Goal: Task Accomplishment & Management: Manage account settings

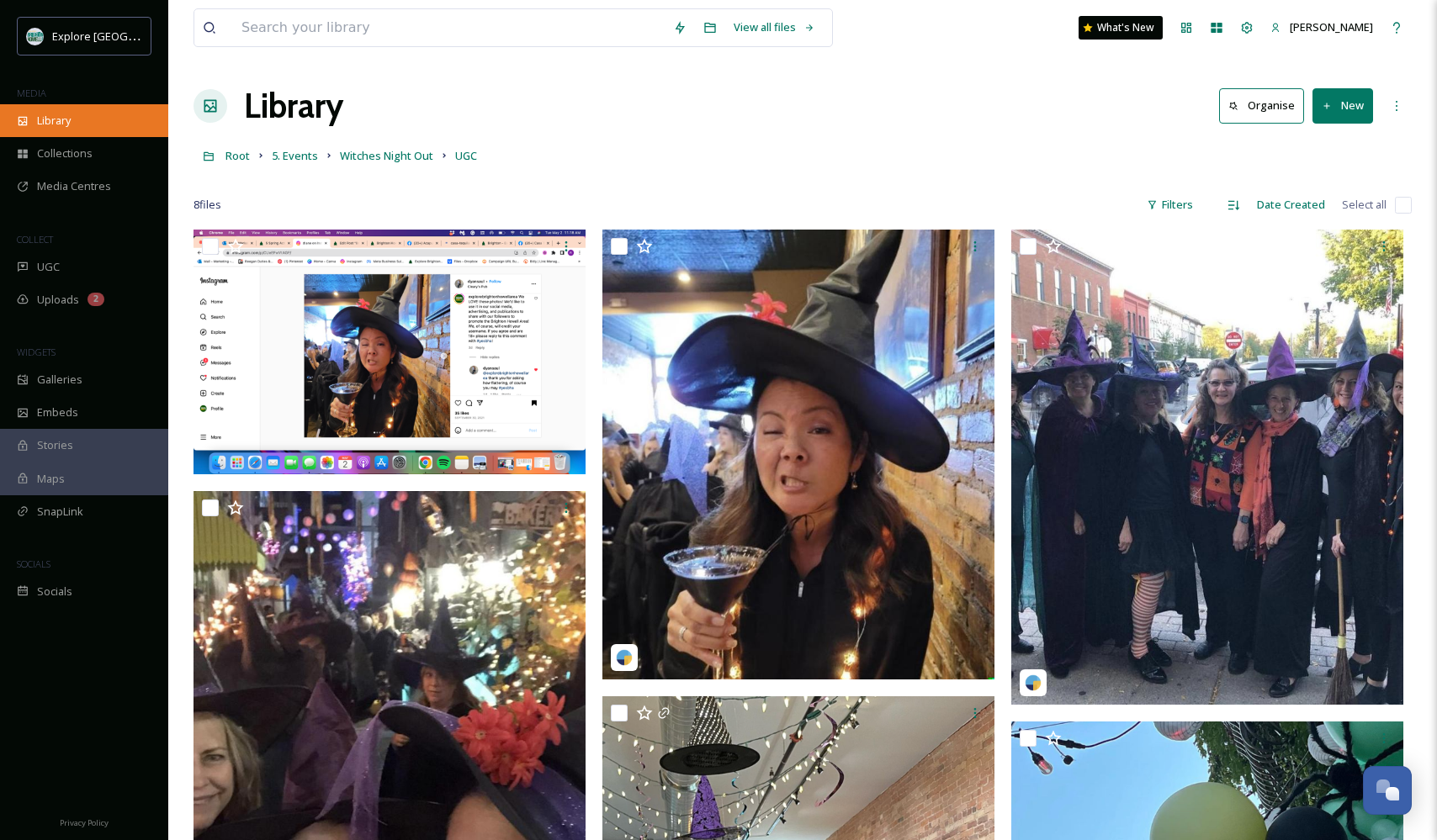
click at [57, 120] on span "Library" at bounding box center [54, 121] width 33 height 16
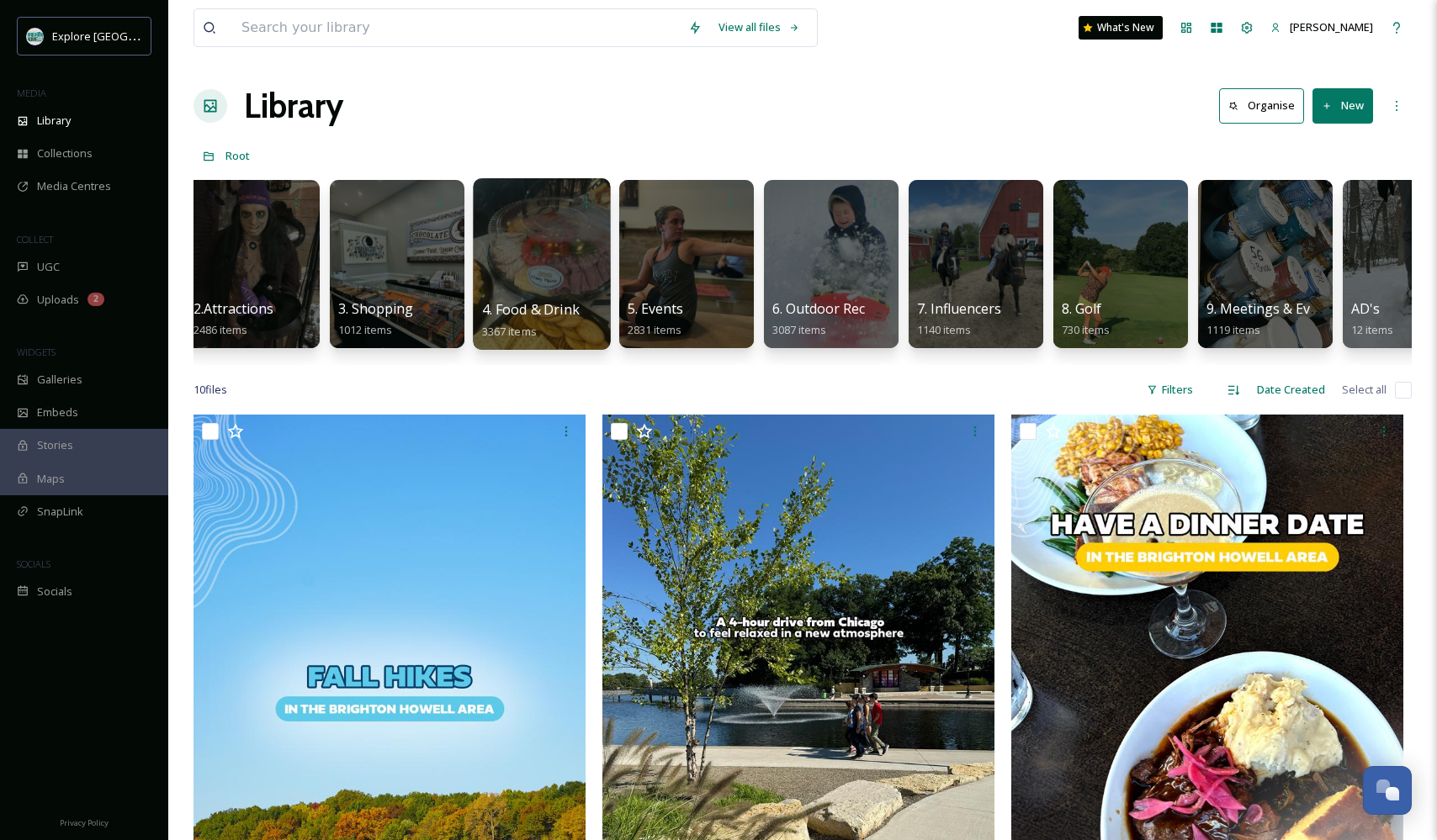
scroll to position [0, 172]
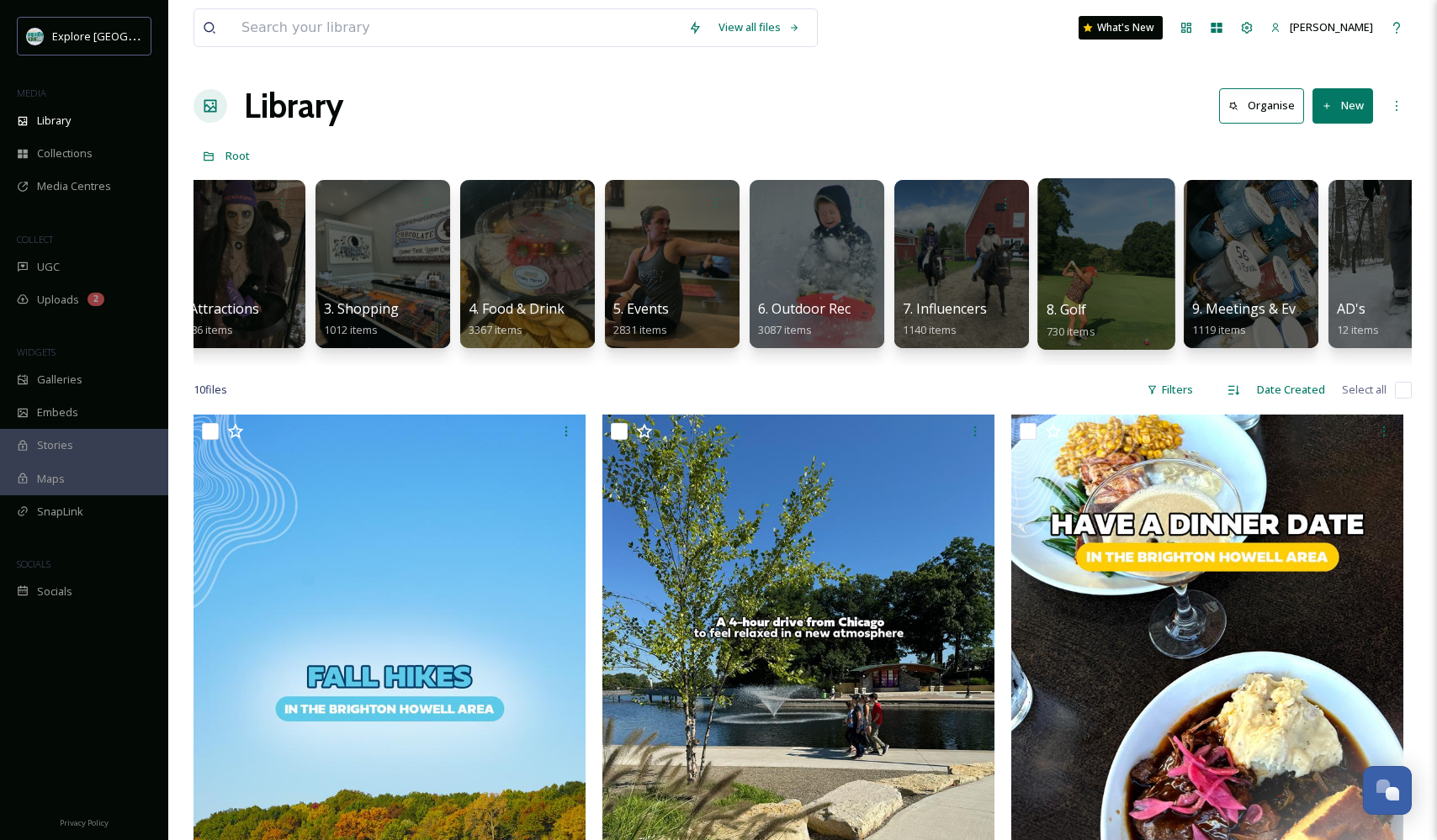
click at [1121, 268] on div at bounding box center [1106, 263] width 138 height 172
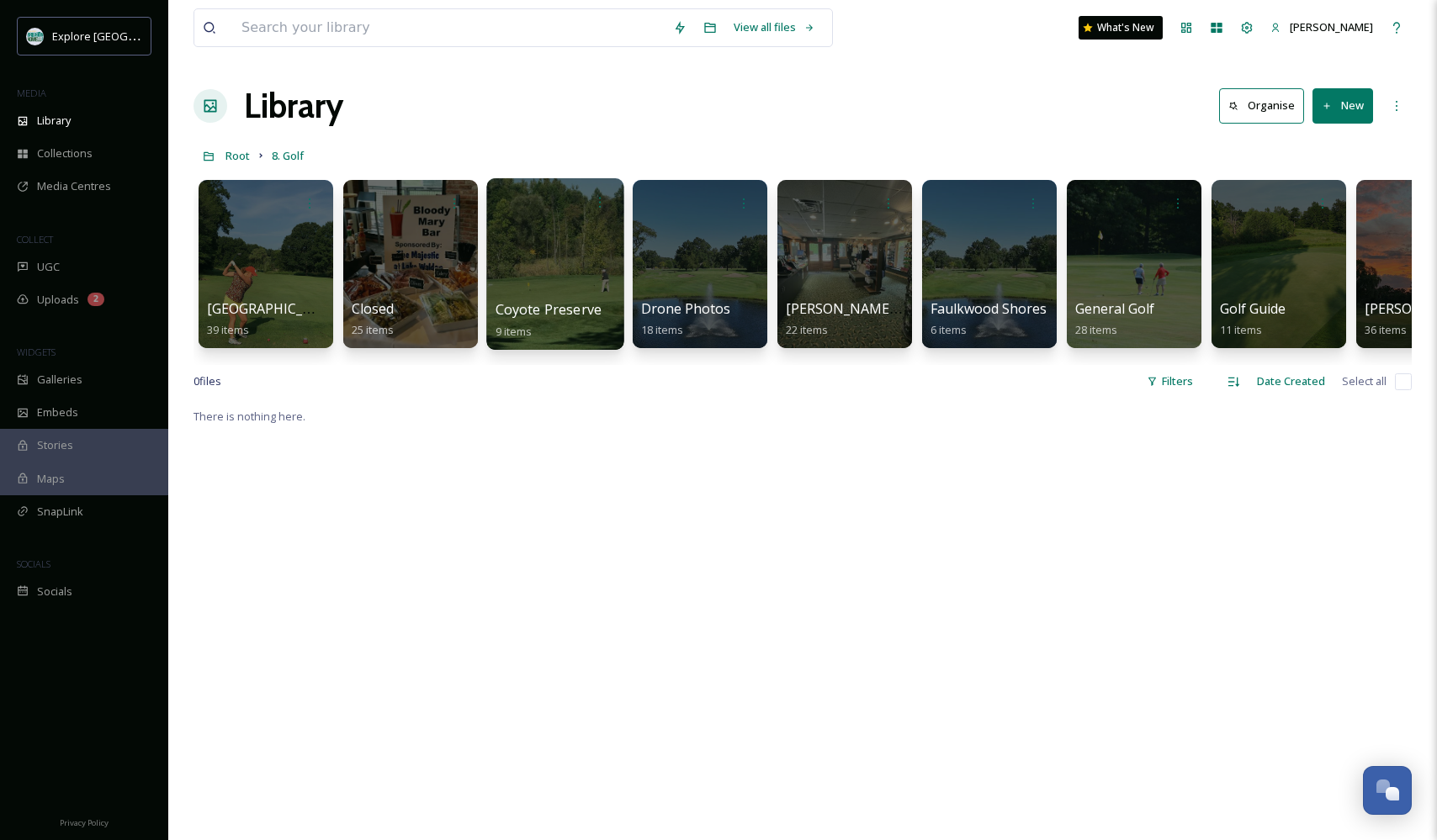
click at [548, 277] on div at bounding box center [555, 263] width 138 height 172
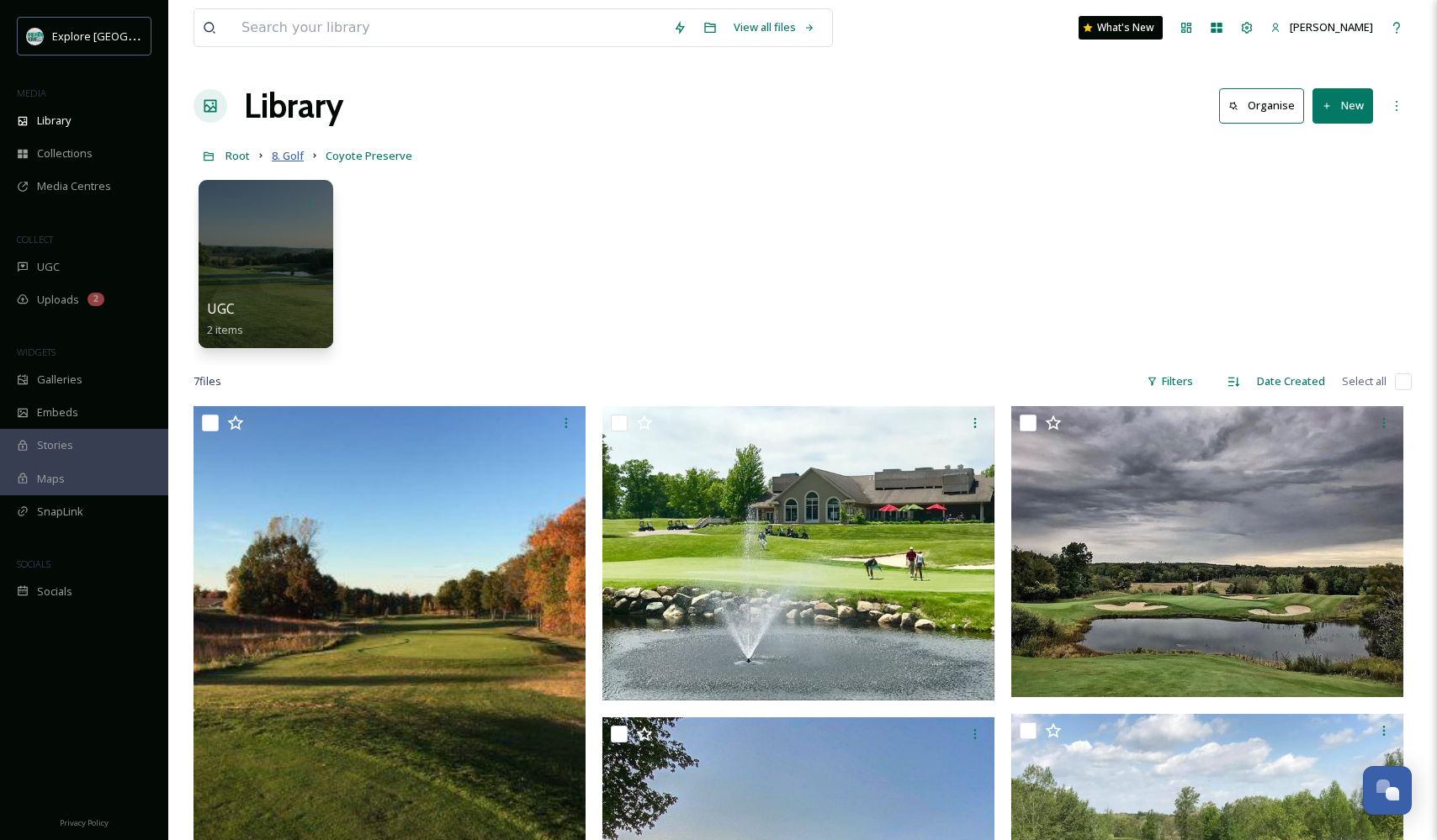
click at [289, 157] on span "8. Golf" at bounding box center [287, 155] width 32 height 15
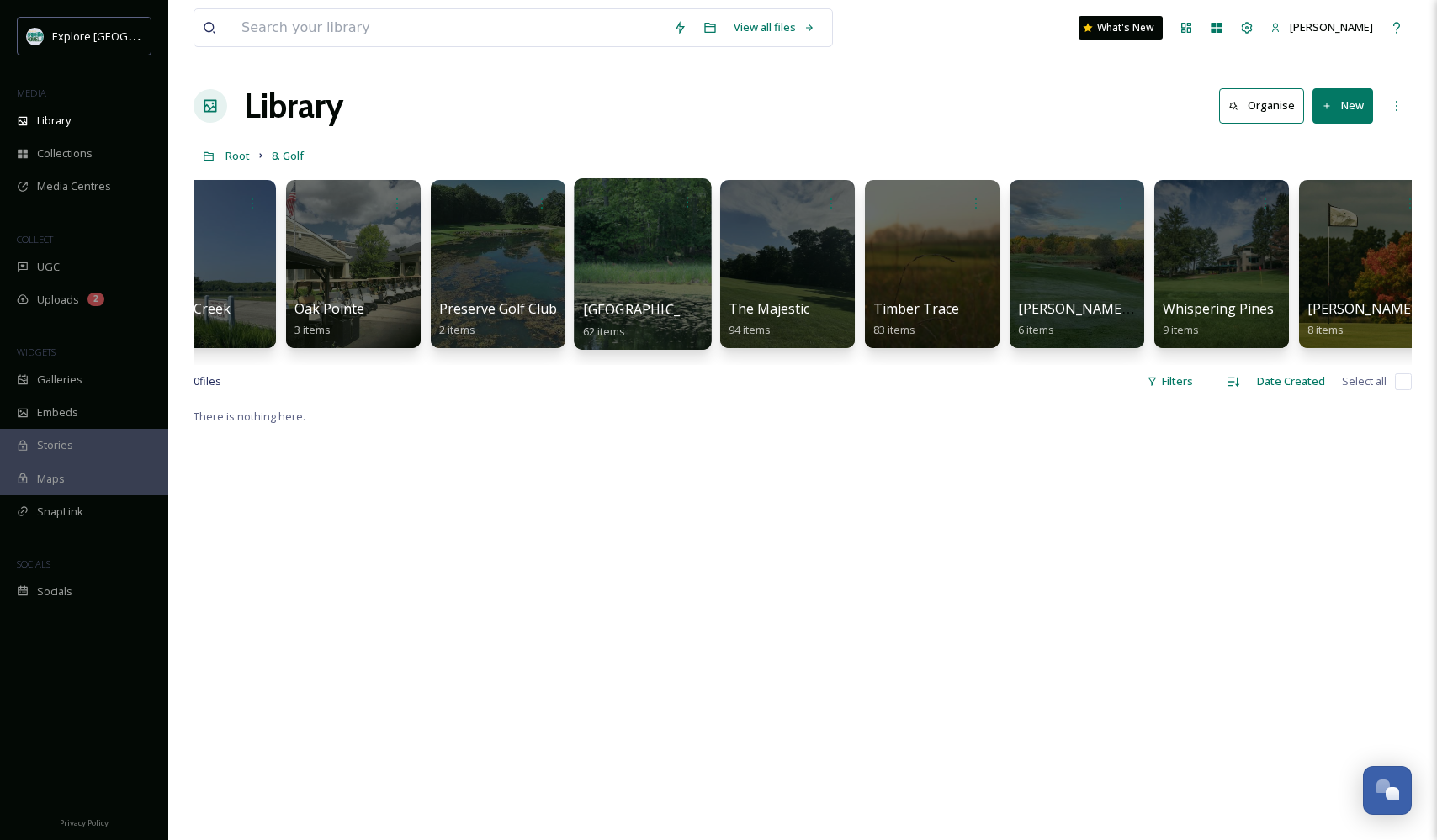
scroll to position [0, 2521]
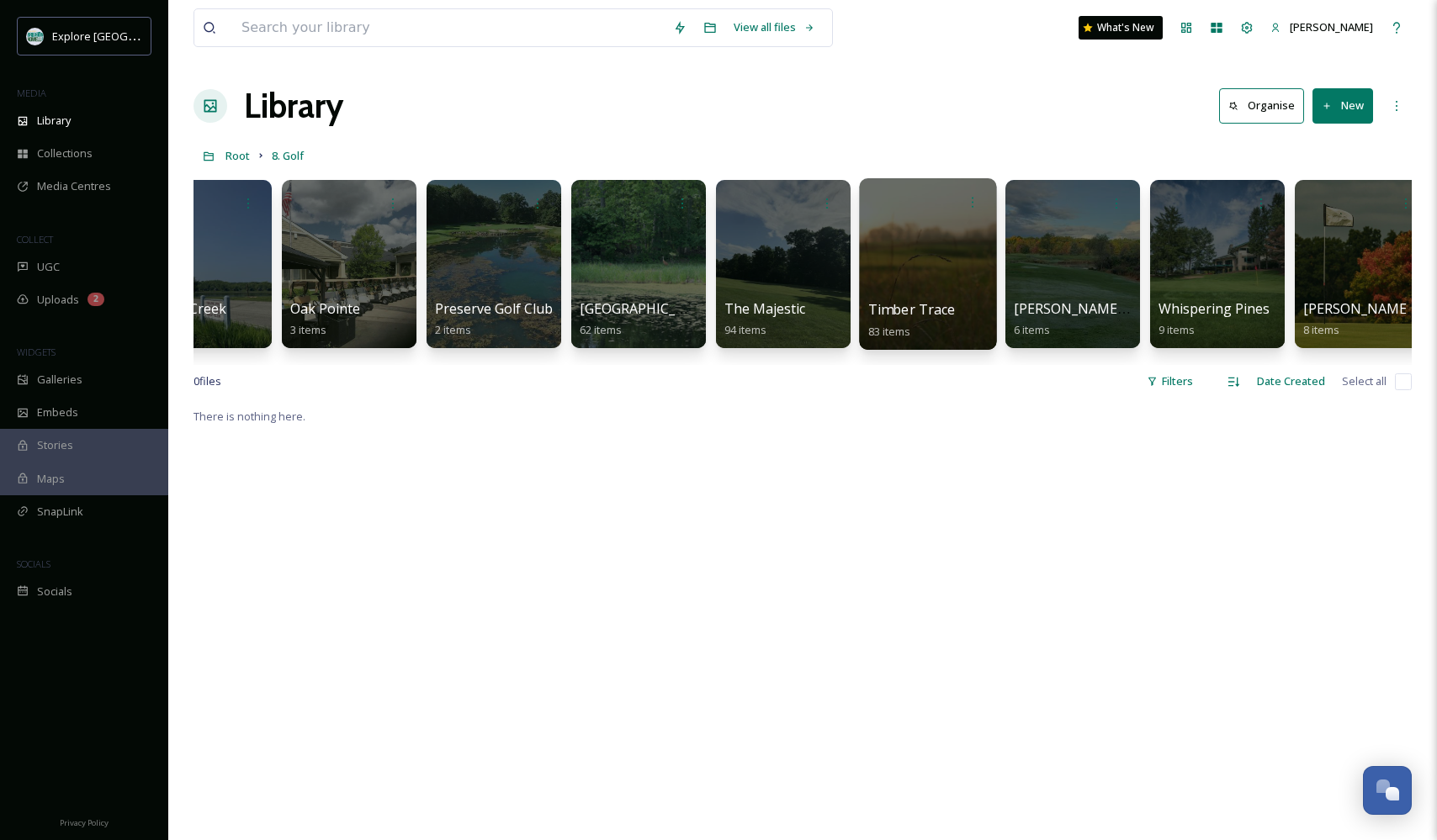
click at [929, 257] on div at bounding box center [928, 263] width 138 height 172
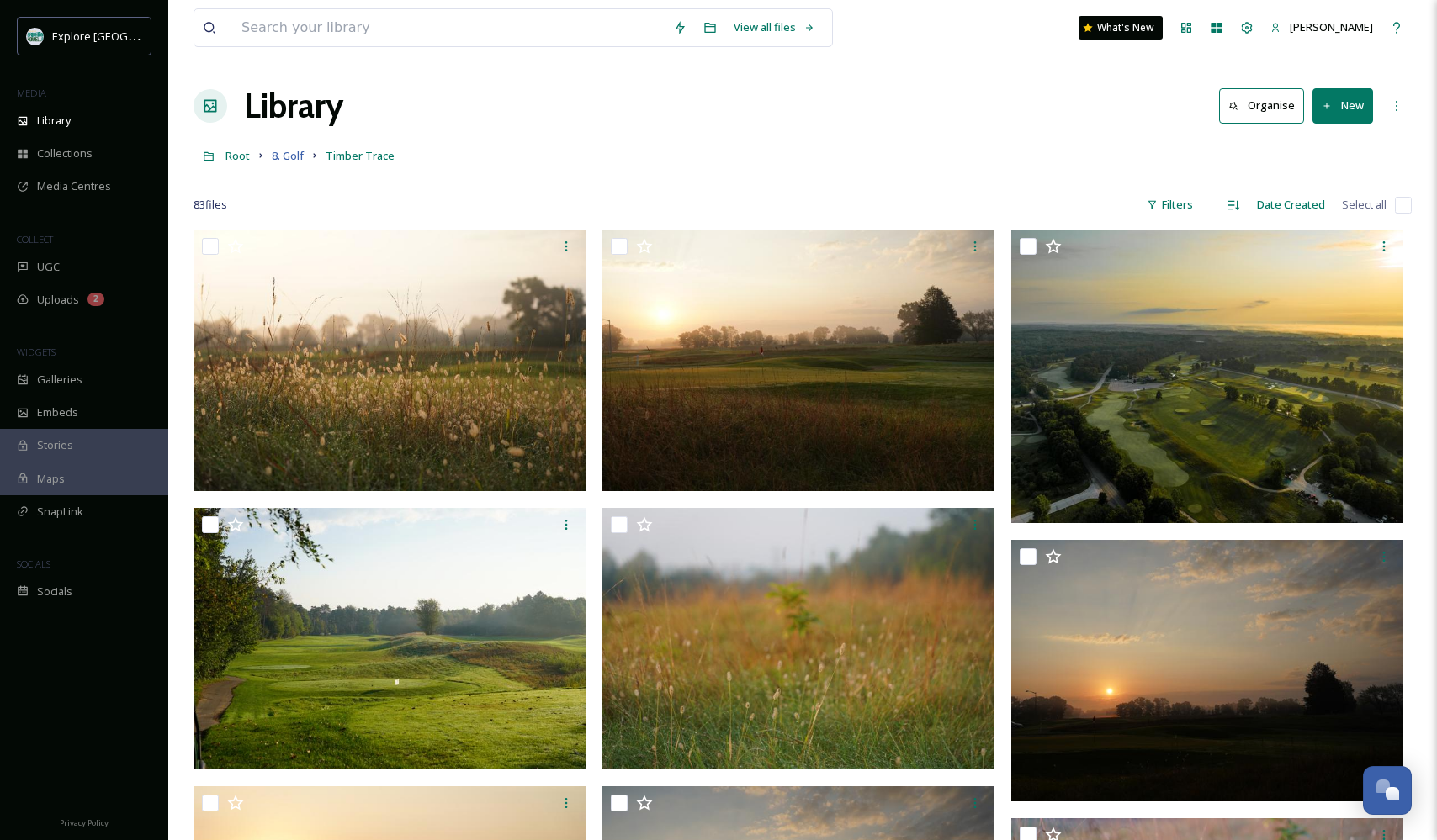
click at [299, 154] on span "8. Golf" at bounding box center [287, 155] width 32 height 15
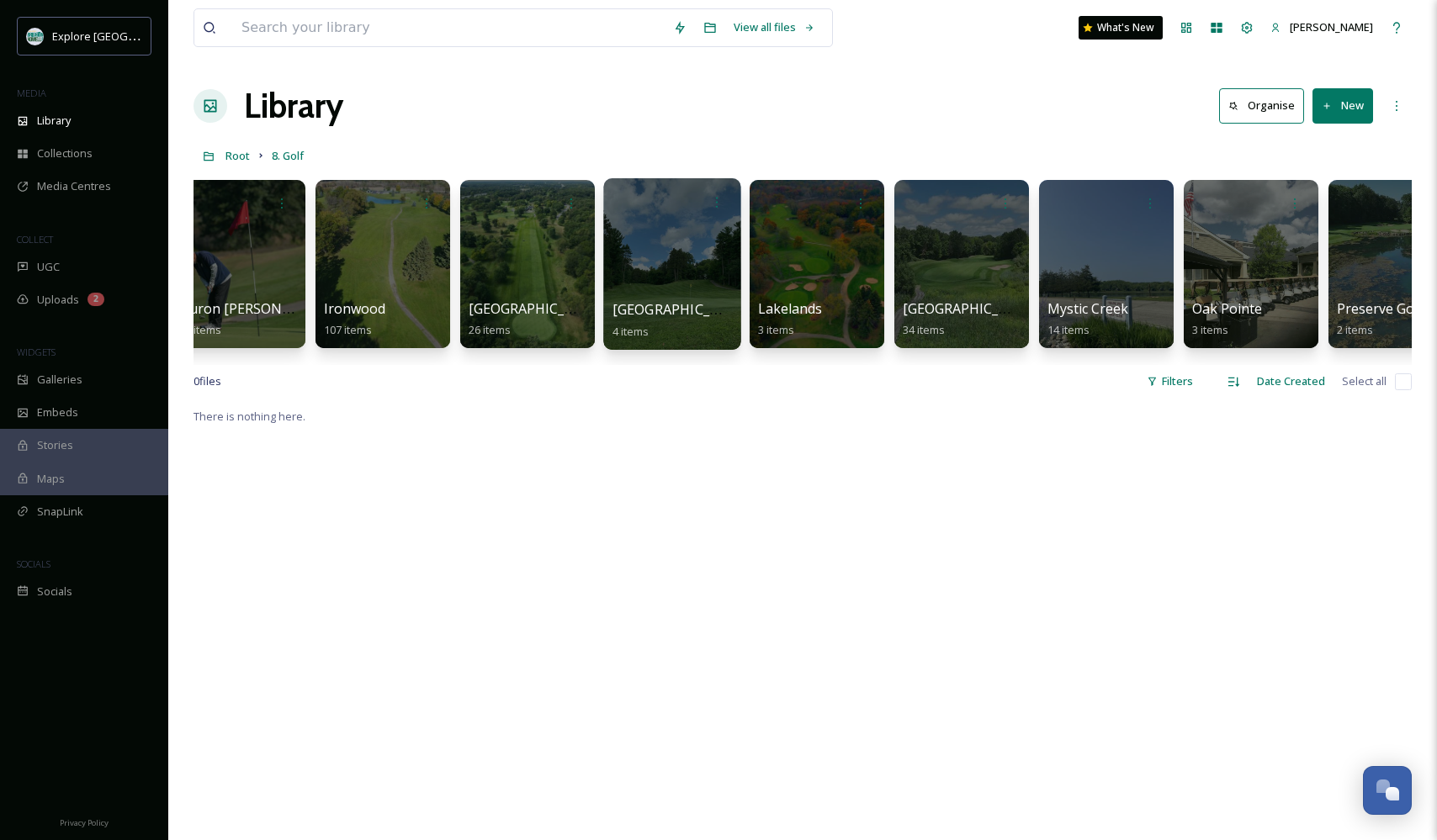
scroll to position [0, 1633]
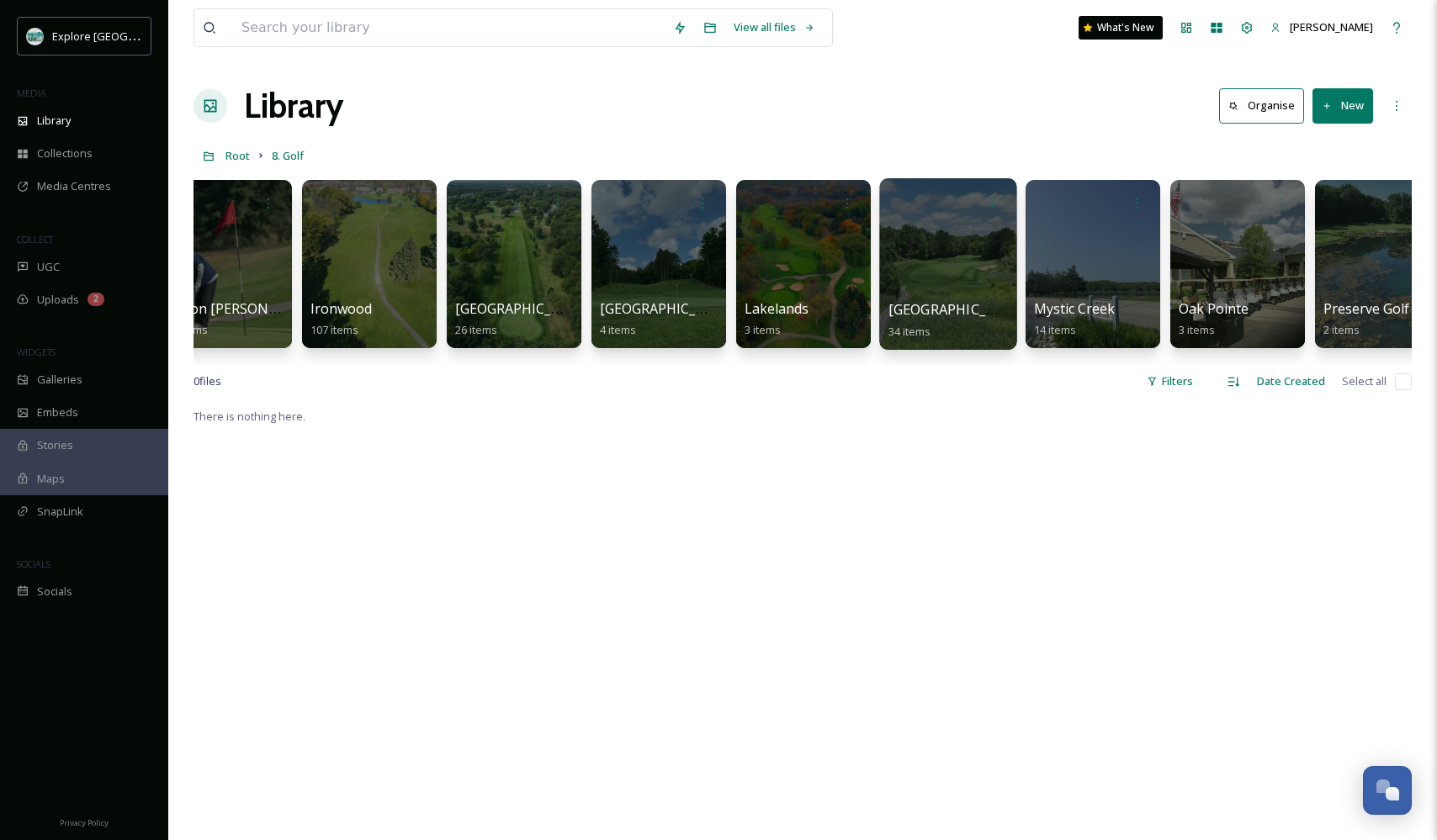
click at [937, 255] on div at bounding box center [948, 263] width 138 height 172
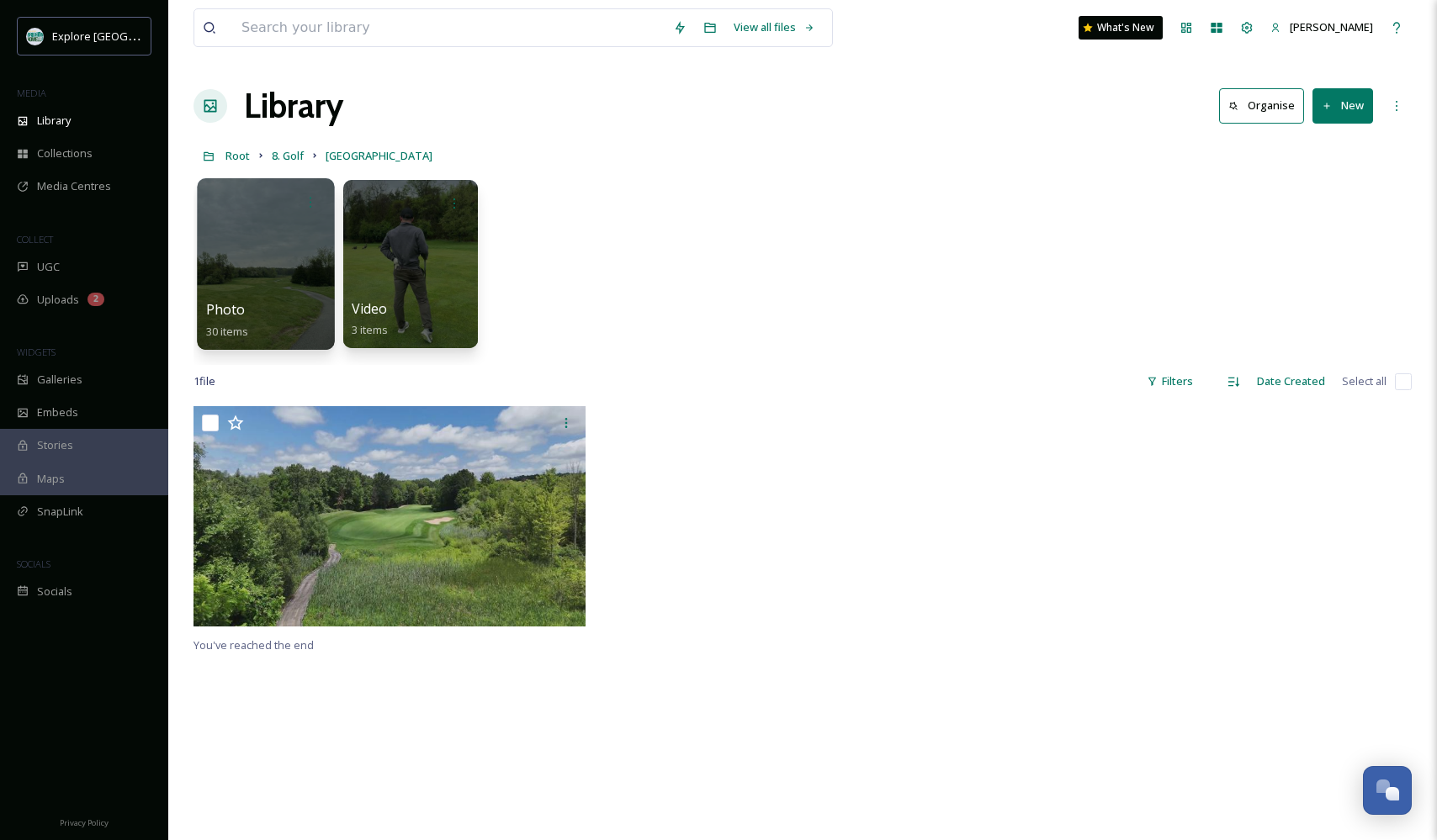
click at [257, 300] on div at bounding box center [265, 263] width 138 height 172
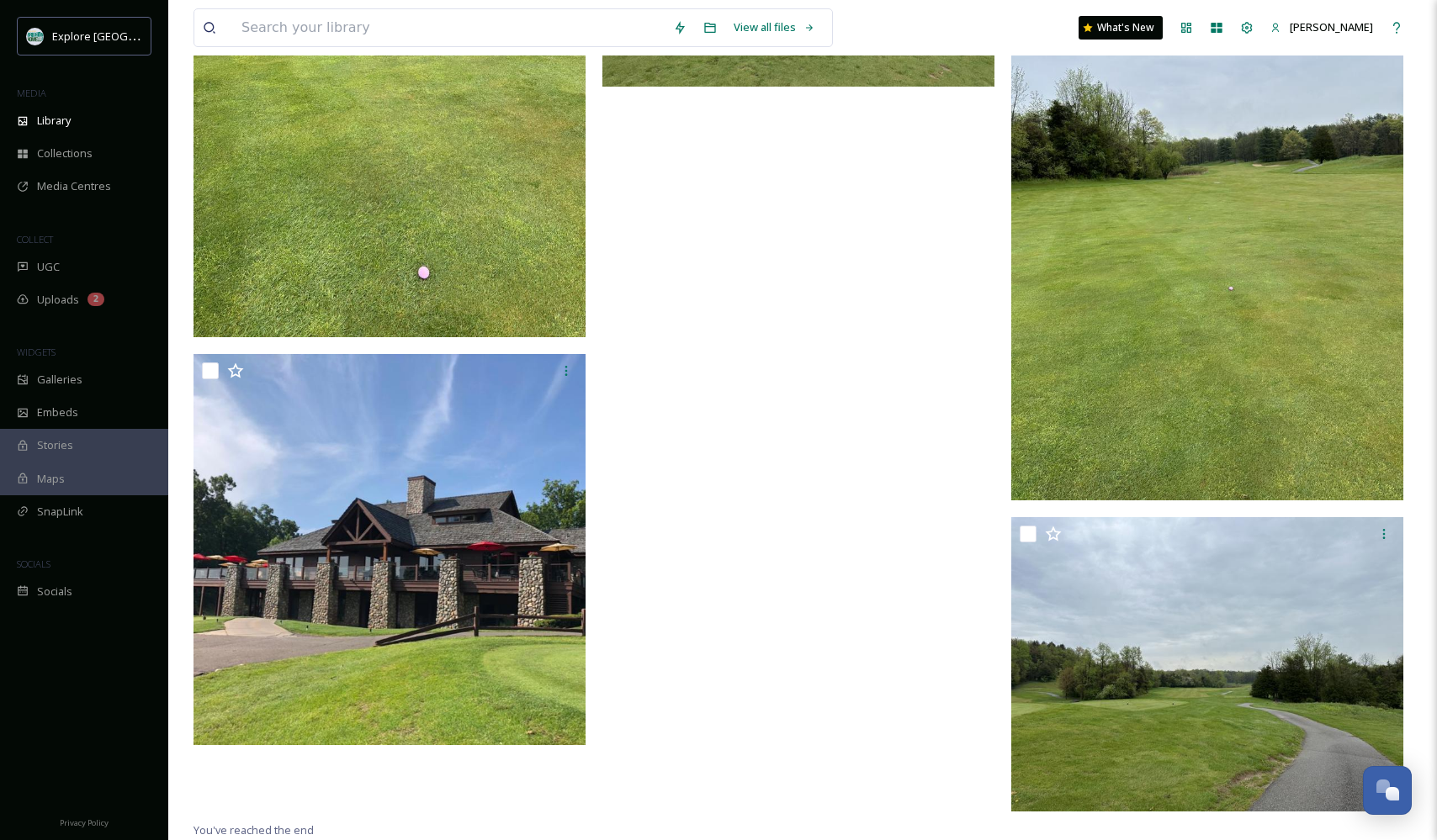
scroll to position [4005, 0]
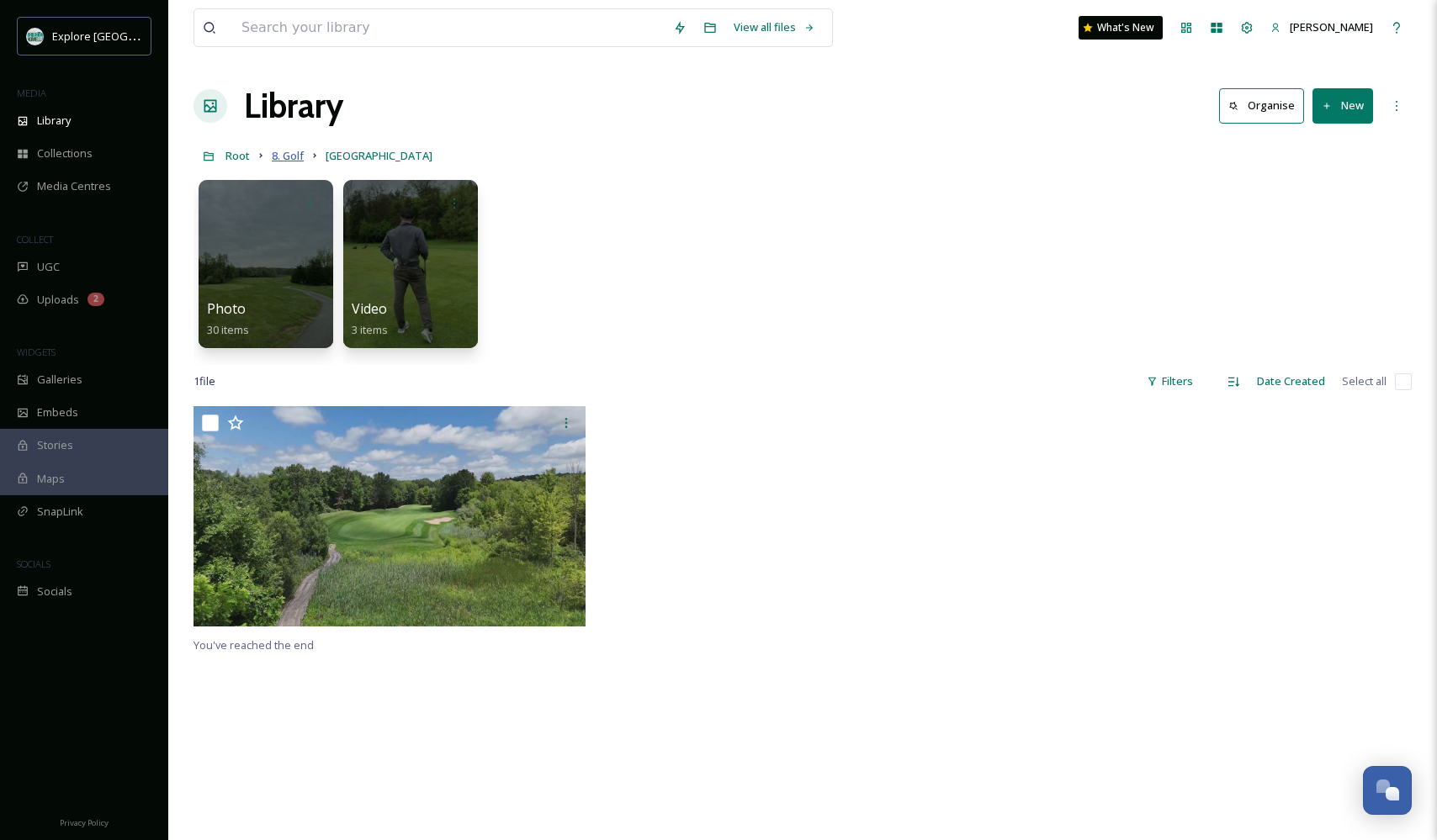
click at [290, 156] on span "8. Golf" at bounding box center [287, 155] width 32 height 15
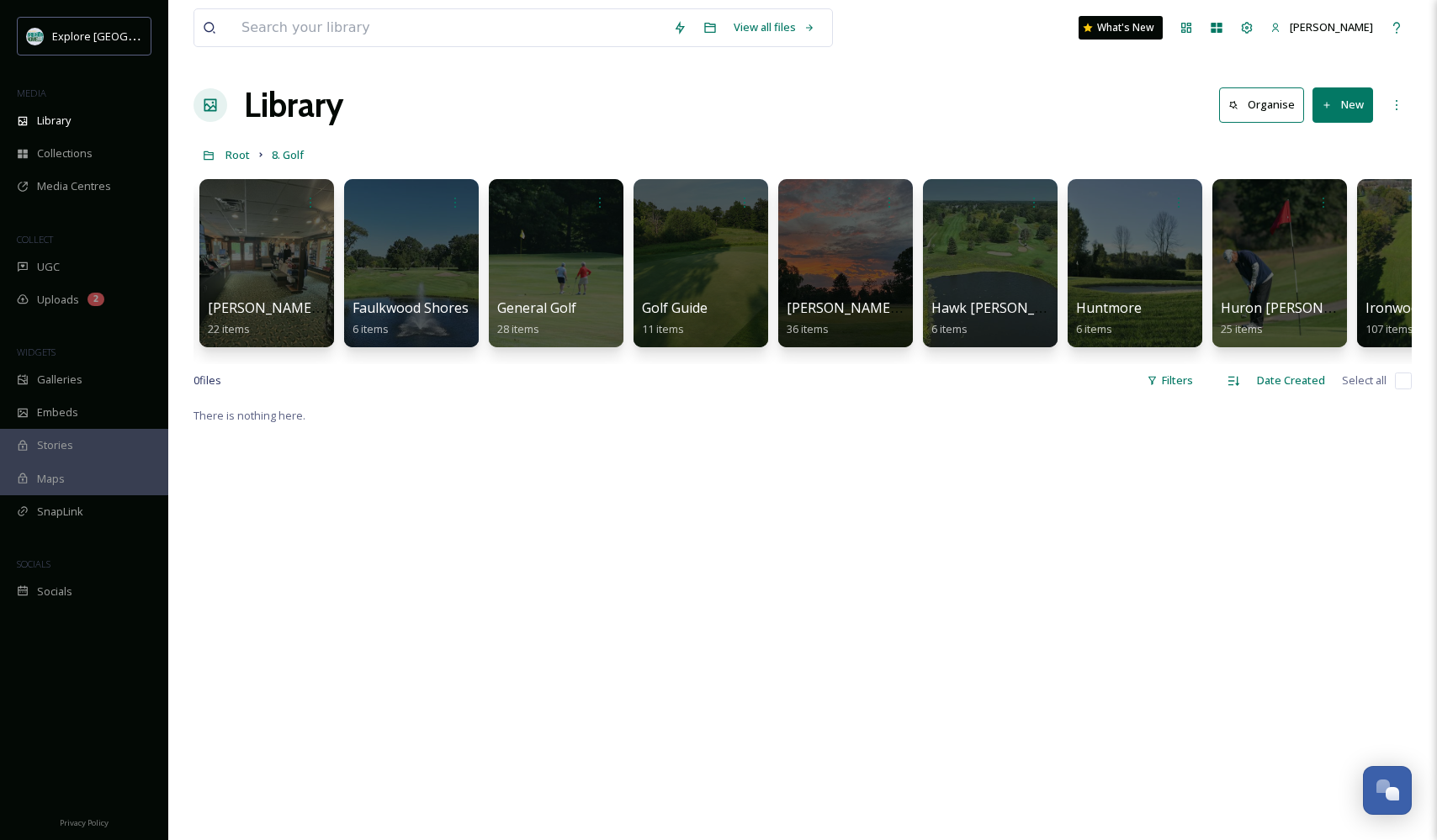
scroll to position [0, 572]
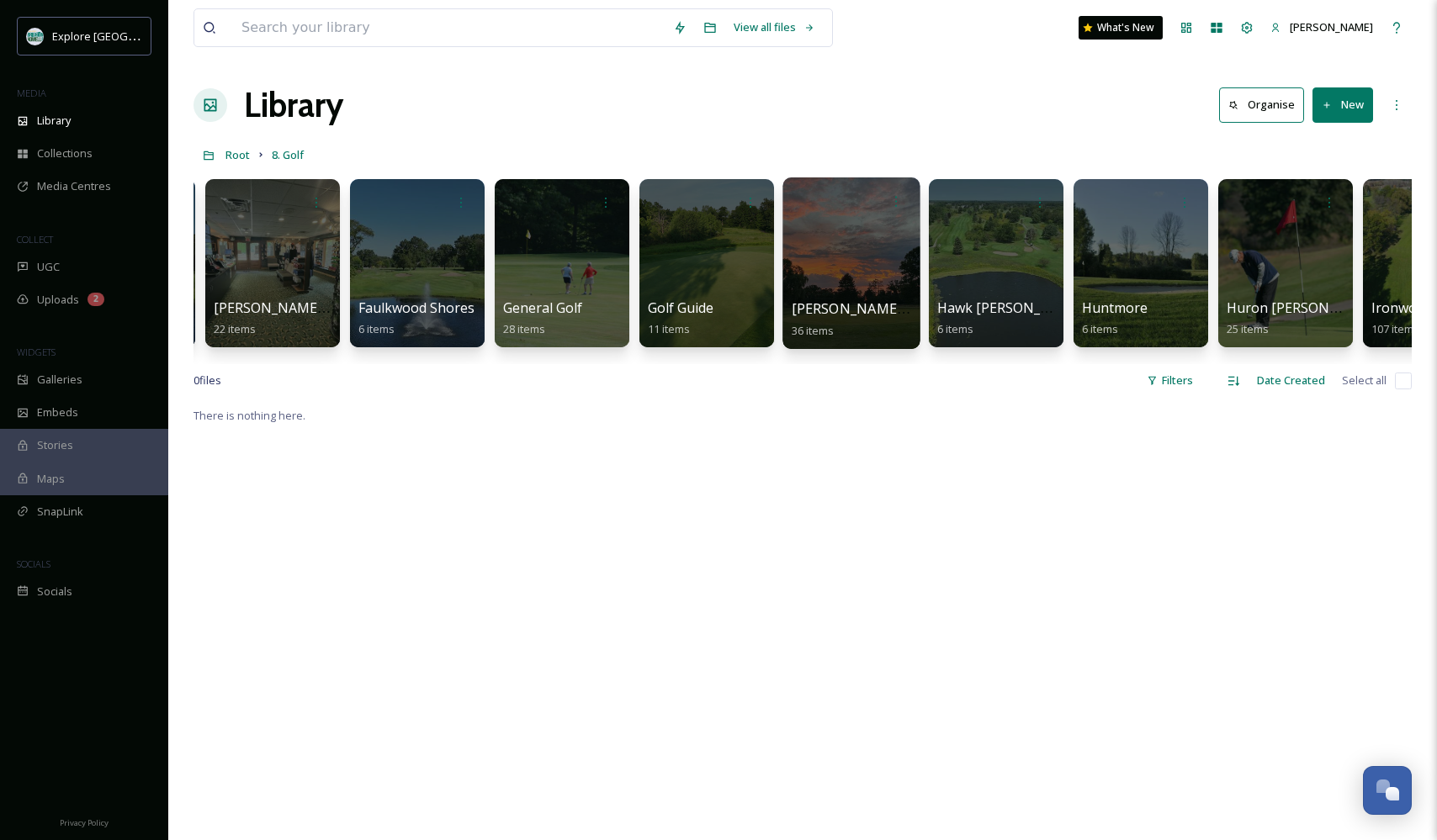
click at [847, 253] on div at bounding box center [851, 263] width 138 height 172
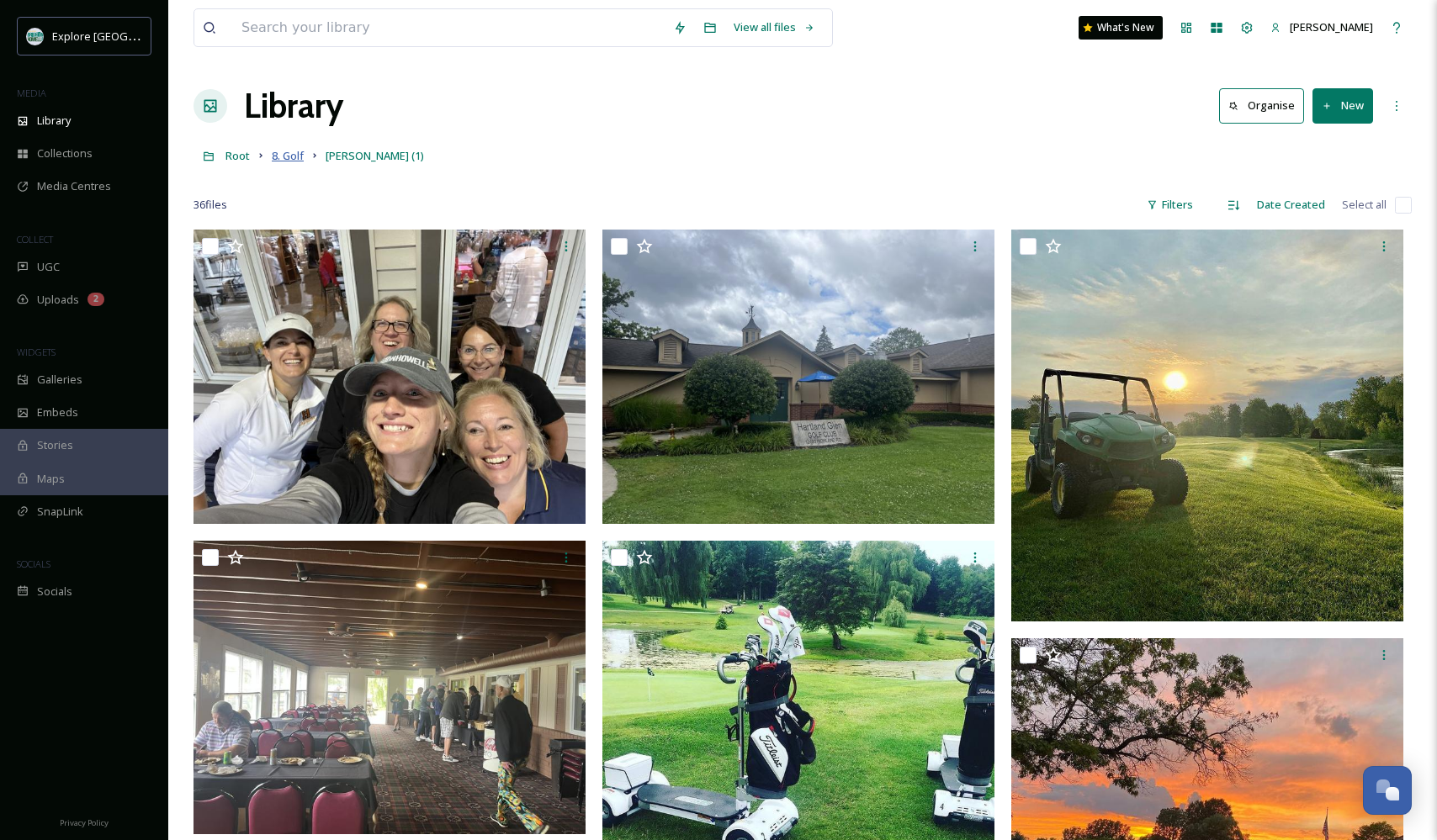
click at [301, 156] on span "8. Golf" at bounding box center [287, 155] width 32 height 15
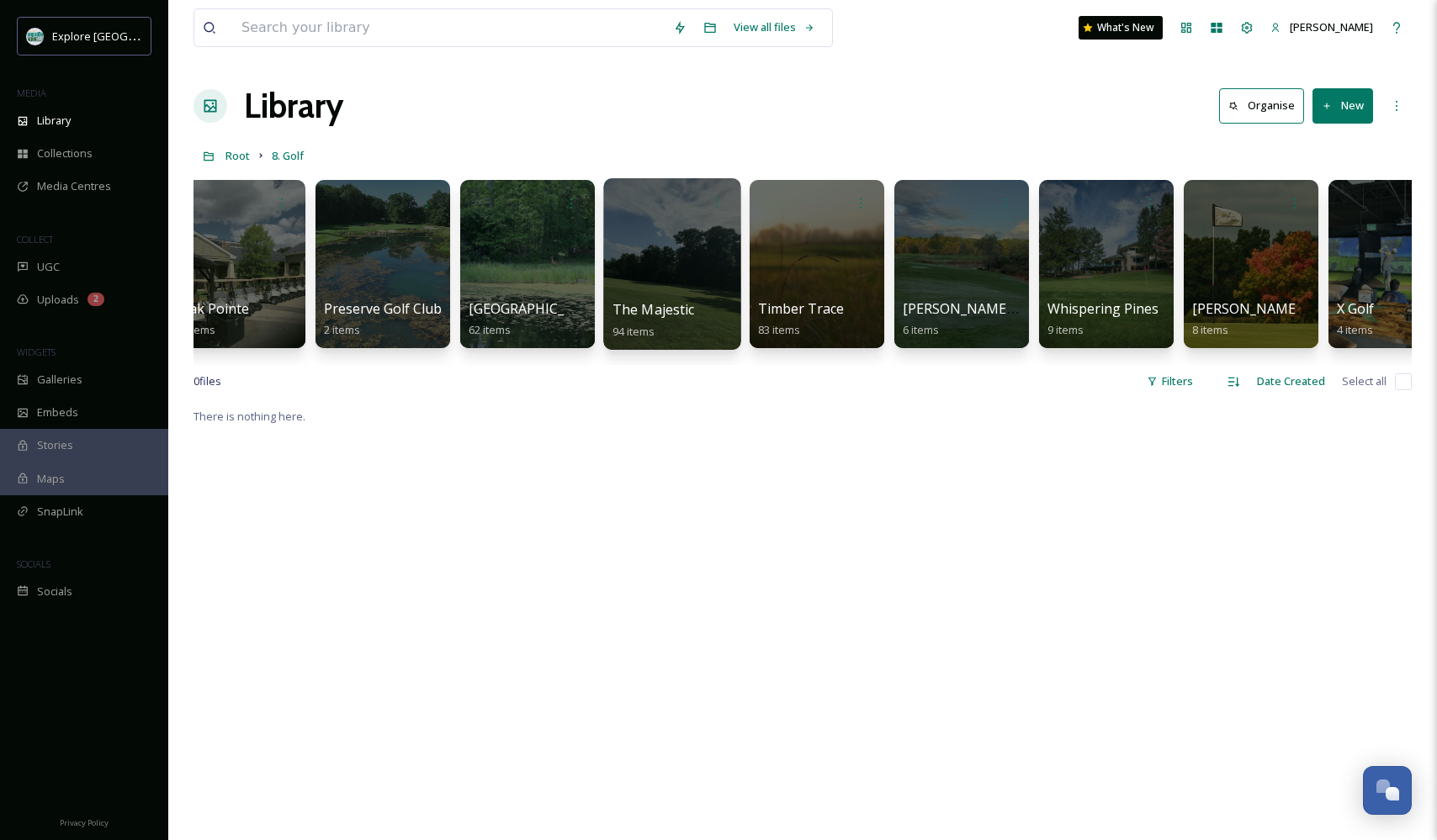
scroll to position [0, 2639]
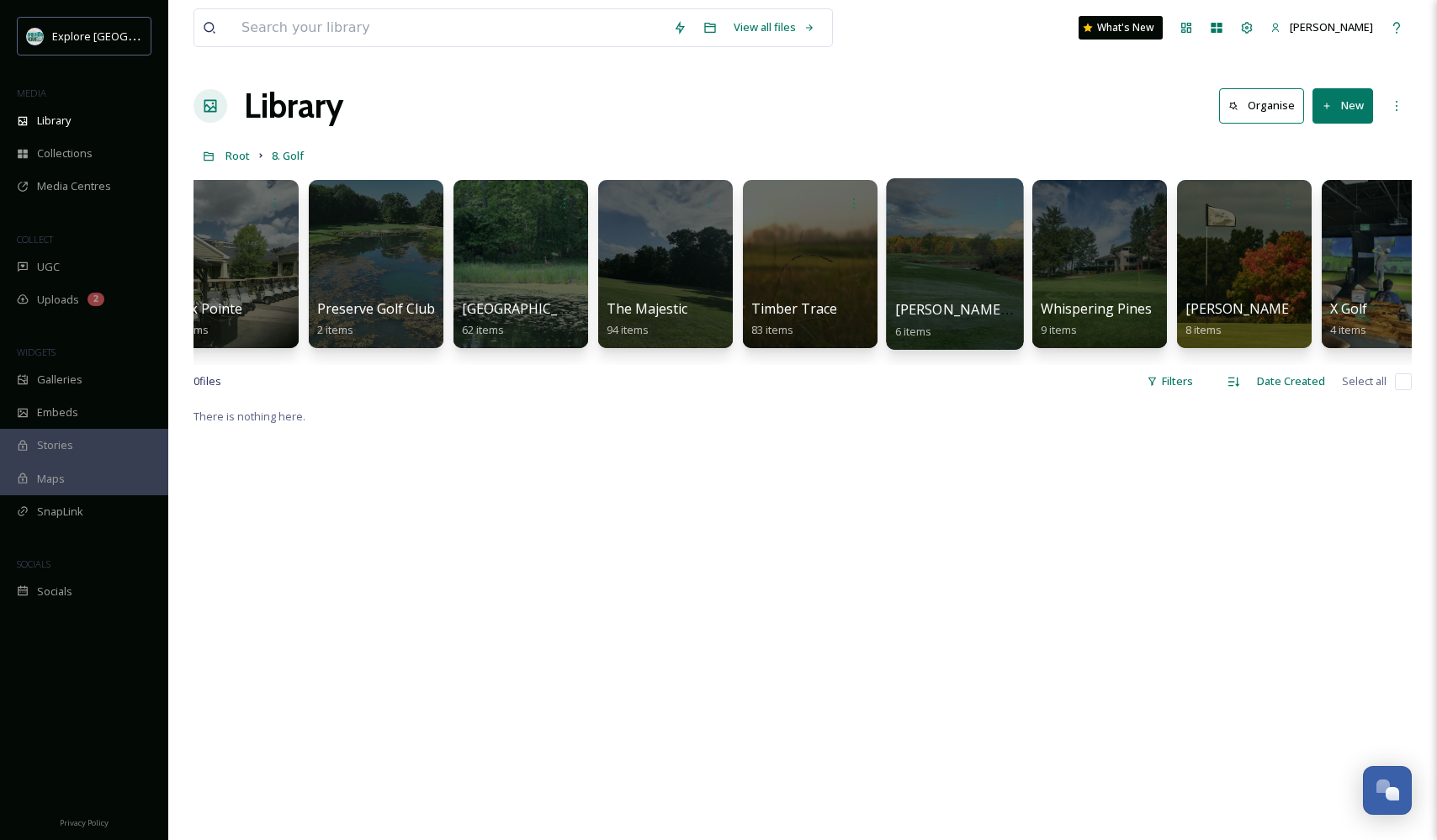
click at [921, 263] on div at bounding box center [954, 263] width 138 height 172
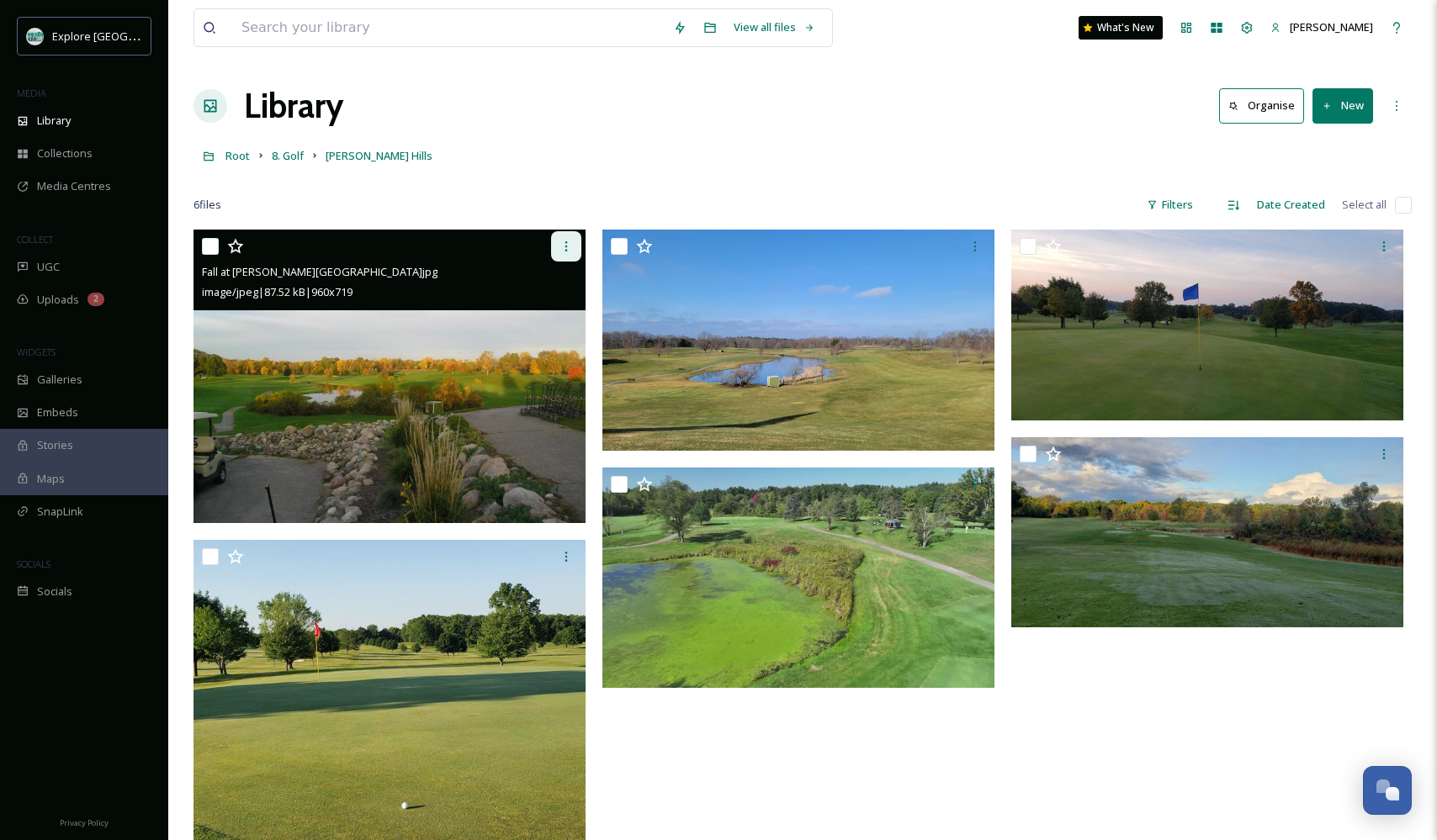
click at [564, 248] on icon at bounding box center [566, 247] width 14 height 14
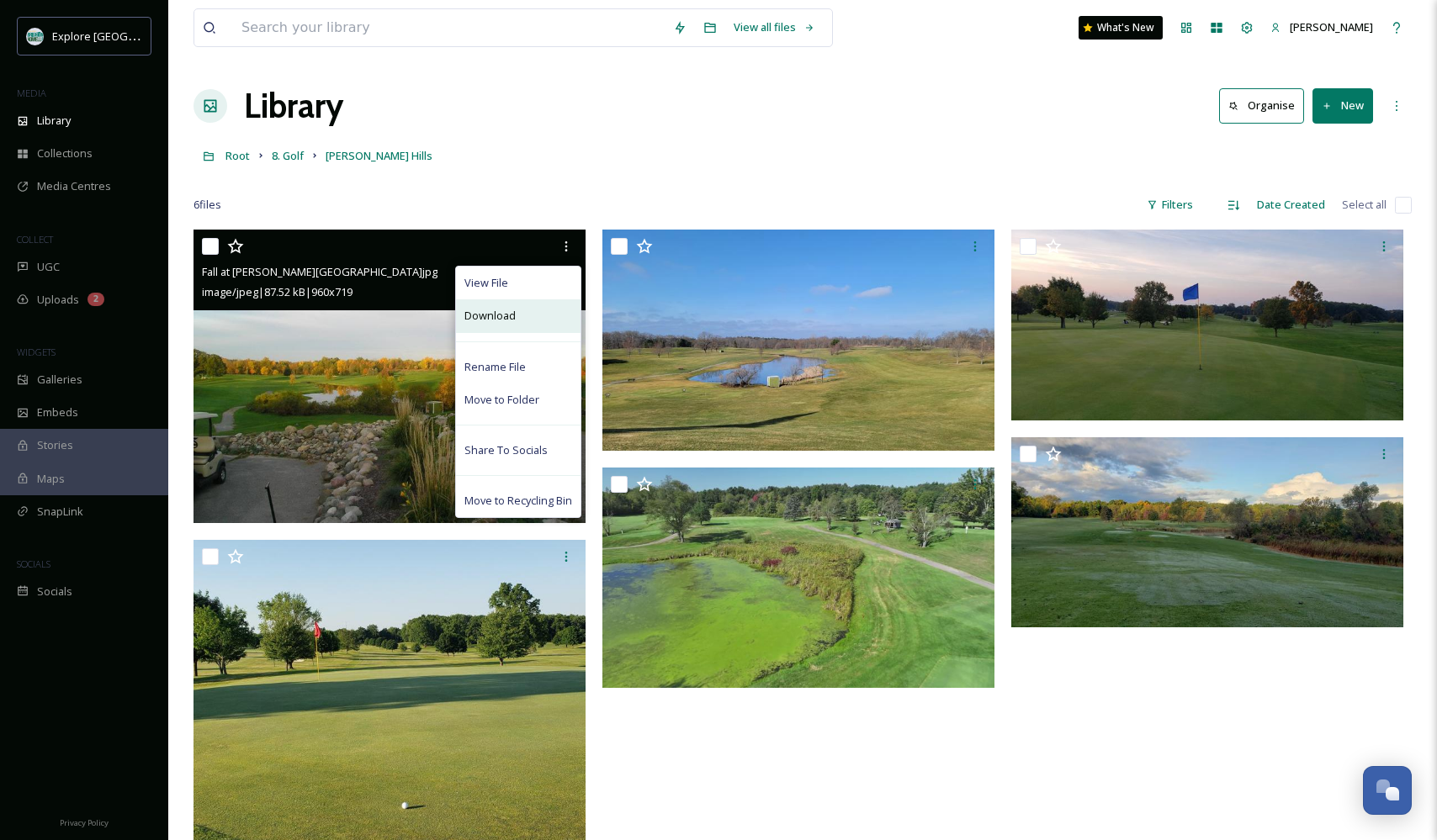
click at [511, 315] on span "Download" at bounding box center [489, 315] width 51 height 16
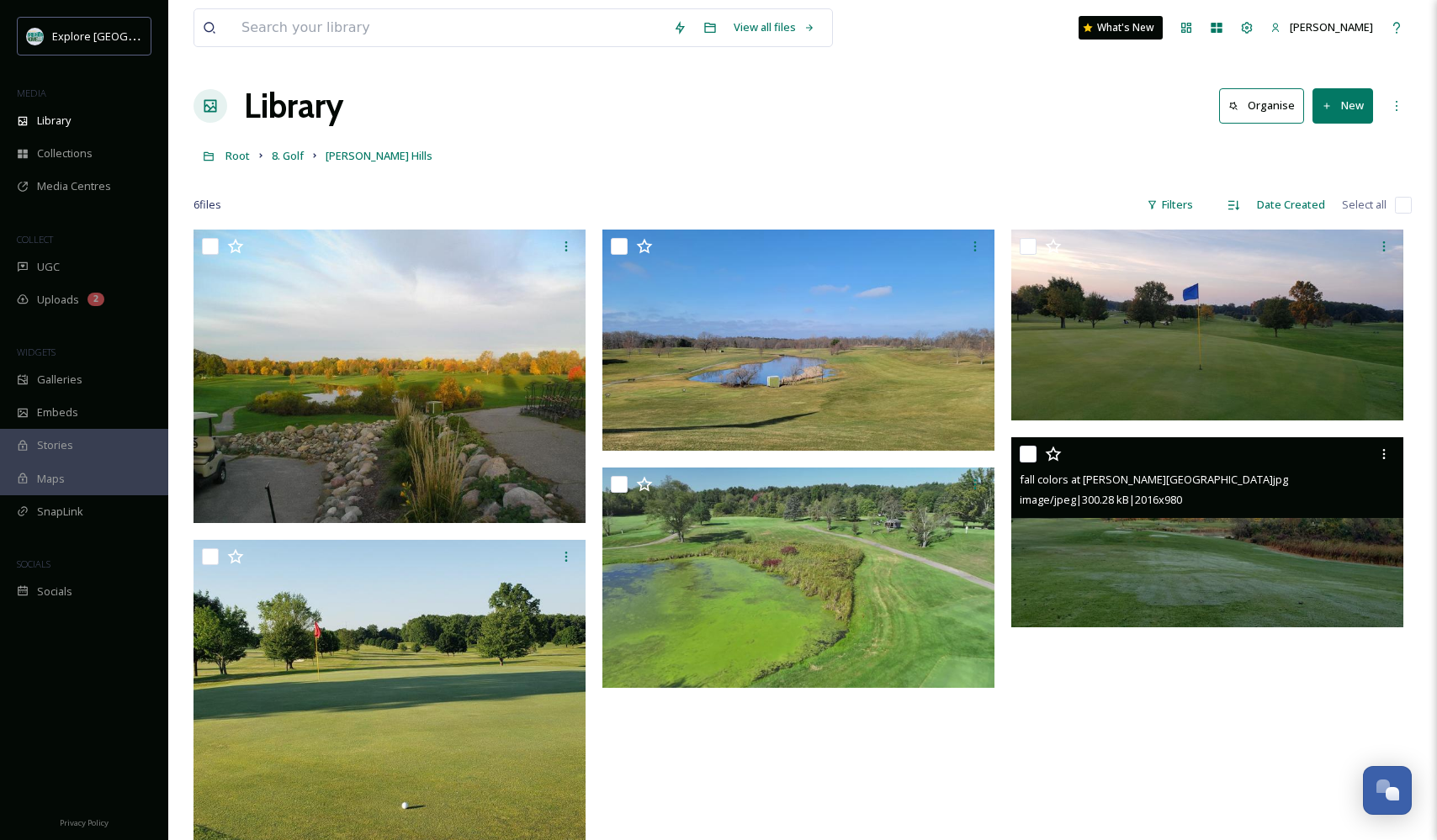
click at [1176, 557] on img at bounding box center [1207, 532] width 392 height 190
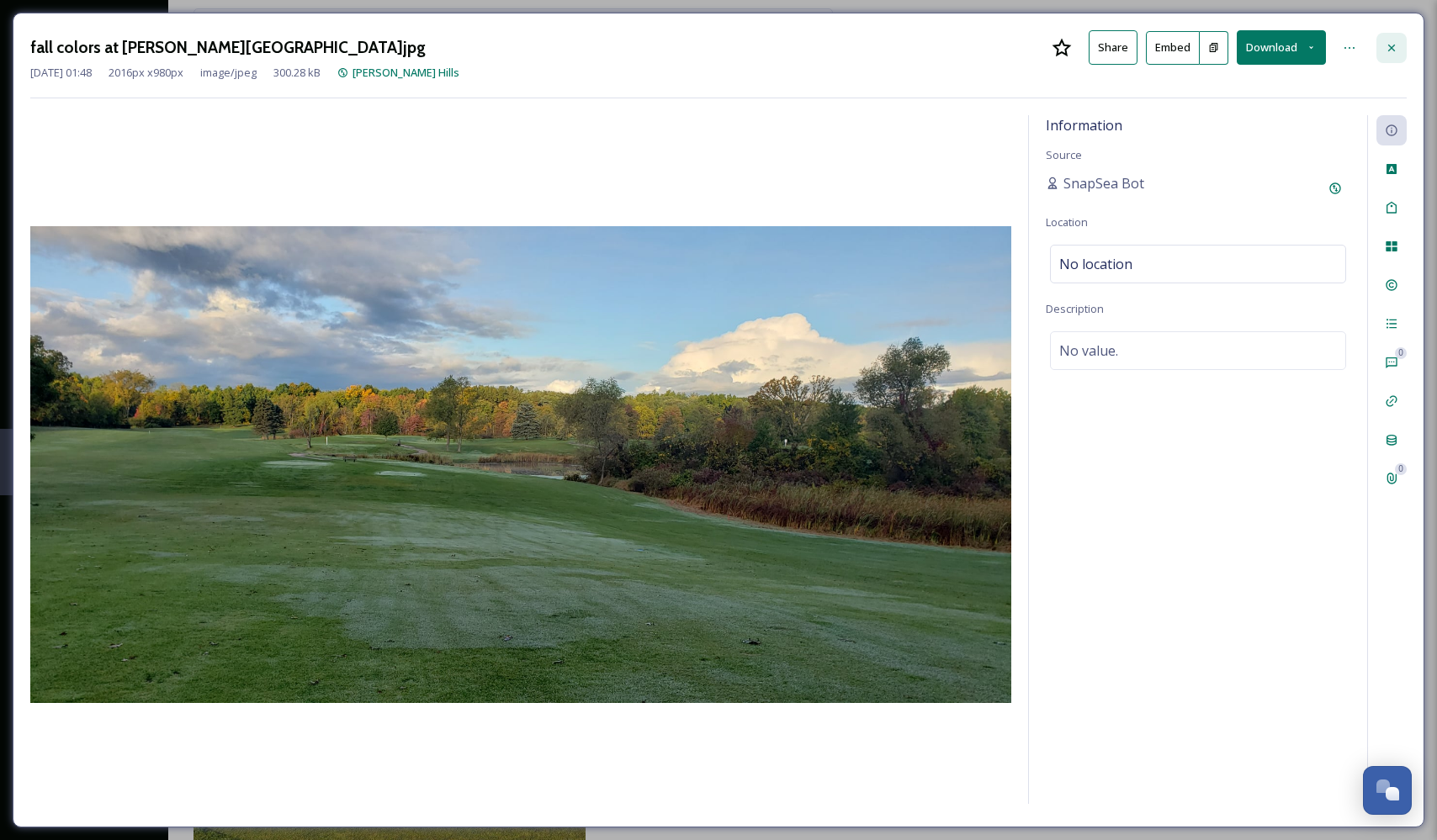
click at [1386, 48] on icon at bounding box center [1392, 48] width 14 height 14
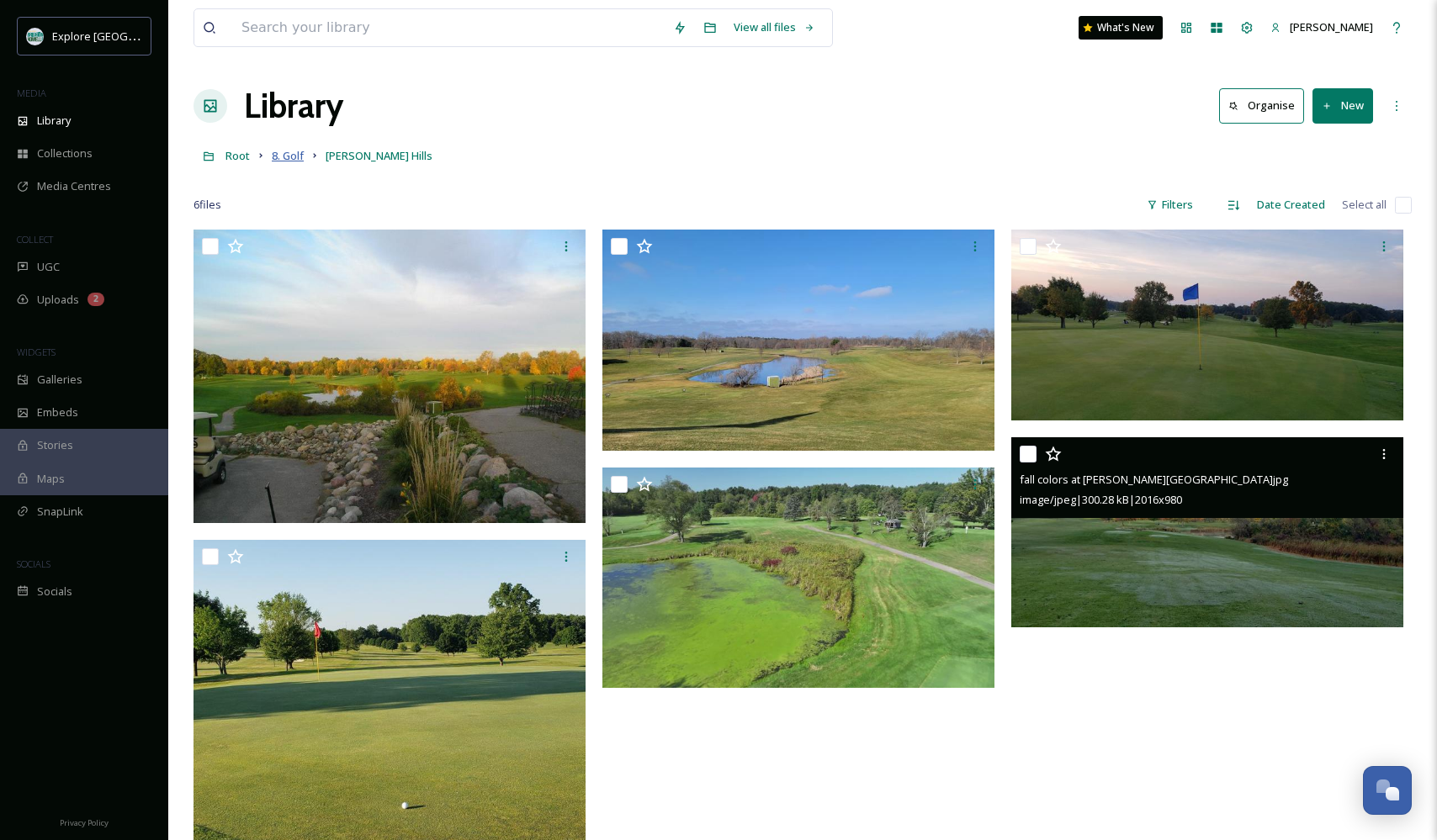
click at [290, 154] on span "8. Golf" at bounding box center [287, 155] width 32 height 15
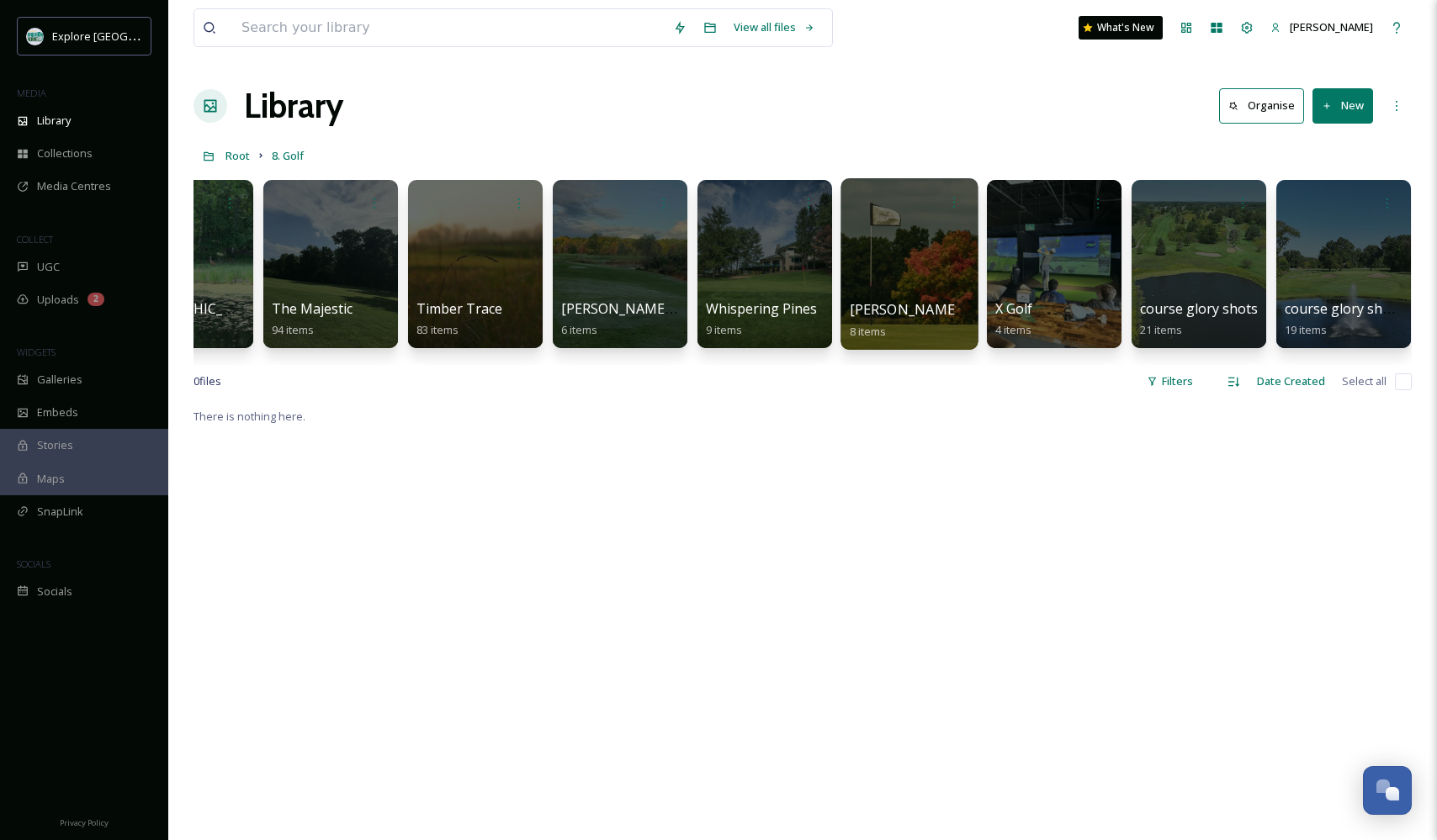
scroll to position [0, 2973]
click at [926, 264] on div at bounding box center [910, 263] width 138 height 172
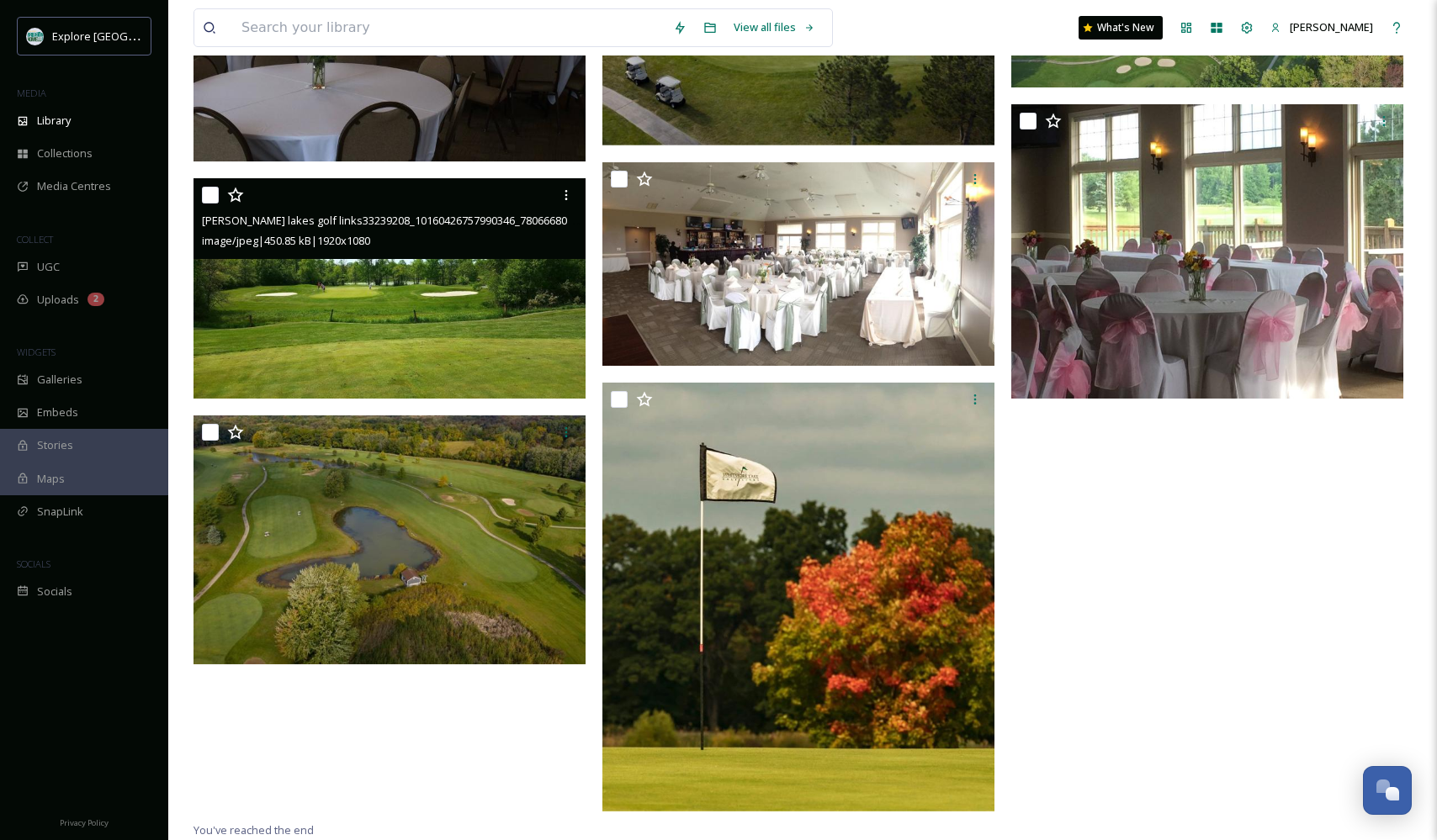
scroll to position [363, 0]
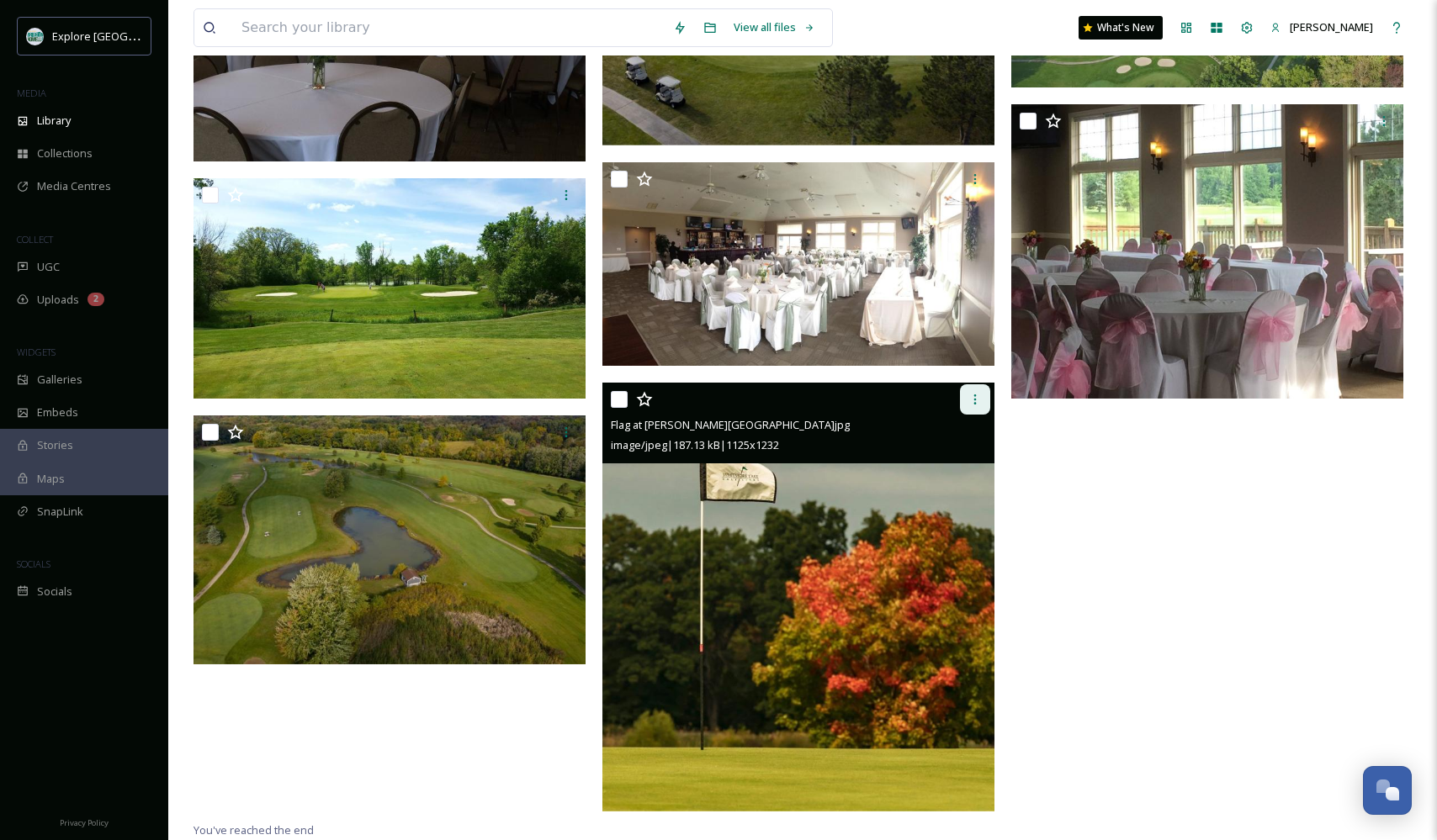
click at [969, 398] on icon at bounding box center [975, 400] width 14 height 14
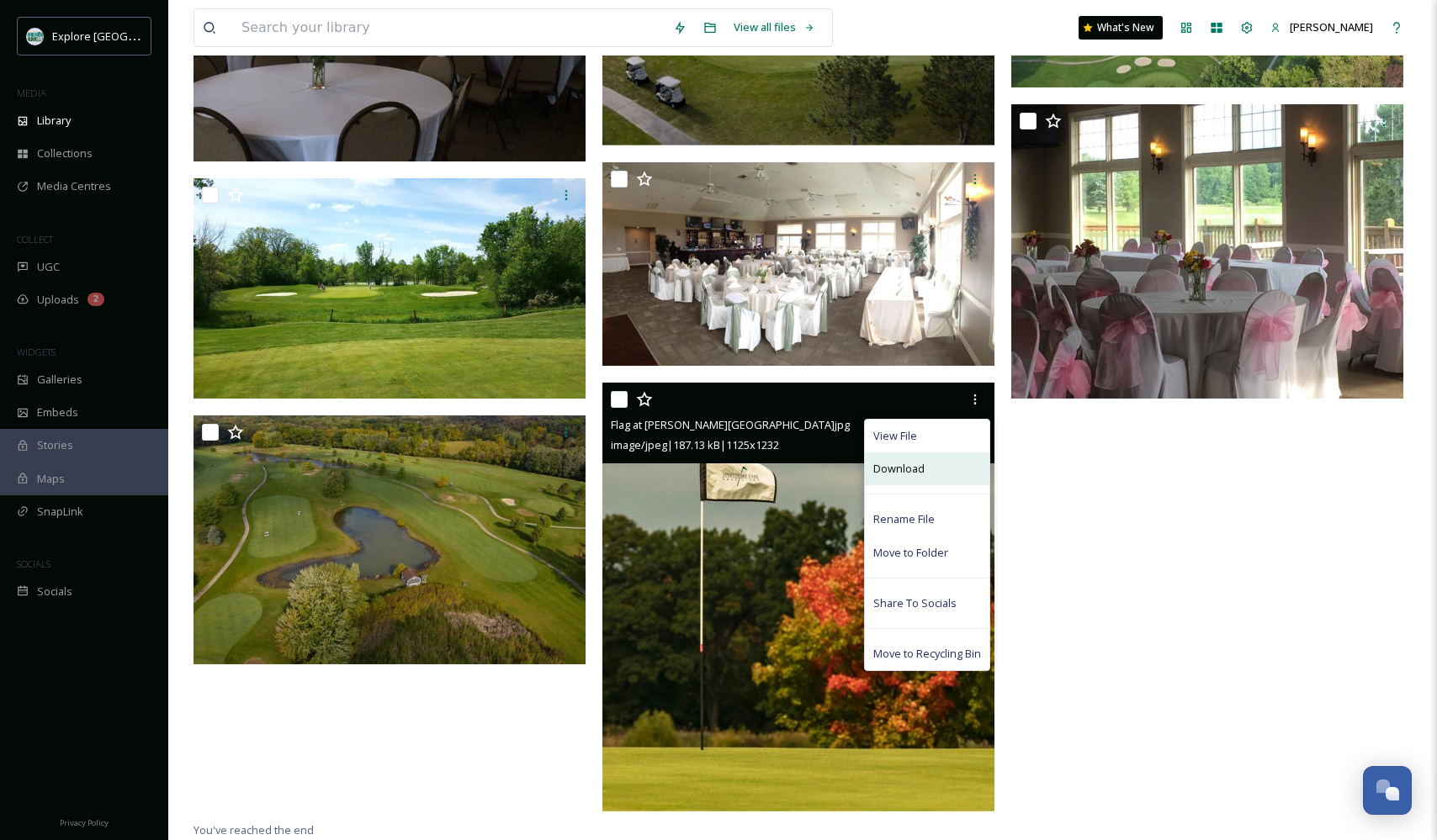
click at [897, 473] on span "Download" at bounding box center [898, 469] width 51 height 16
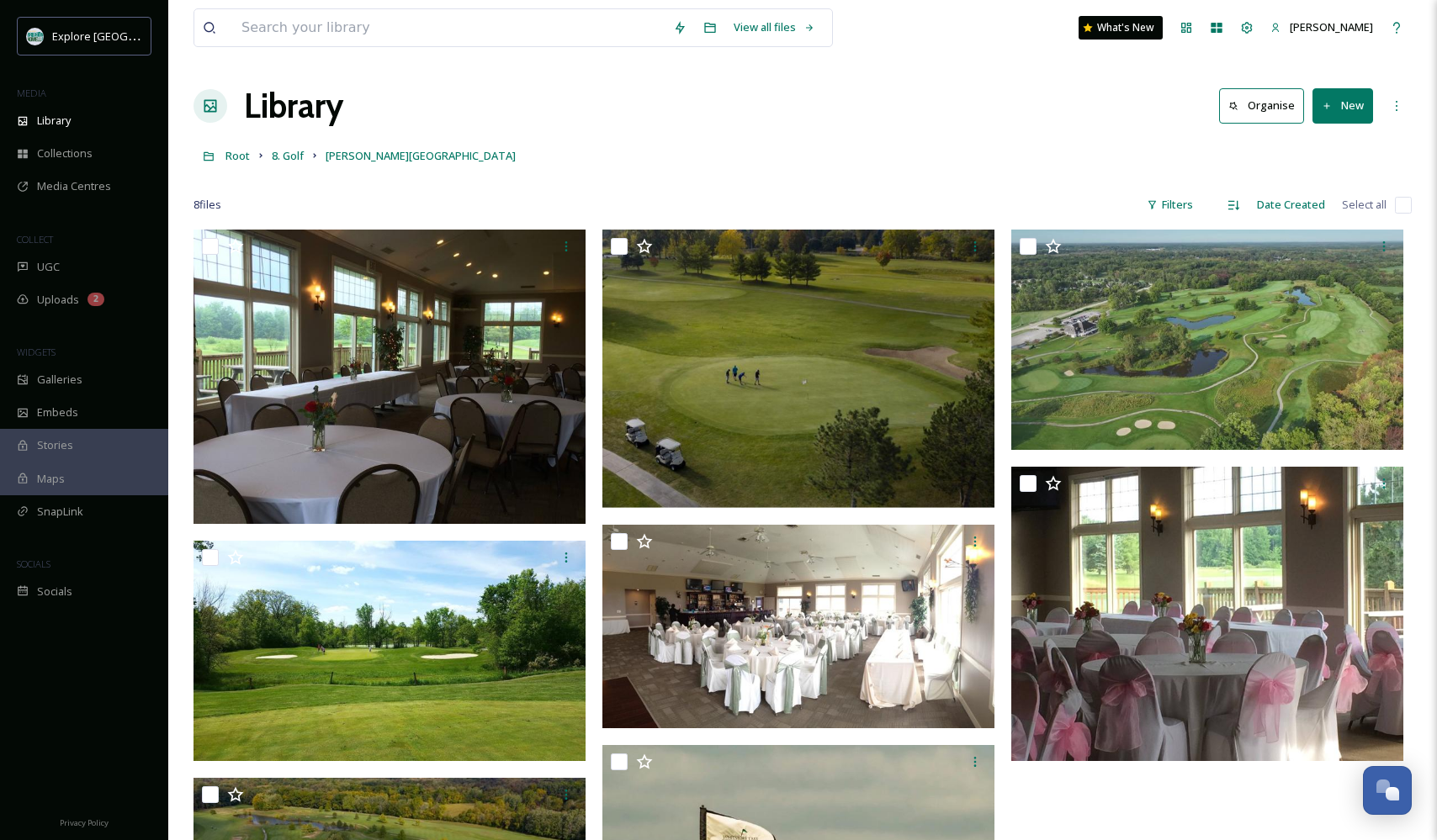
scroll to position [0, 0]
click at [288, 156] on span "8. Golf" at bounding box center [287, 155] width 32 height 15
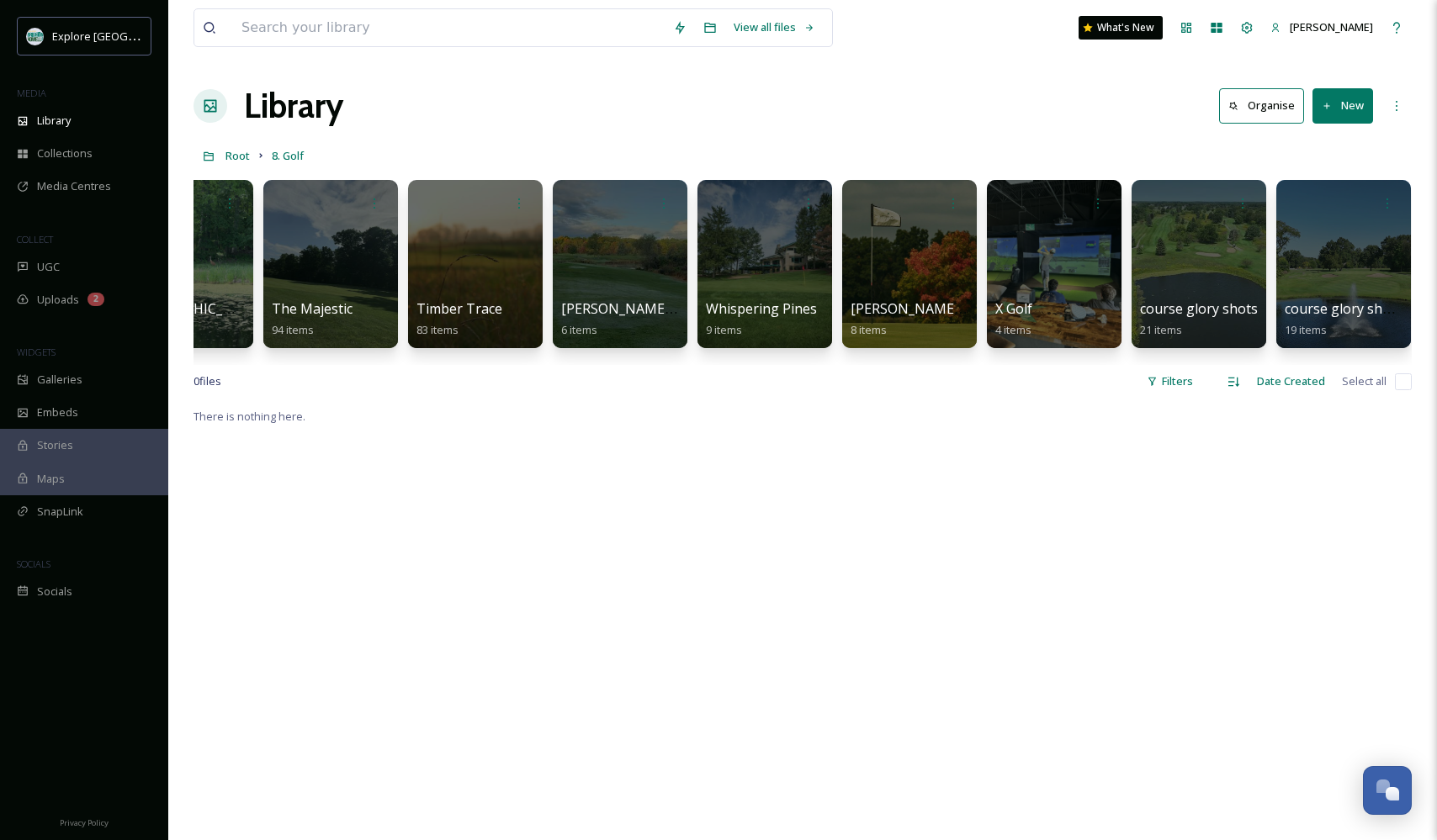
scroll to position [0, 2973]
click at [785, 269] on div at bounding box center [766, 263] width 138 height 172
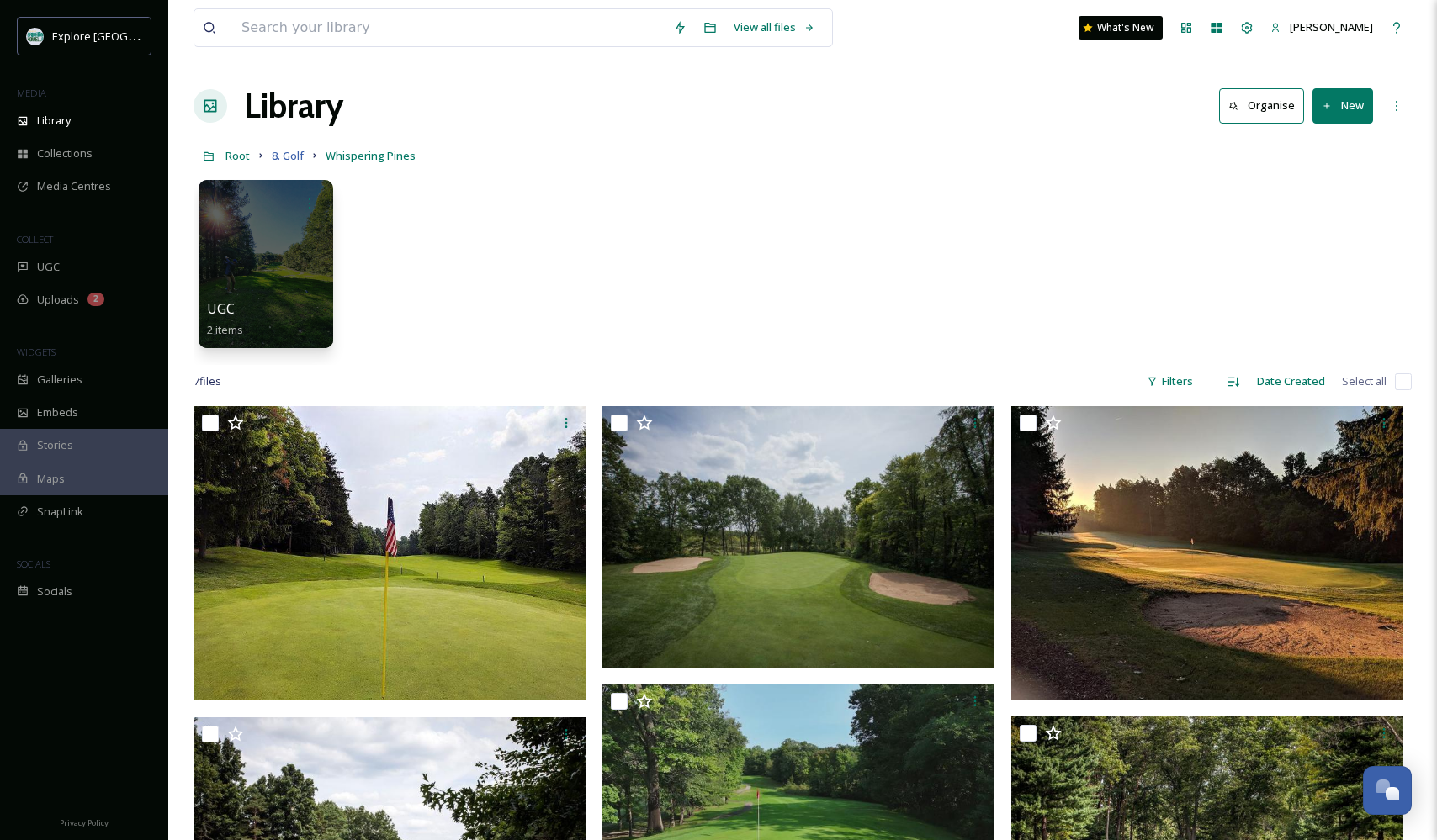
click at [290, 152] on span "8. Golf" at bounding box center [287, 155] width 32 height 15
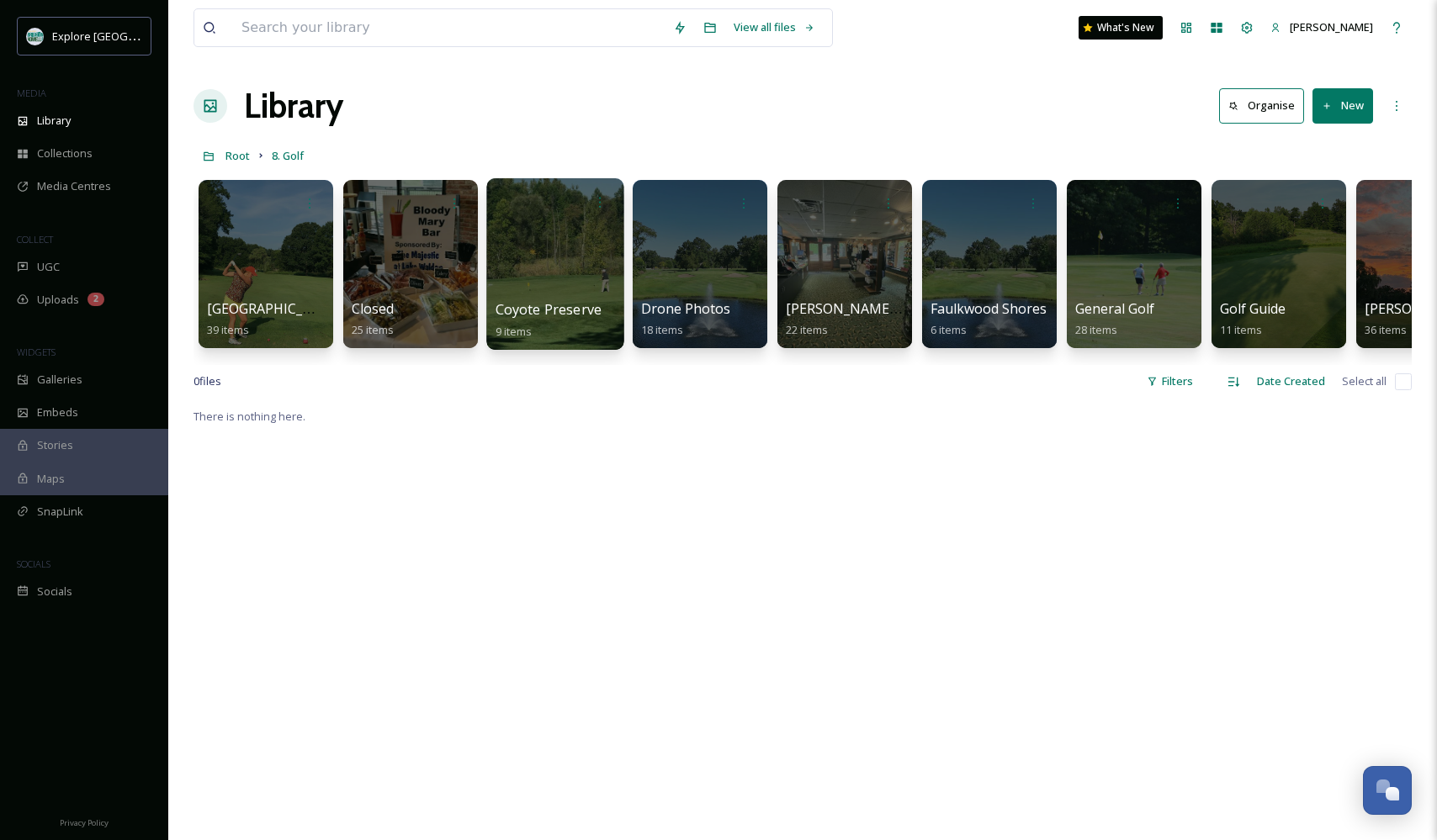
click at [546, 281] on div at bounding box center [555, 263] width 138 height 172
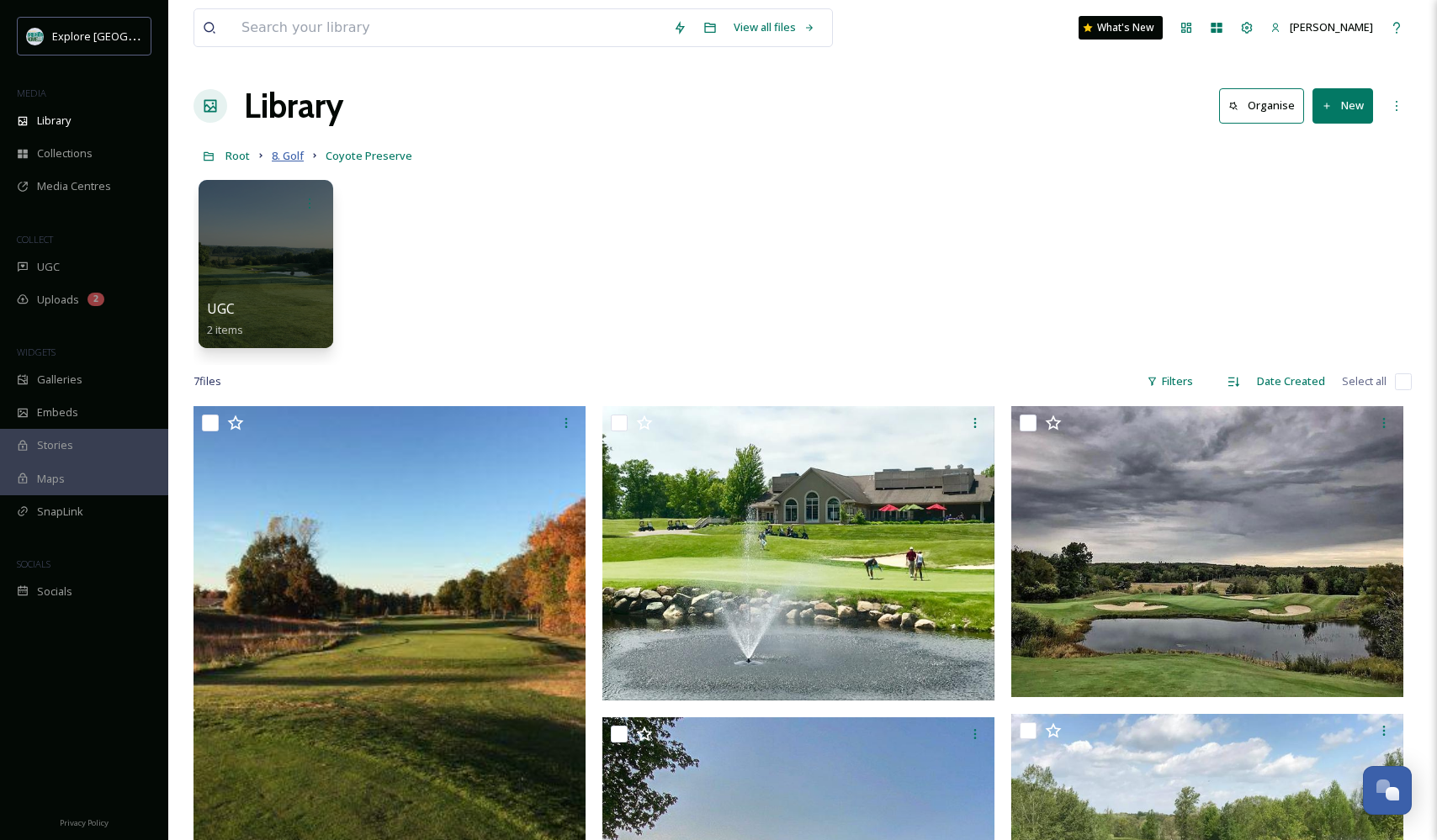
click at [287, 153] on span "8. Golf" at bounding box center [287, 155] width 32 height 15
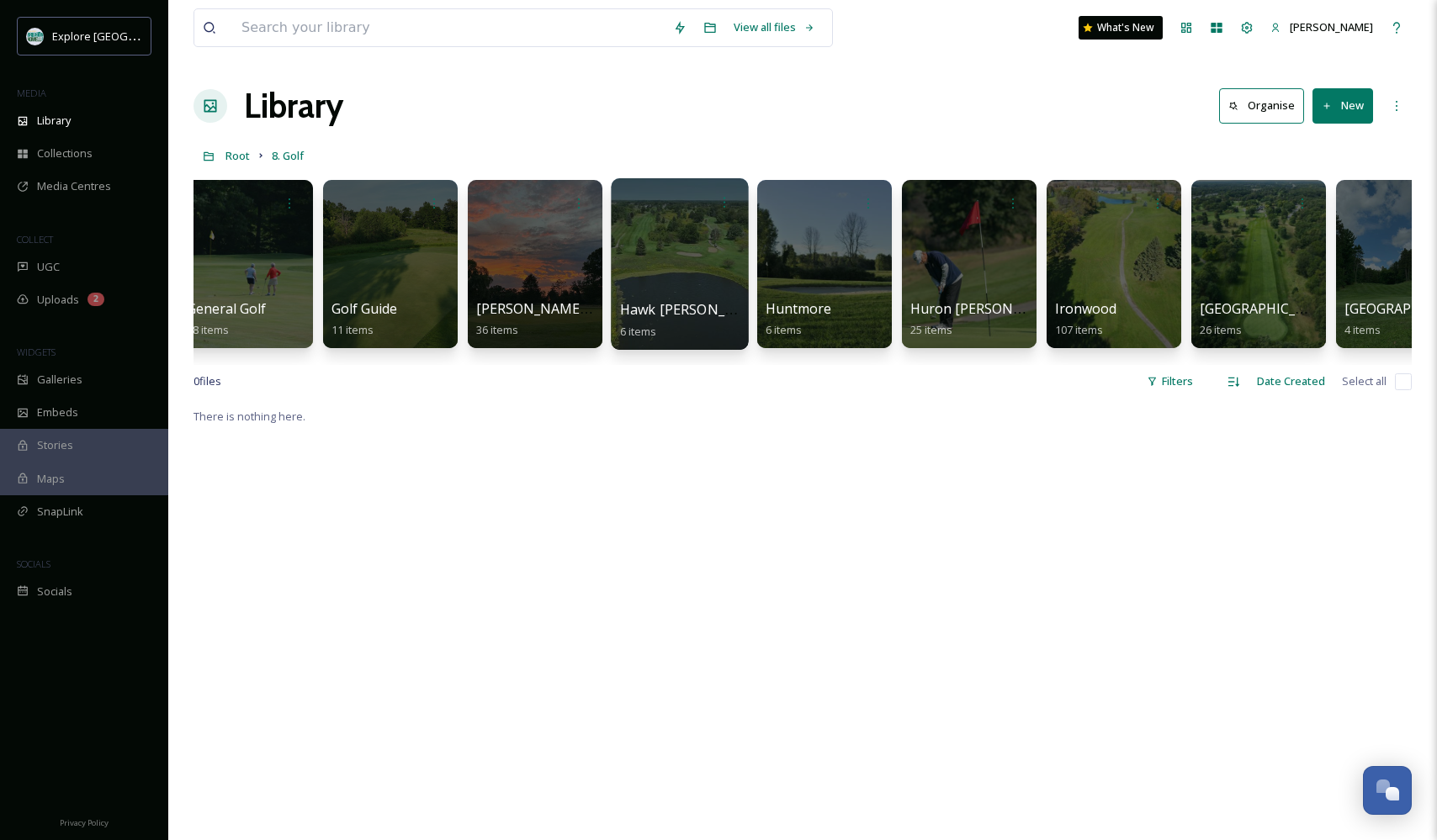
scroll to position [0, 893]
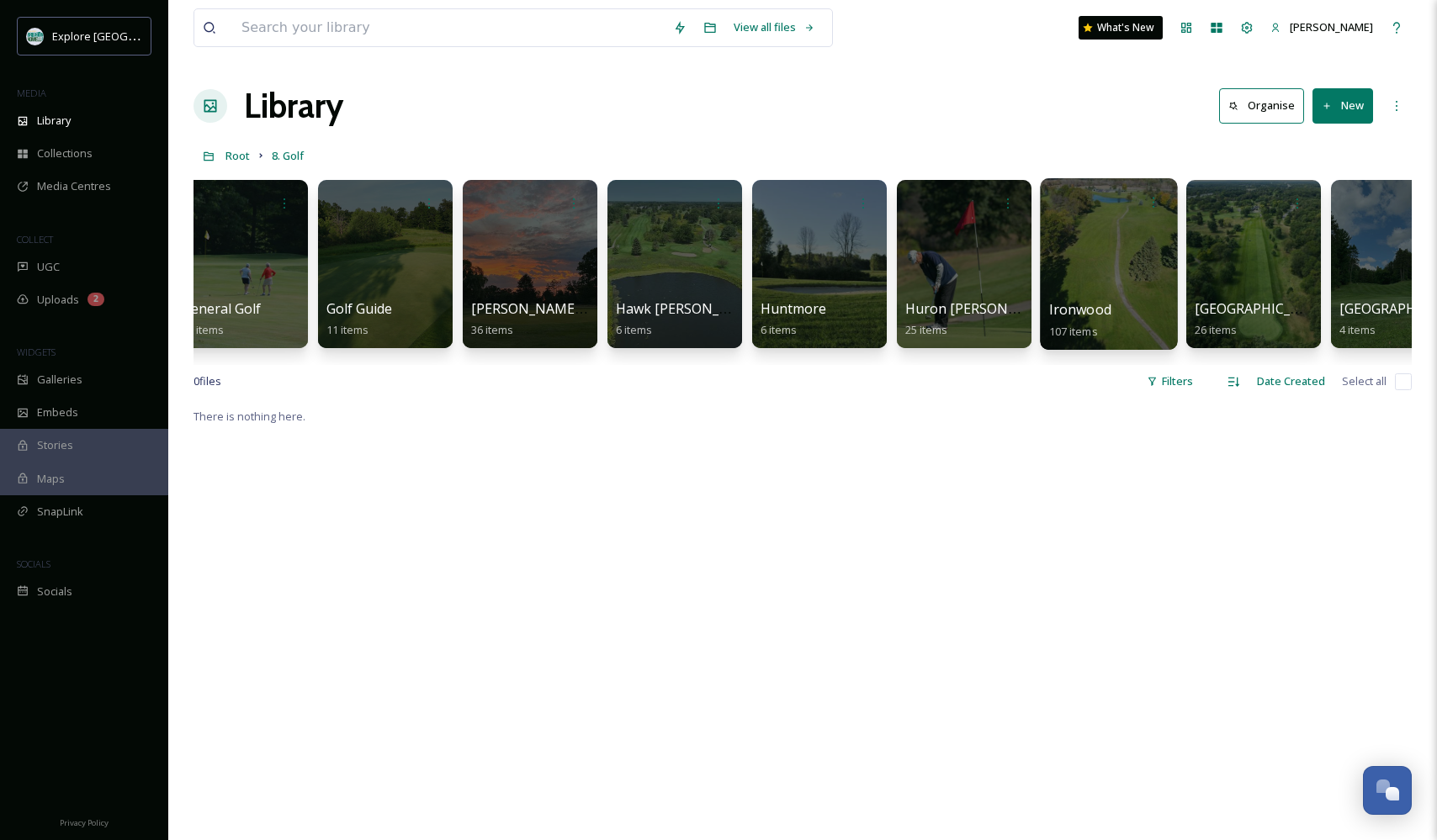
click at [1105, 282] on div at bounding box center [1109, 263] width 138 height 172
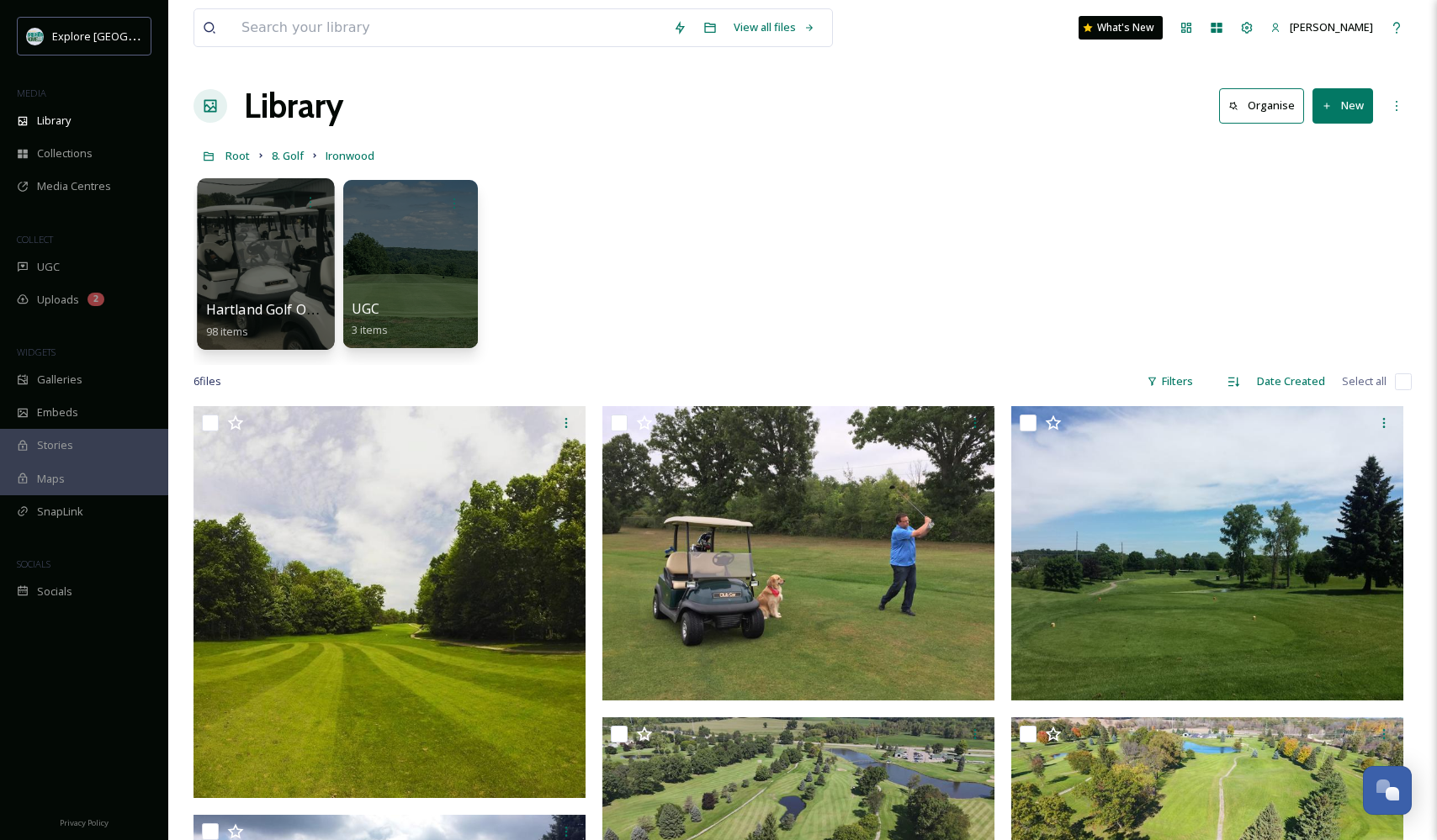
click at [245, 247] on div at bounding box center [265, 263] width 138 height 172
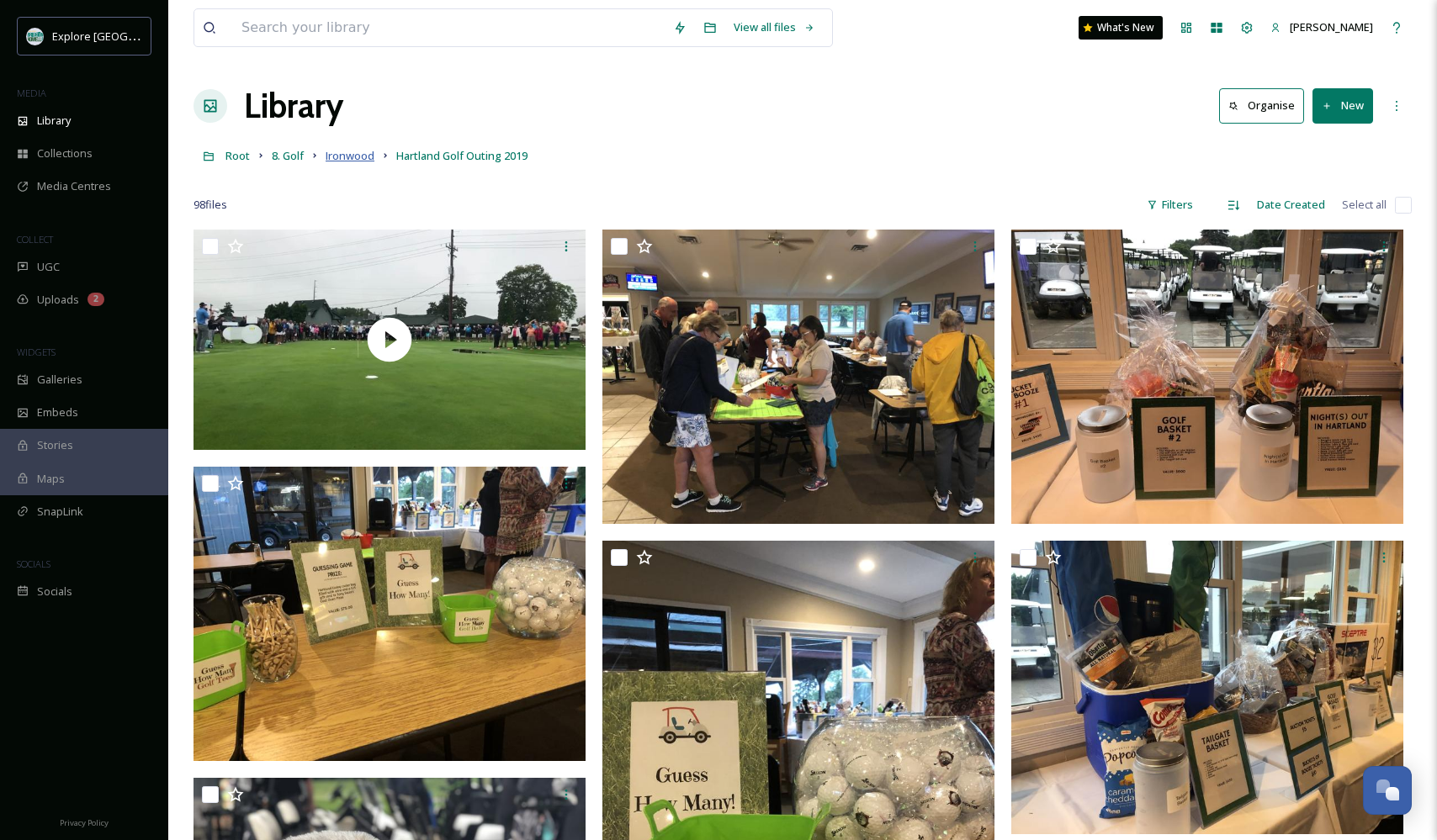
click at [354, 155] on span "Ironwood" at bounding box center [350, 155] width 49 height 15
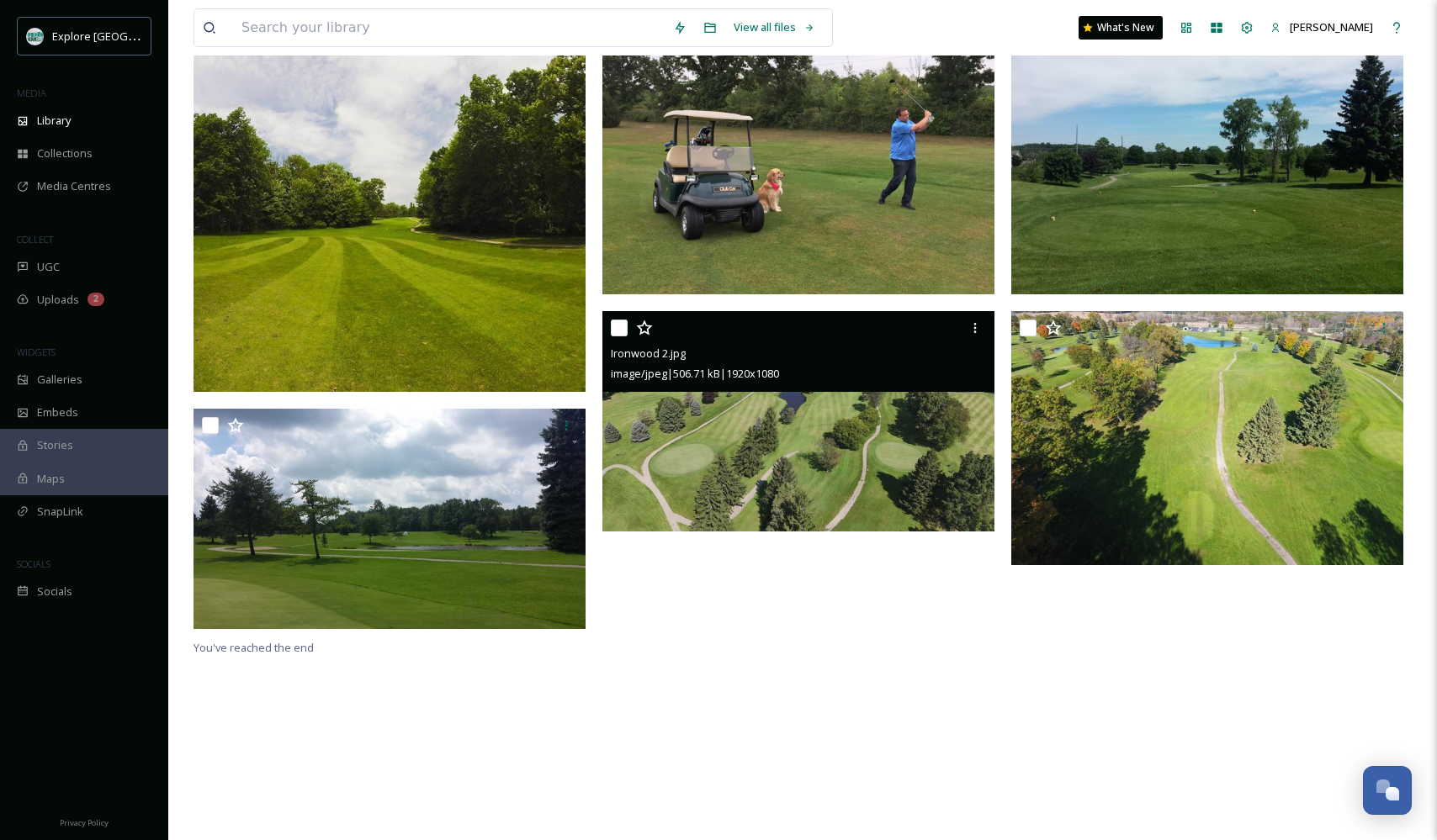
scroll to position [406, 0]
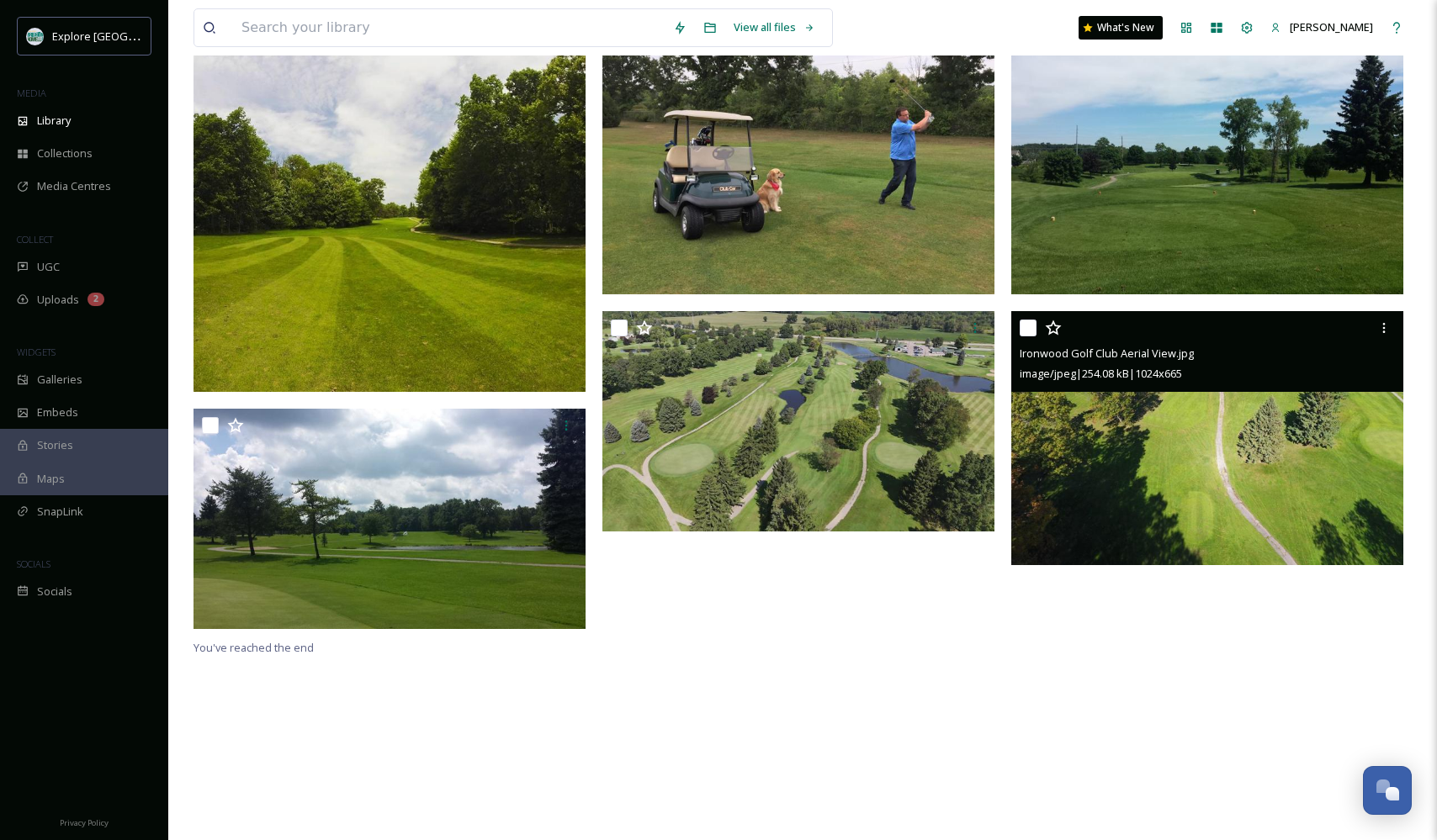
click at [1255, 500] on img at bounding box center [1207, 438] width 392 height 254
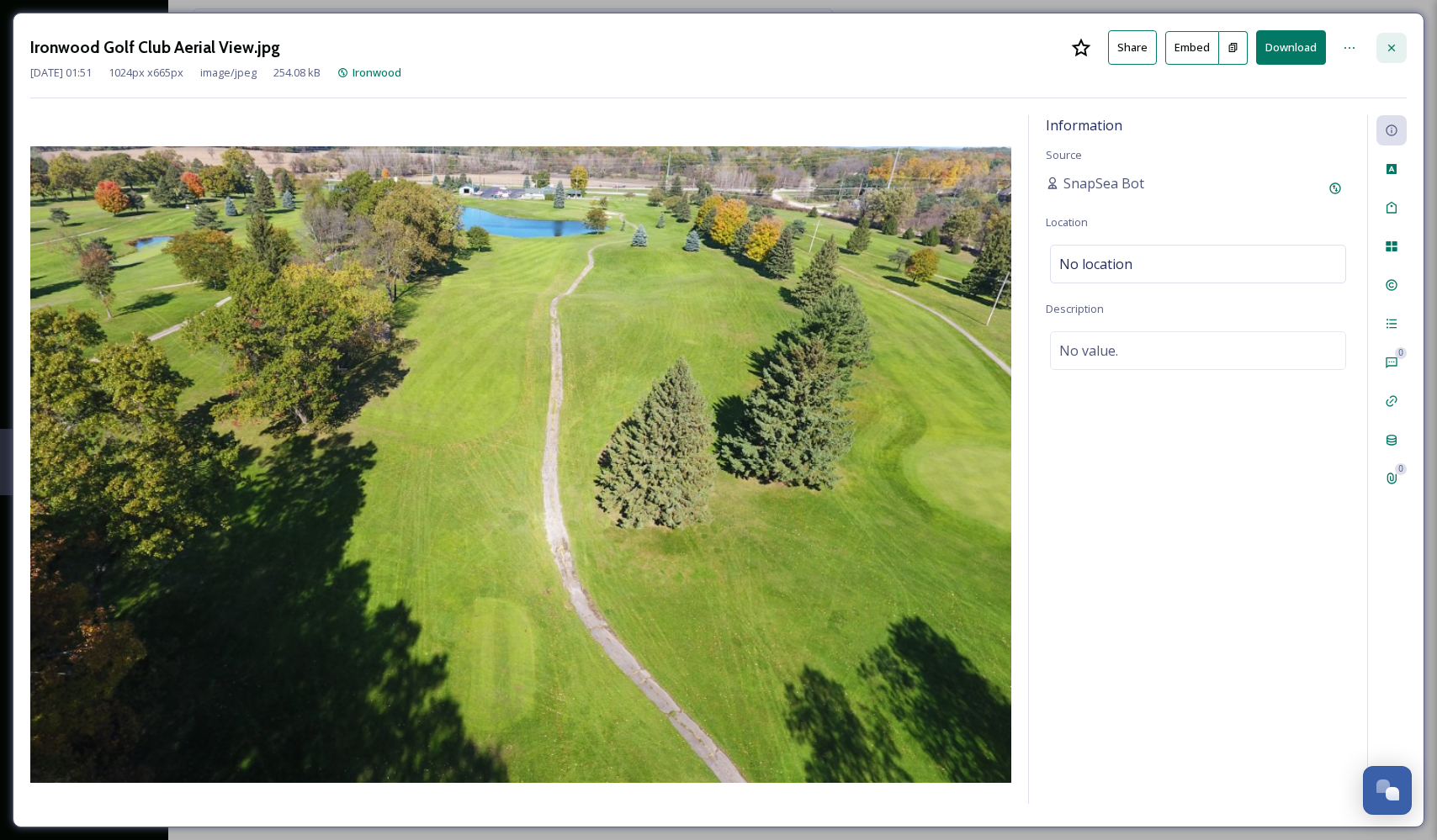
click at [1392, 47] on icon at bounding box center [1391, 47] width 7 height 7
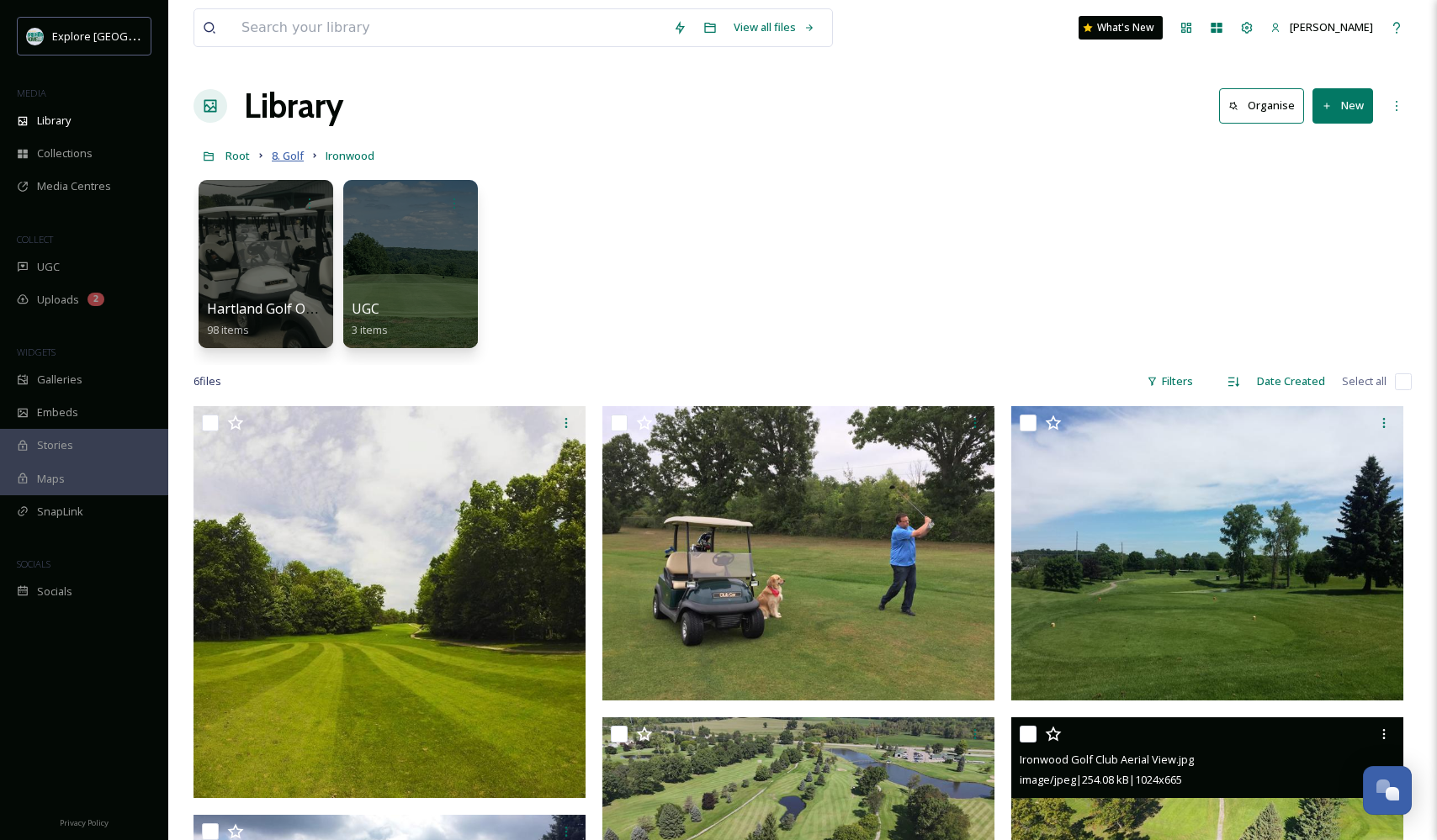
click at [293, 158] on span "8. Golf" at bounding box center [287, 155] width 32 height 15
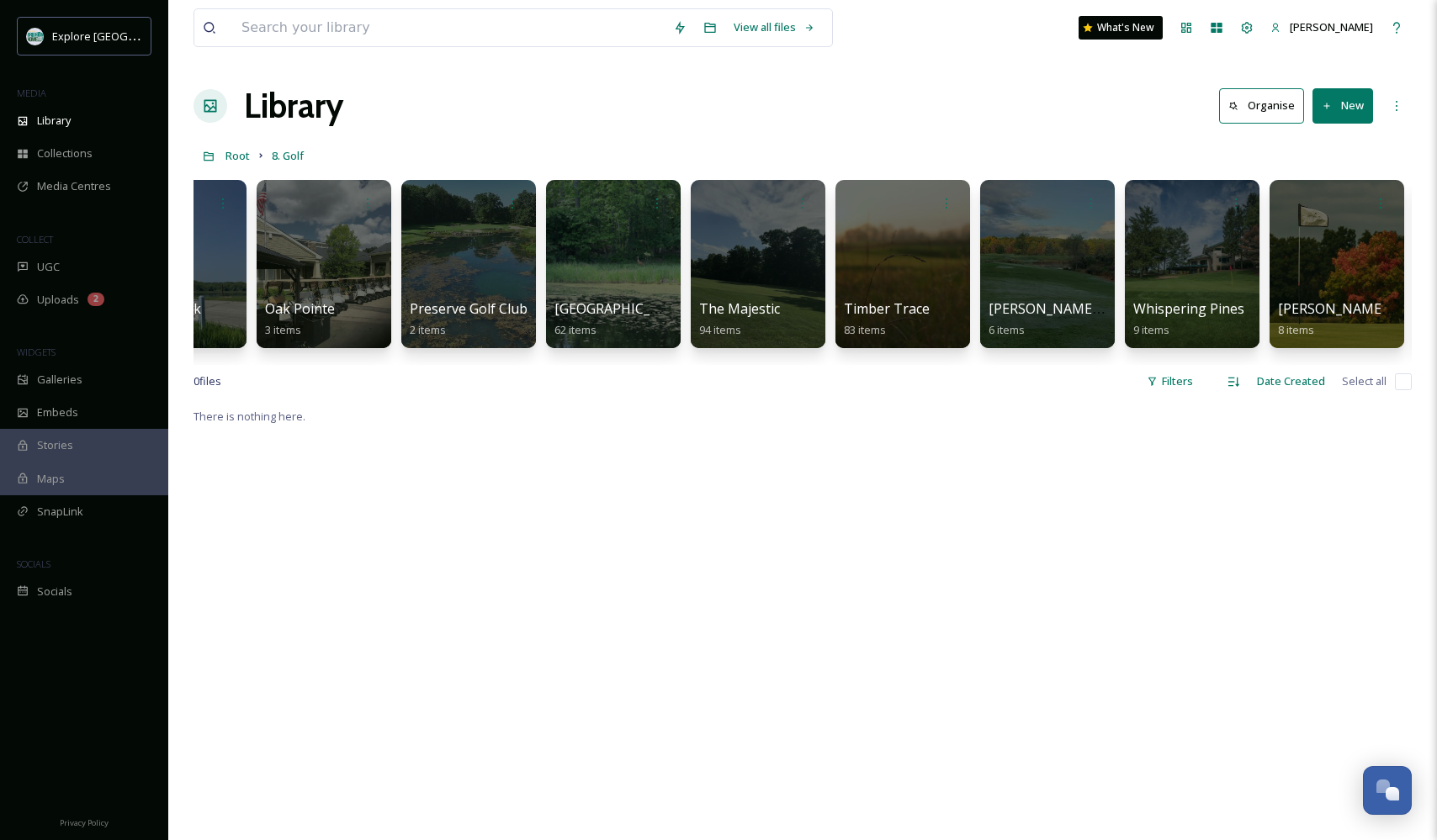
scroll to position [0, 2551]
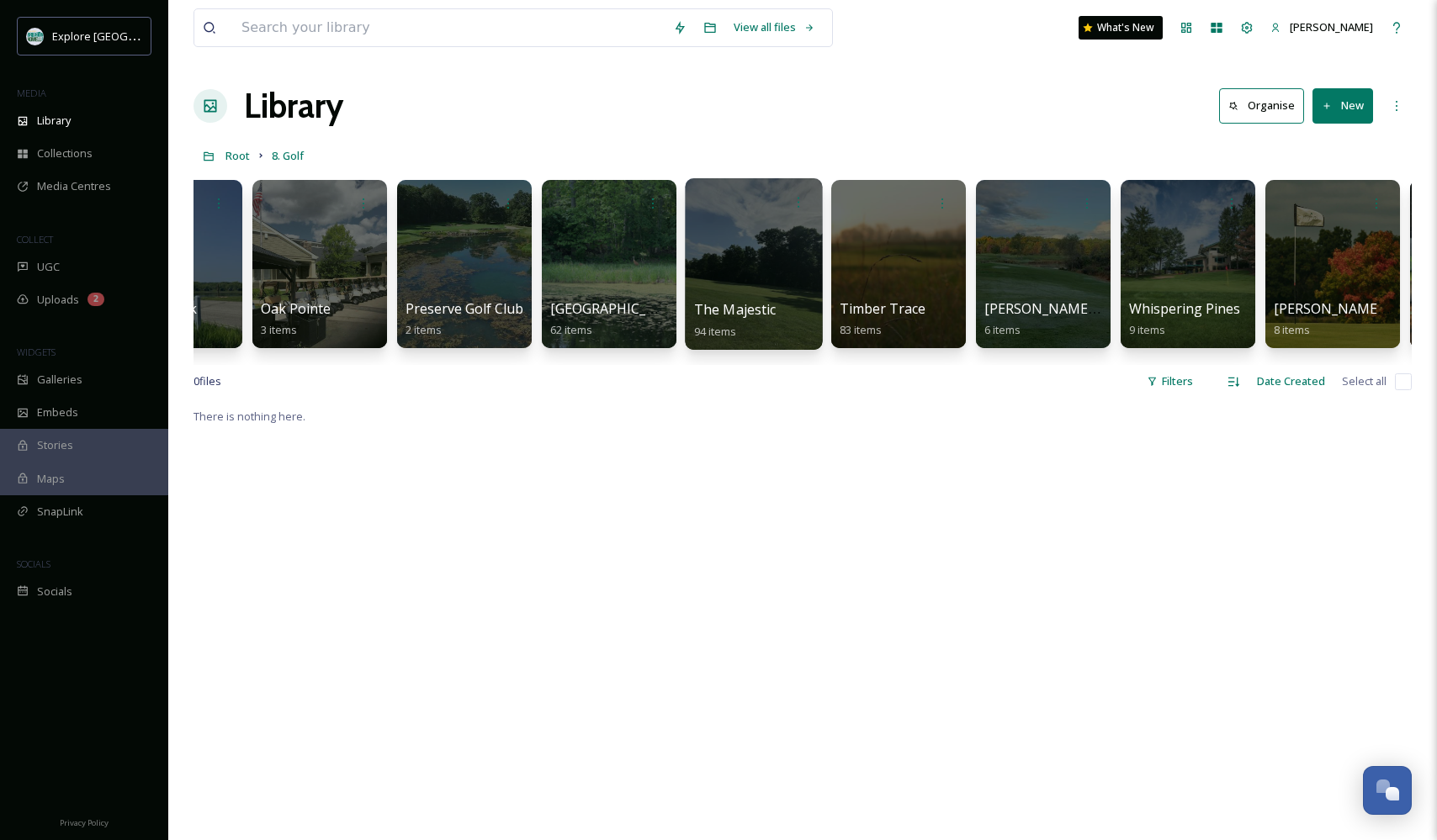
click at [749, 253] on div at bounding box center [754, 263] width 138 height 172
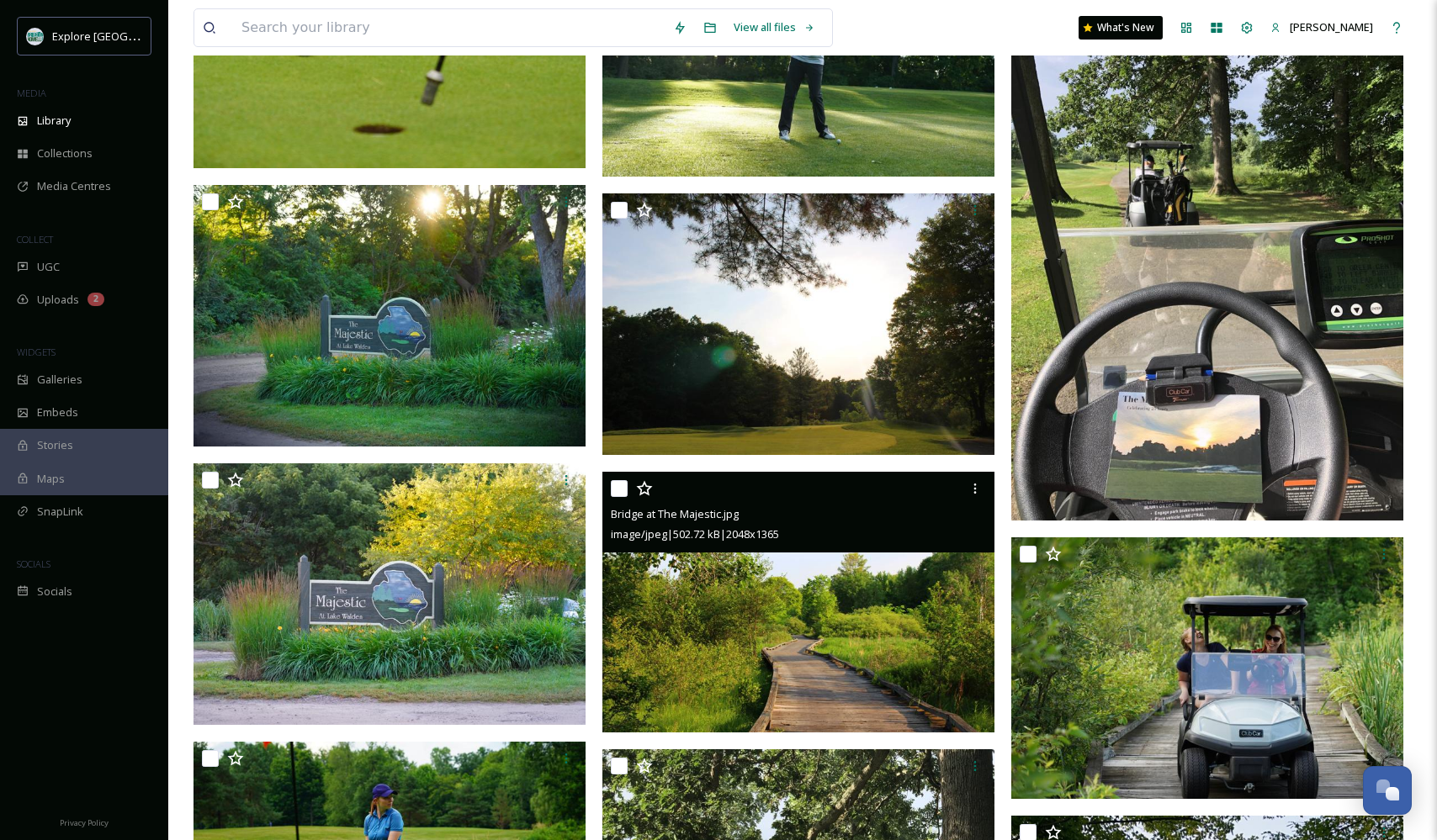
scroll to position [3288, 0]
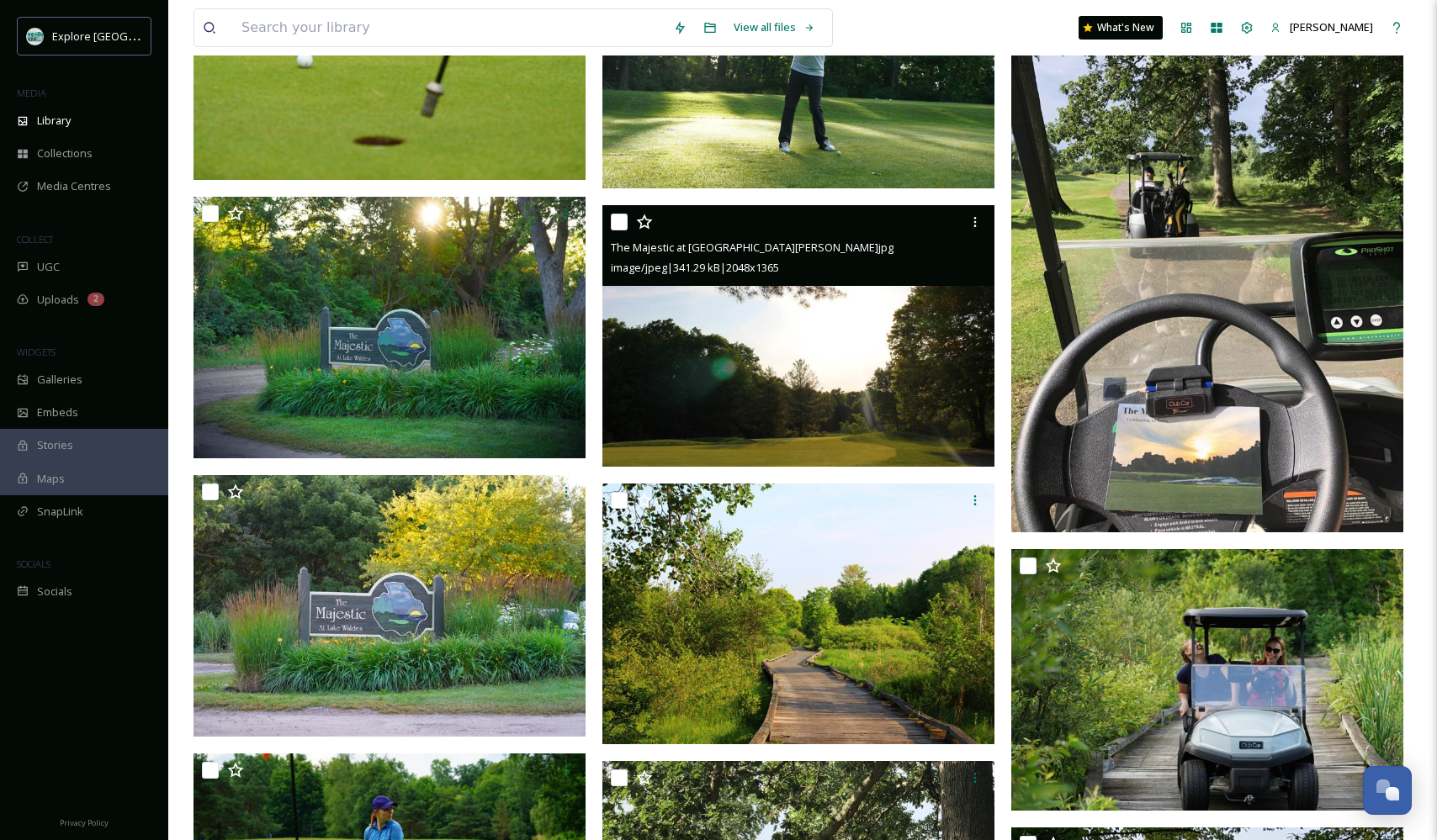
click at [836, 370] on img at bounding box center [798, 336] width 392 height 261
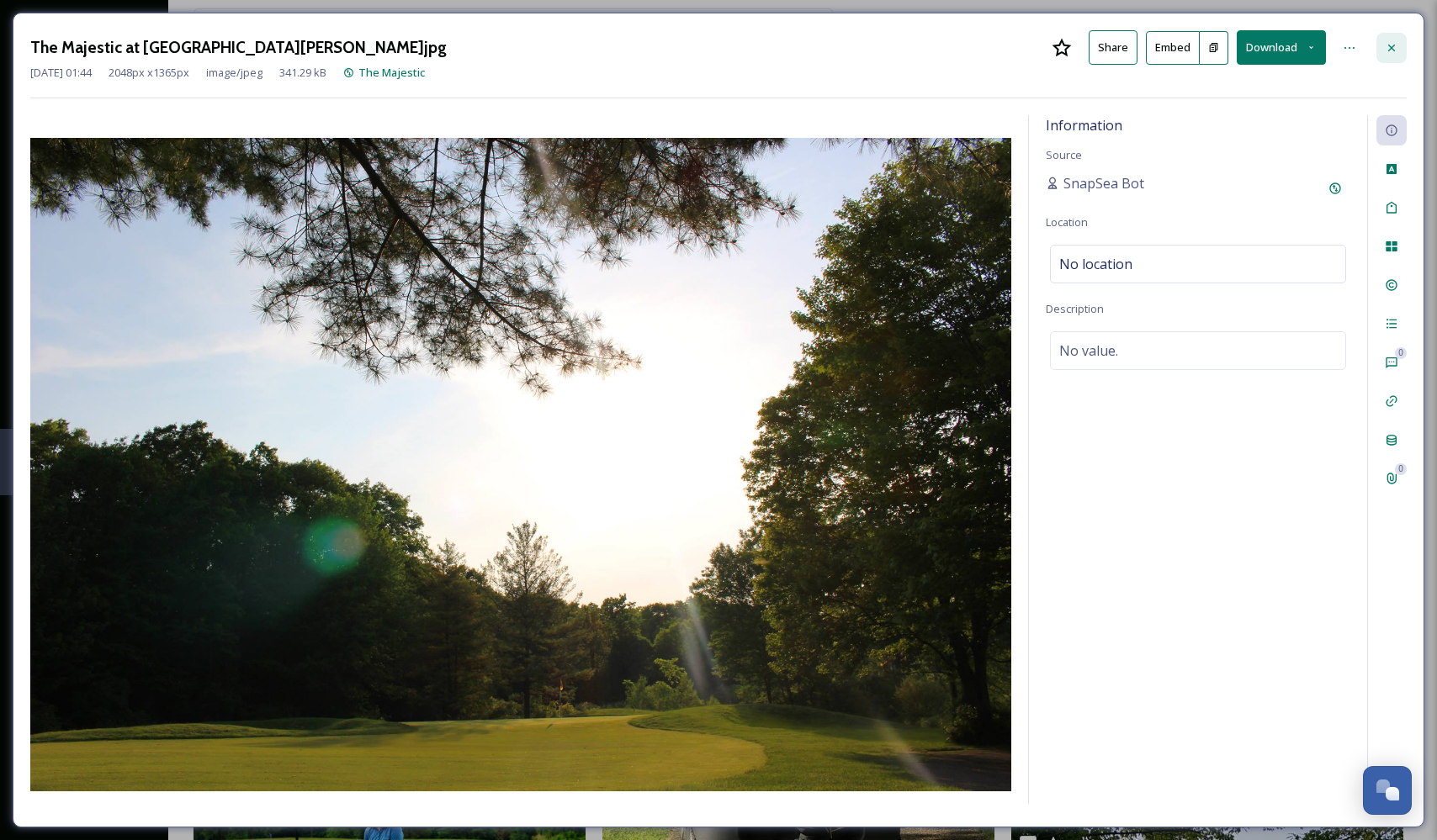
click at [1396, 45] on icon at bounding box center [1392, 48] width 14 height 14
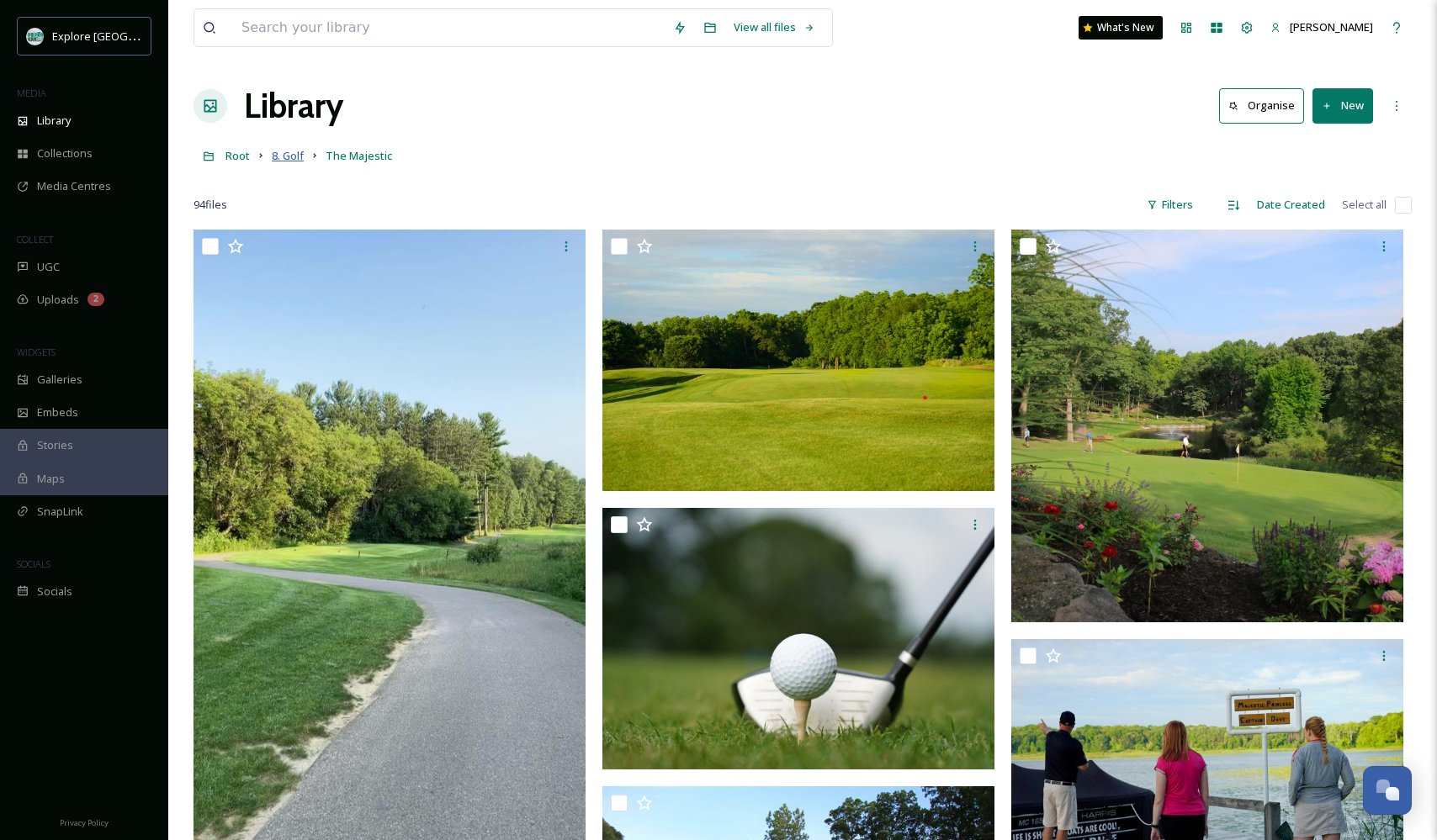
click at [286, 148] on span "8. Golf" at bounding box center [287, 155] width 32 height 15
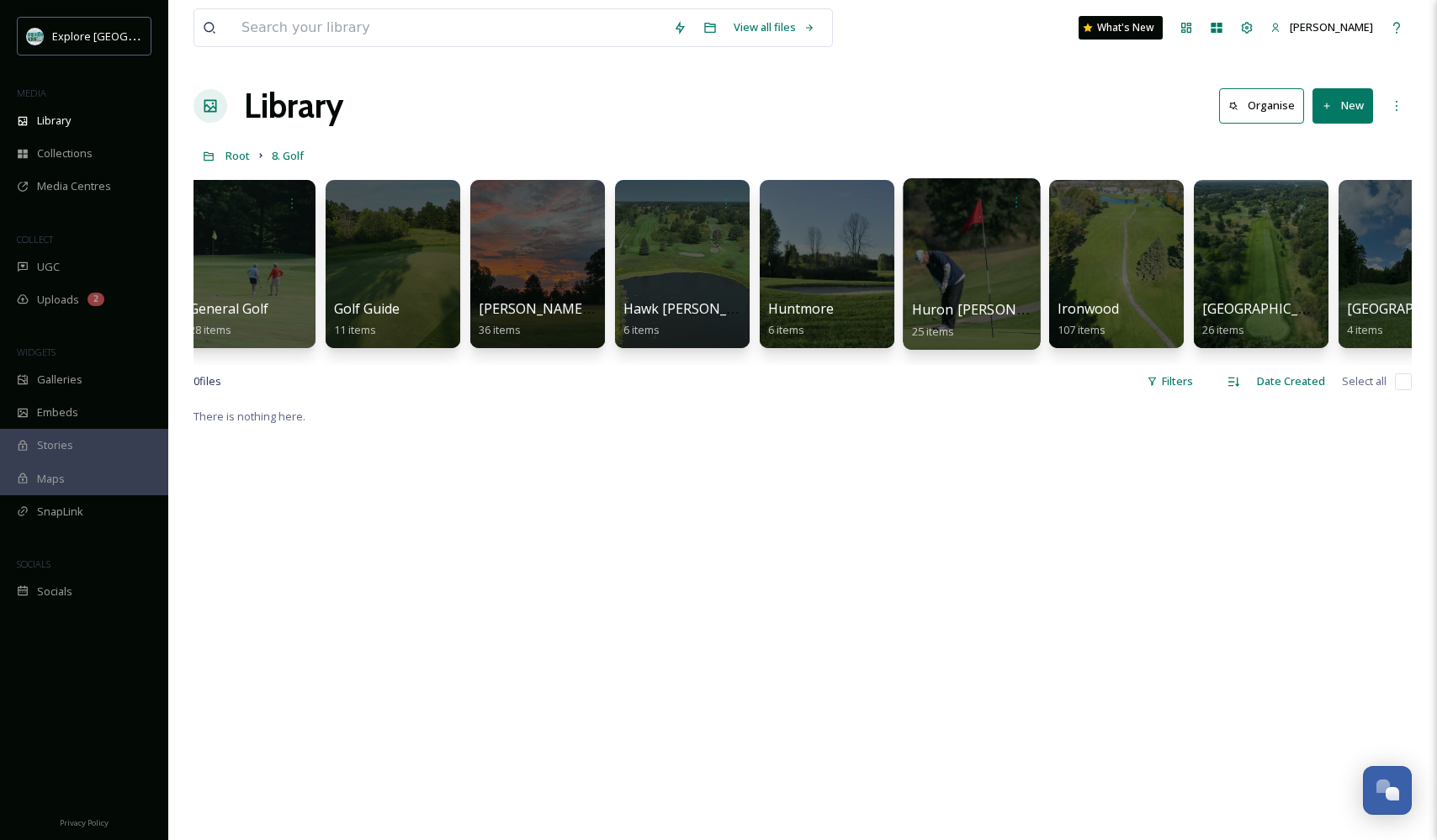
scroll to position [0, 927]
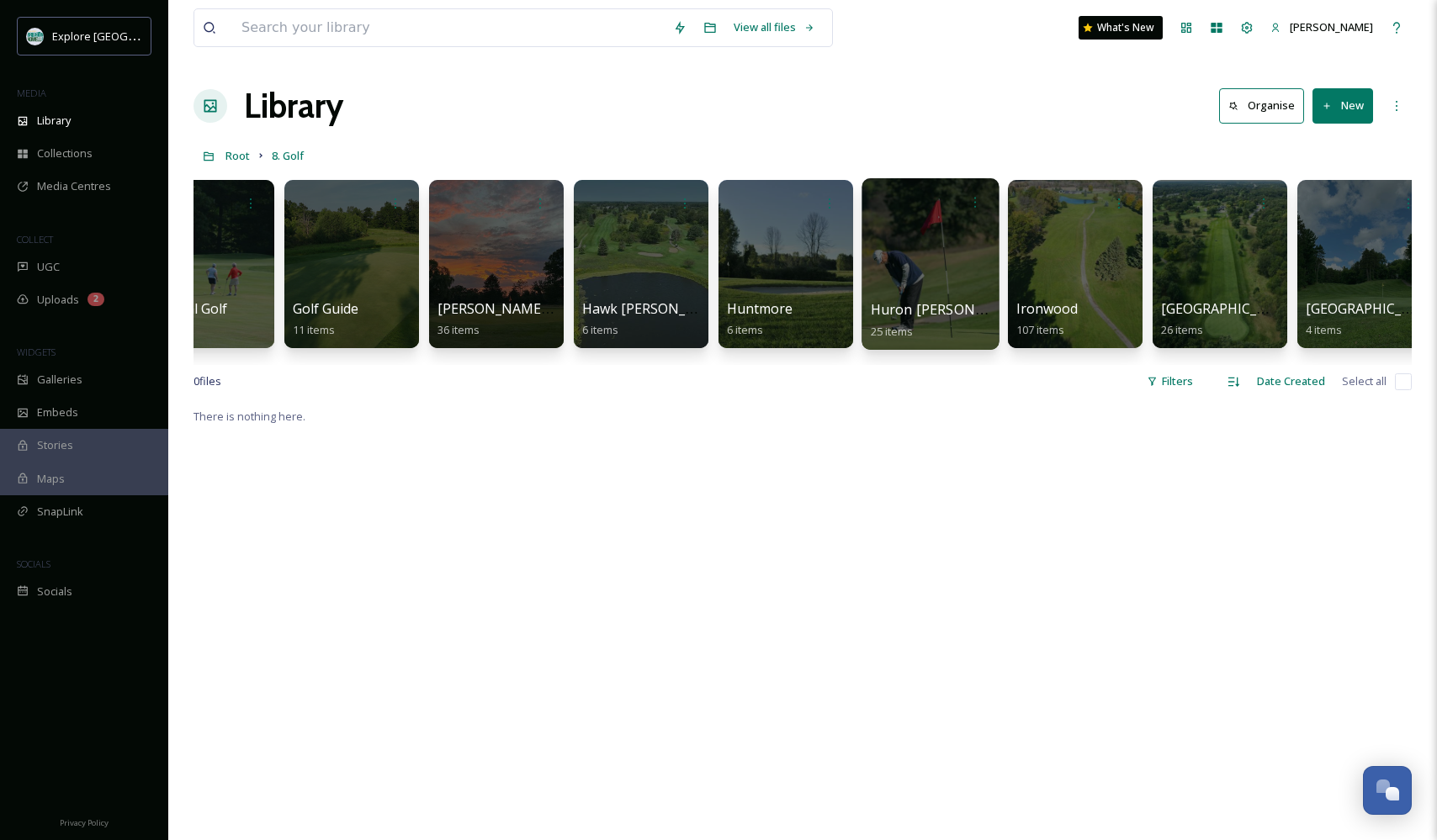
click at [934, 267] on div at bounding box center [930, 263] width 138 height 172
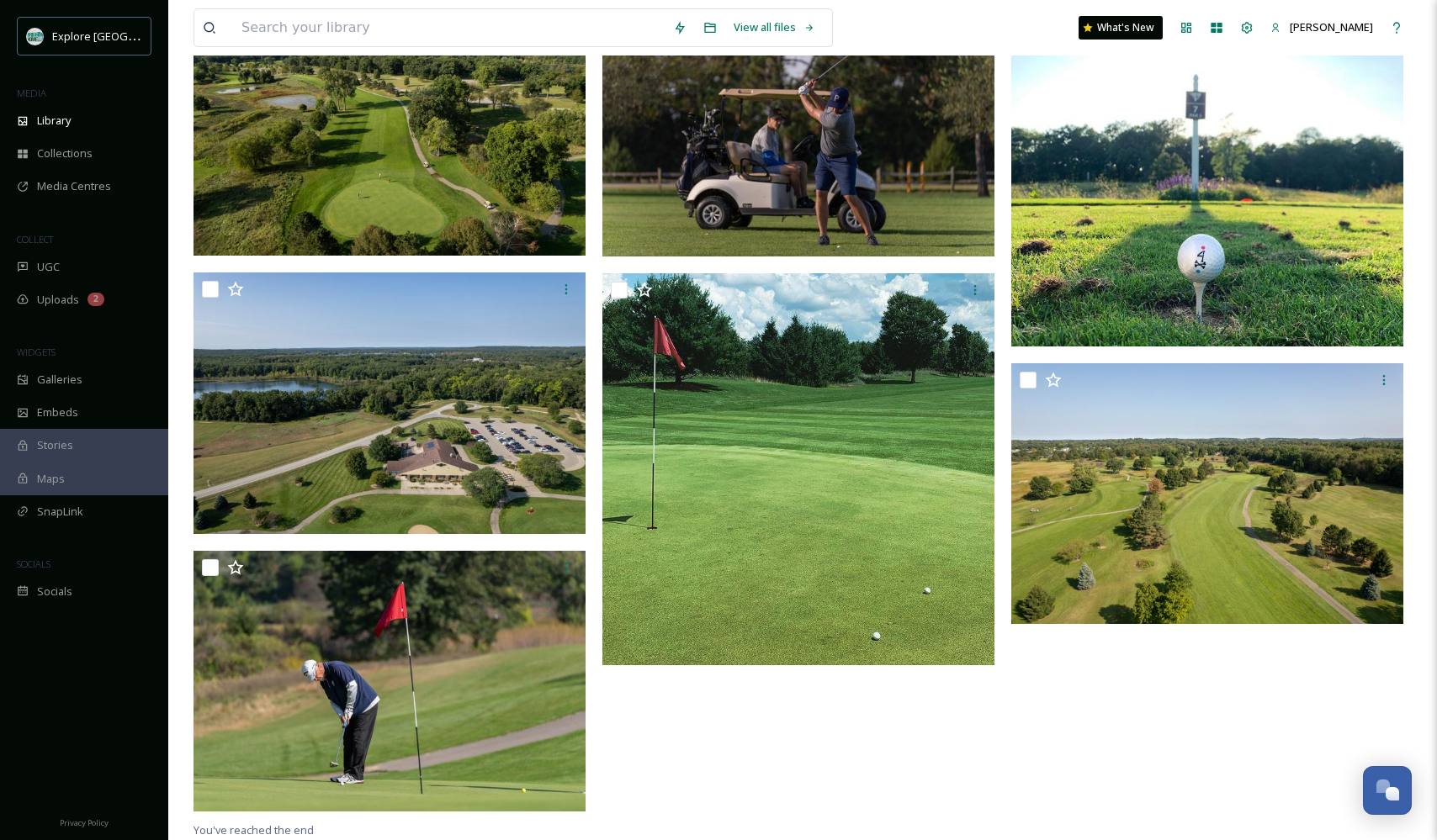
scroll to position [1523, 0]
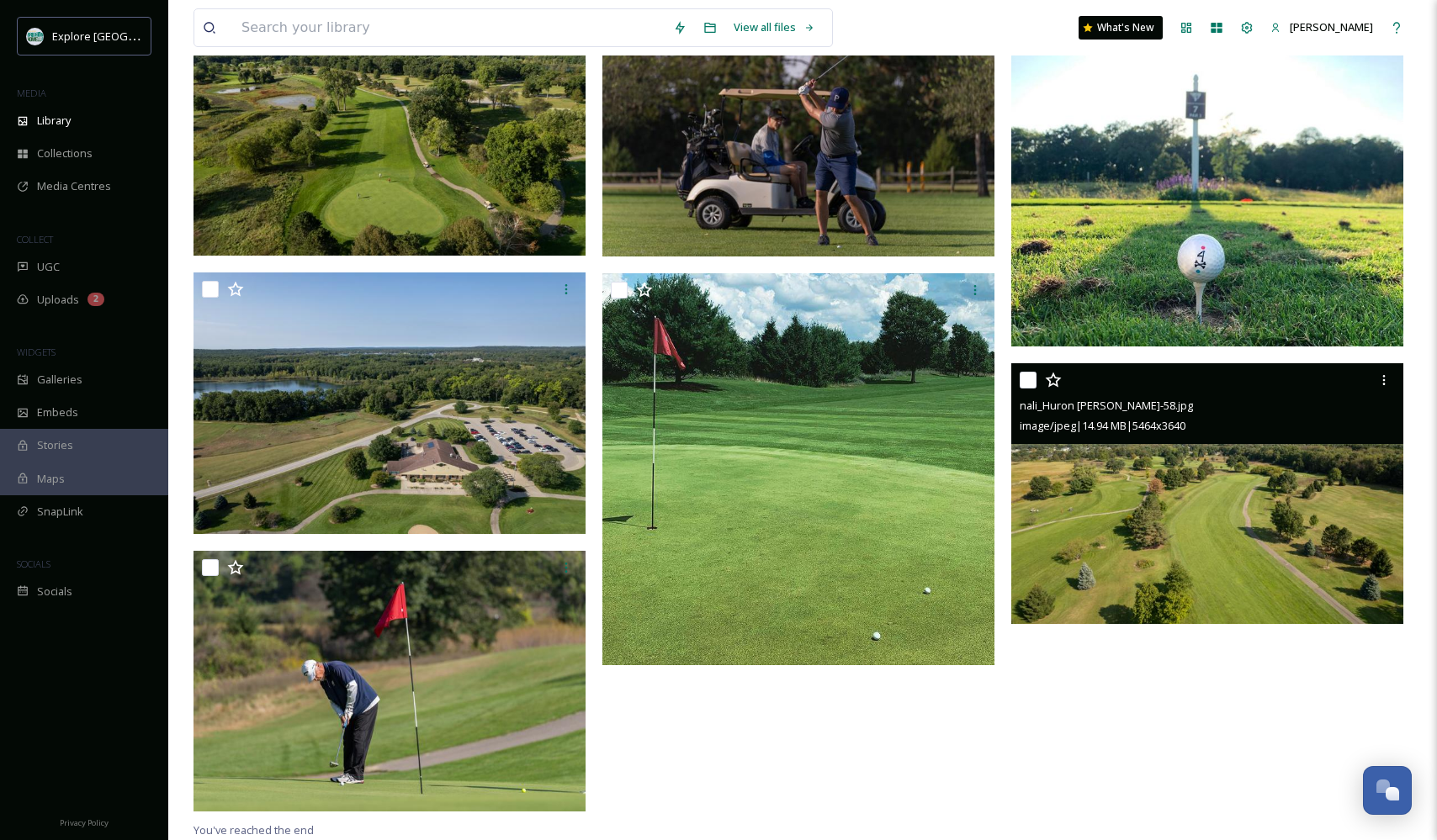
click at [1135, 532] on img at bounding box center [1207, 493] width 392 height 260
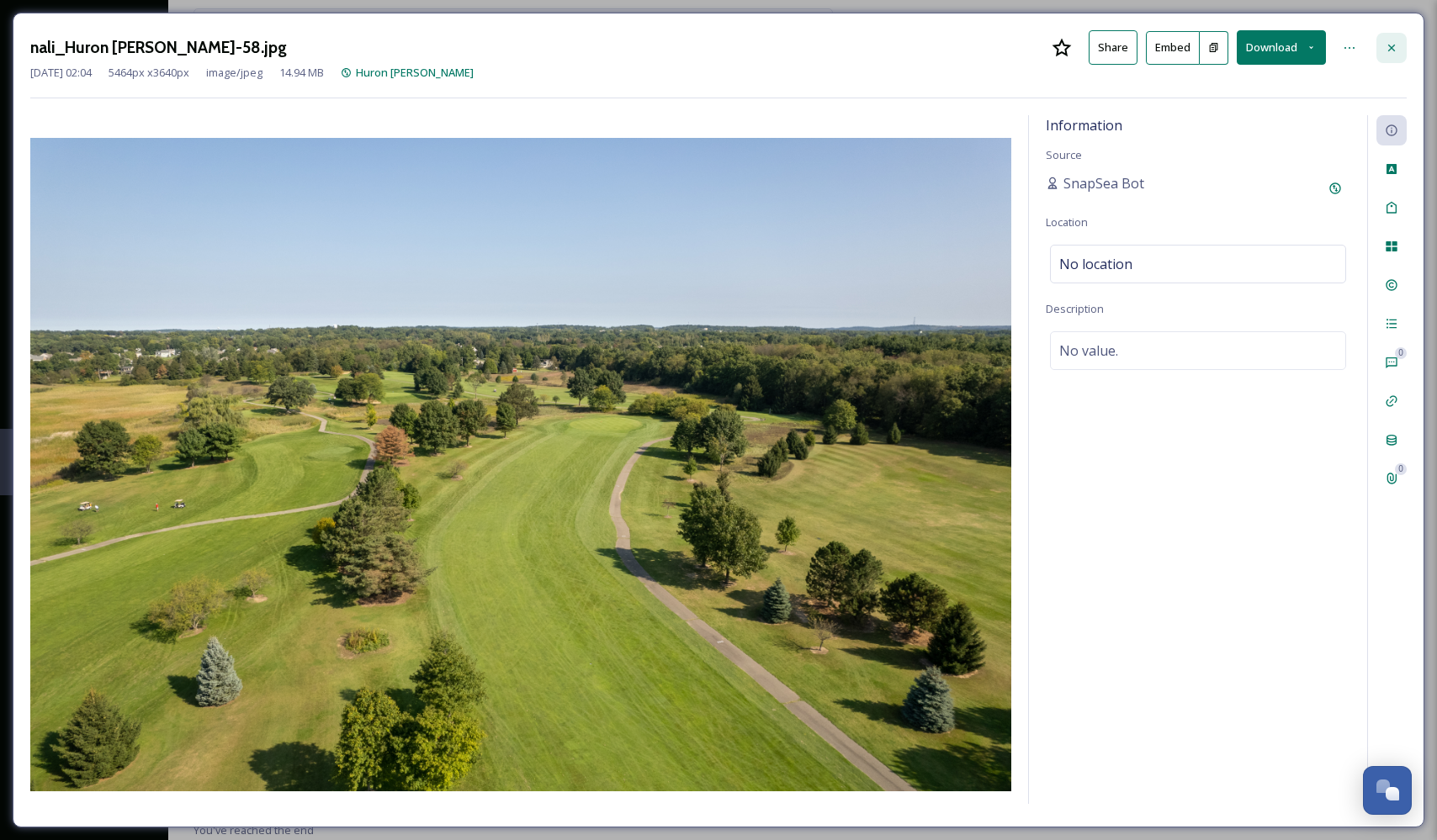
click at [1392, 49] on icon at bounding box center [1392, 48] width 14 height 14
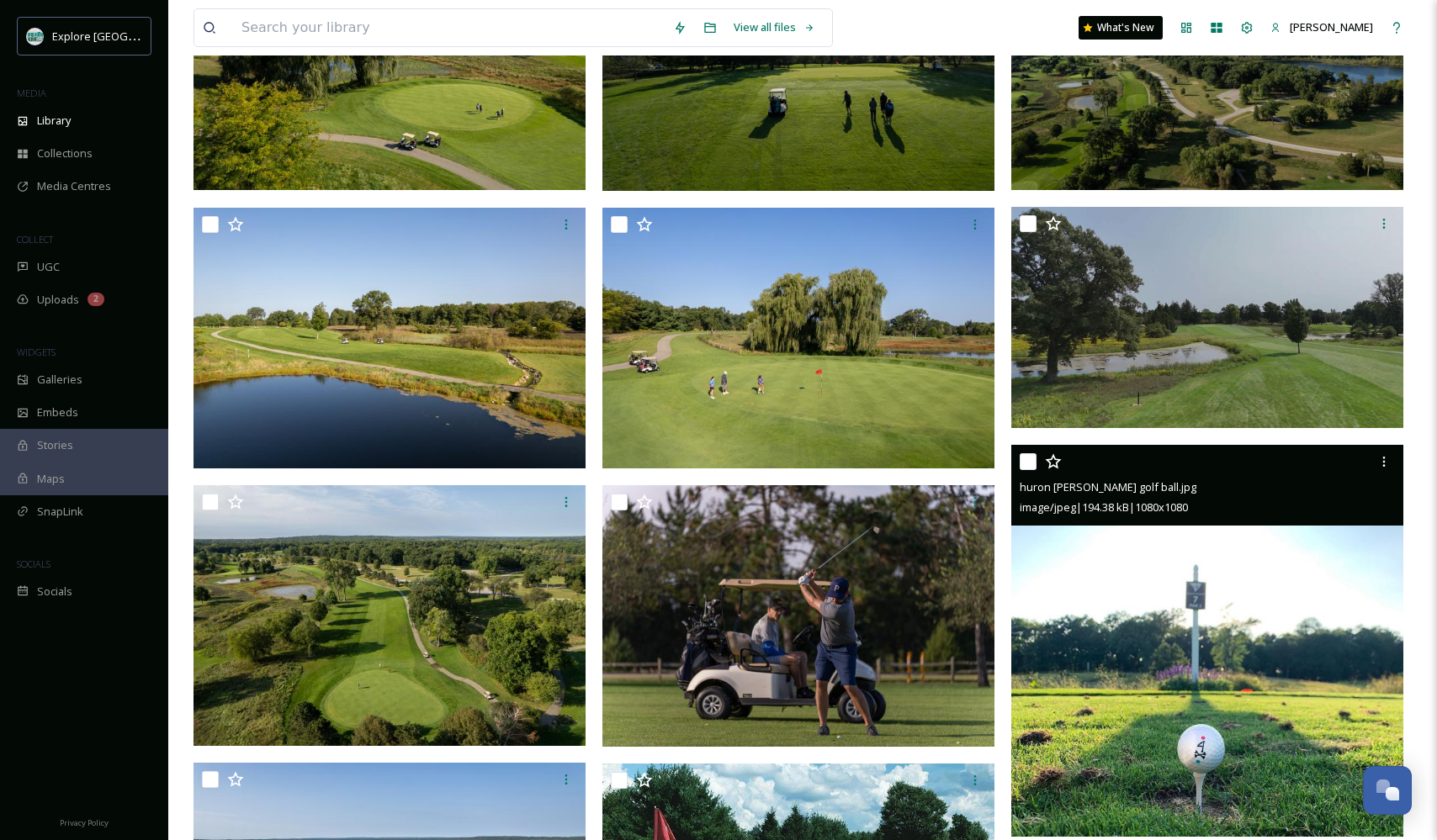
scroll to position [1033, 0]
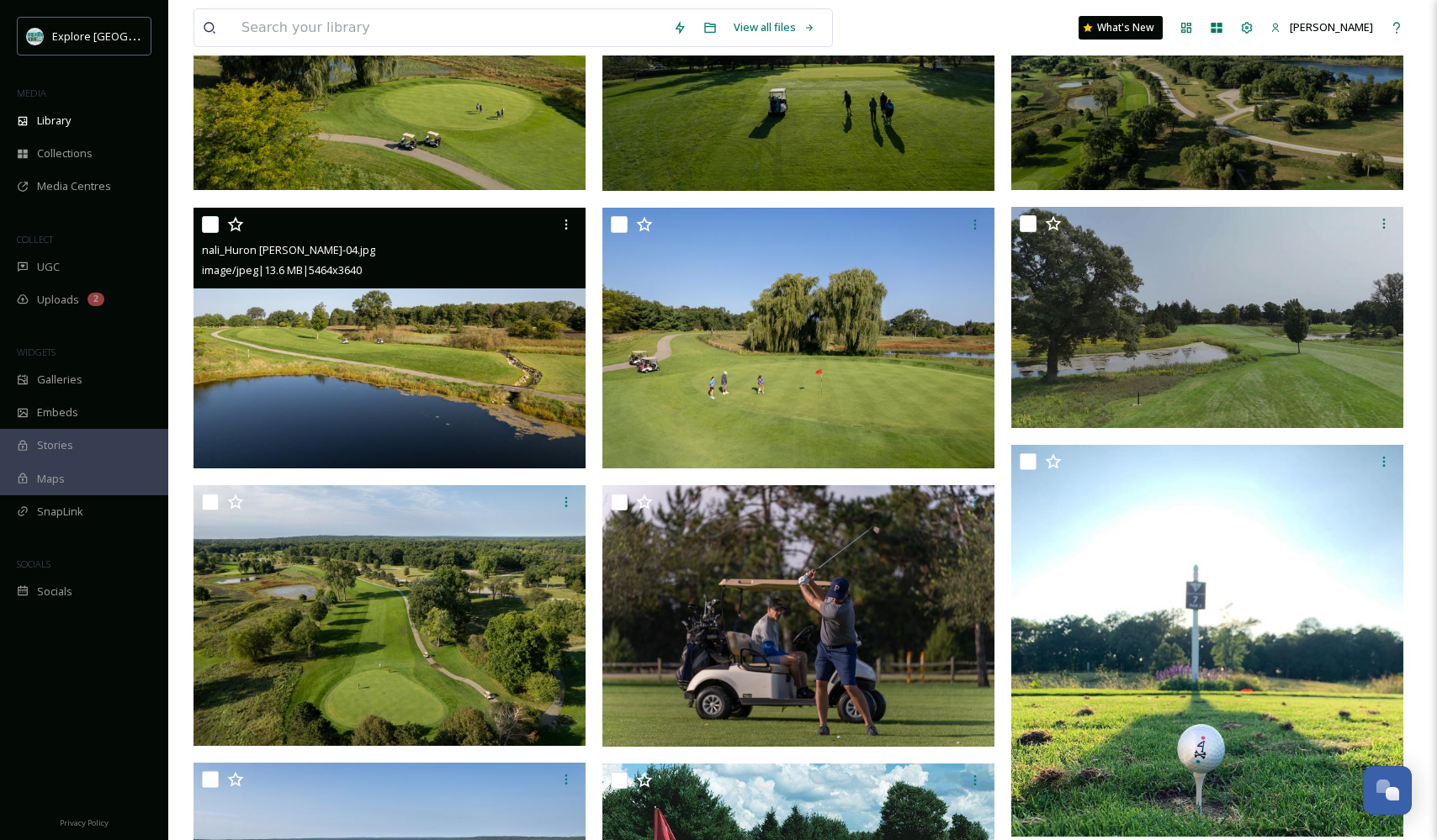
click at [457, 347] on img at bounding box center [389, 337] width 392 height 260
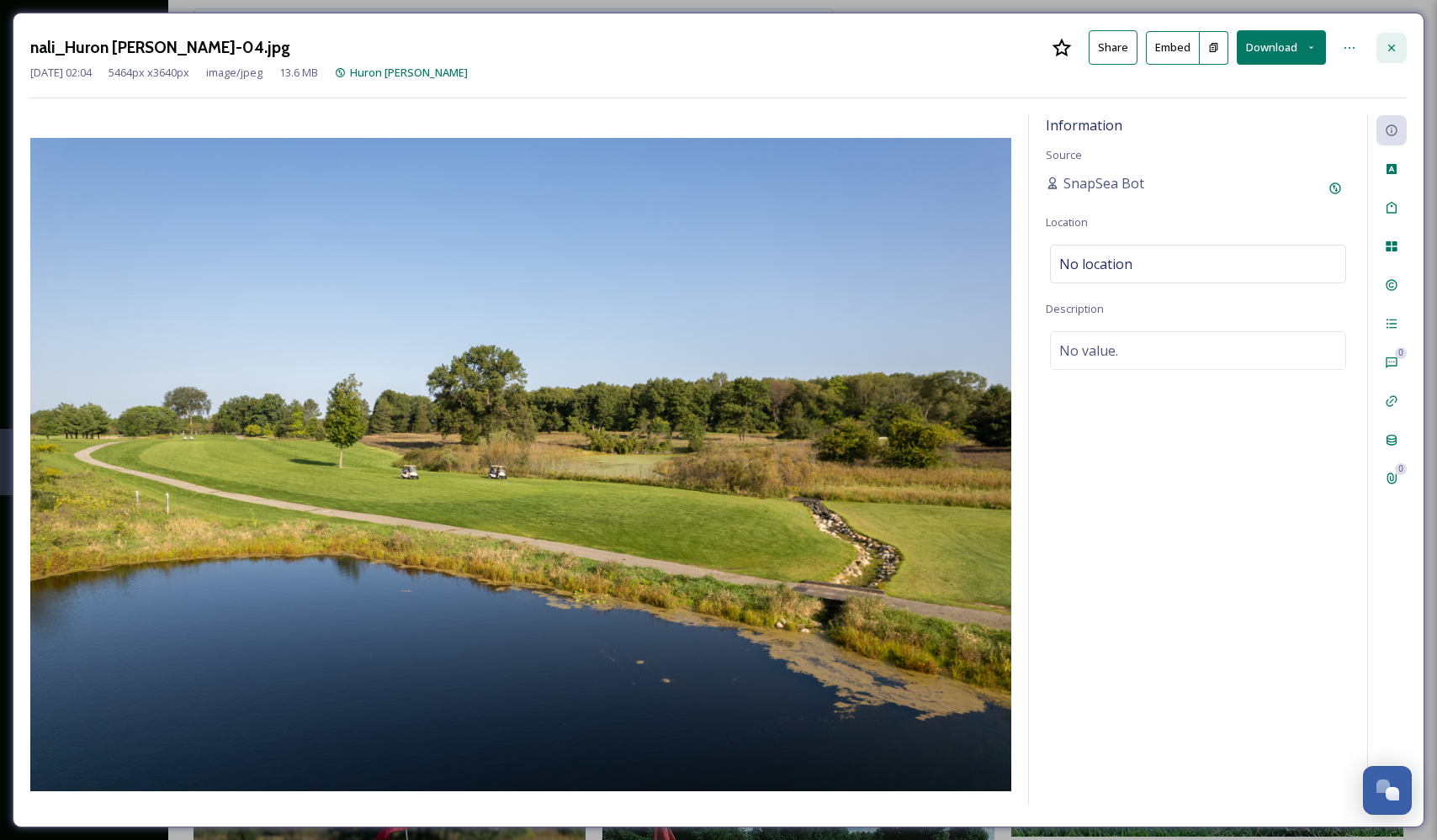
click at [1397, 47] on icon at bounding box center [1392, 48] width 14 height 14
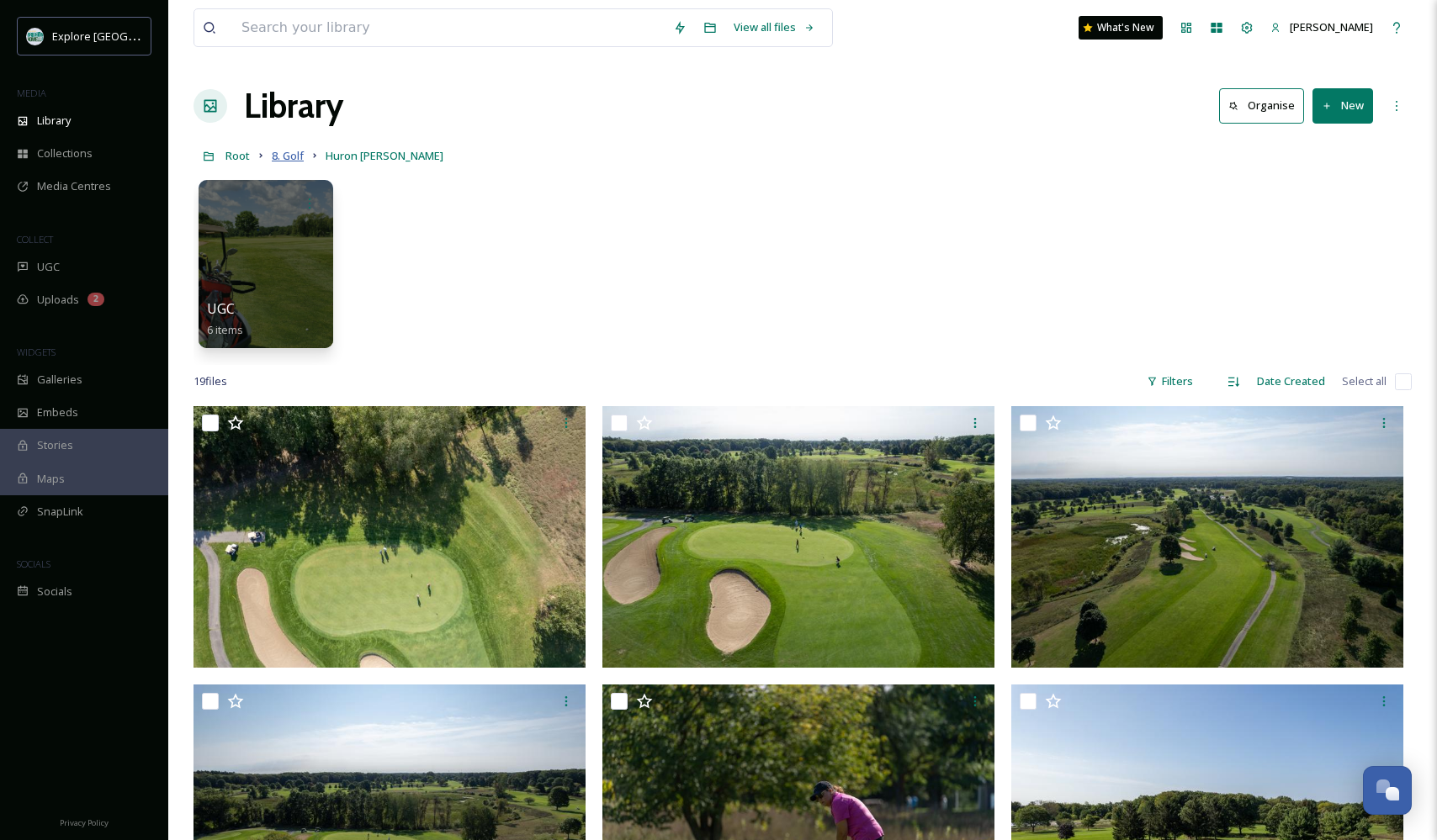
click at [294, 154] on span "8. Golf" at bounding box center [287, 155] width 32 height 15
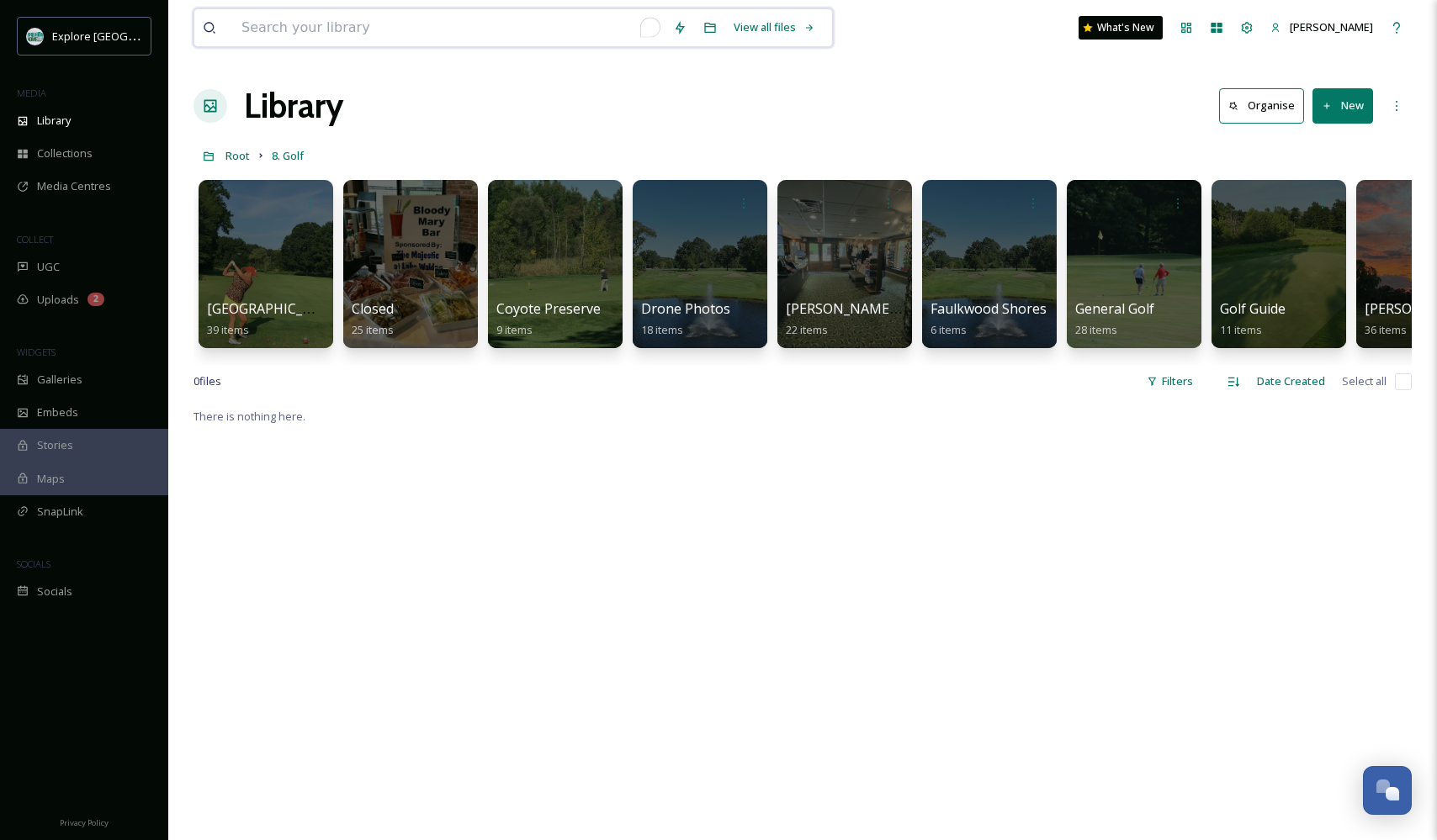
click at [371, 32] on input "To enrich screen reader interactions, please activate Accessibility in Grammarl…" at bounding box center [448, 28] width 431 height 37
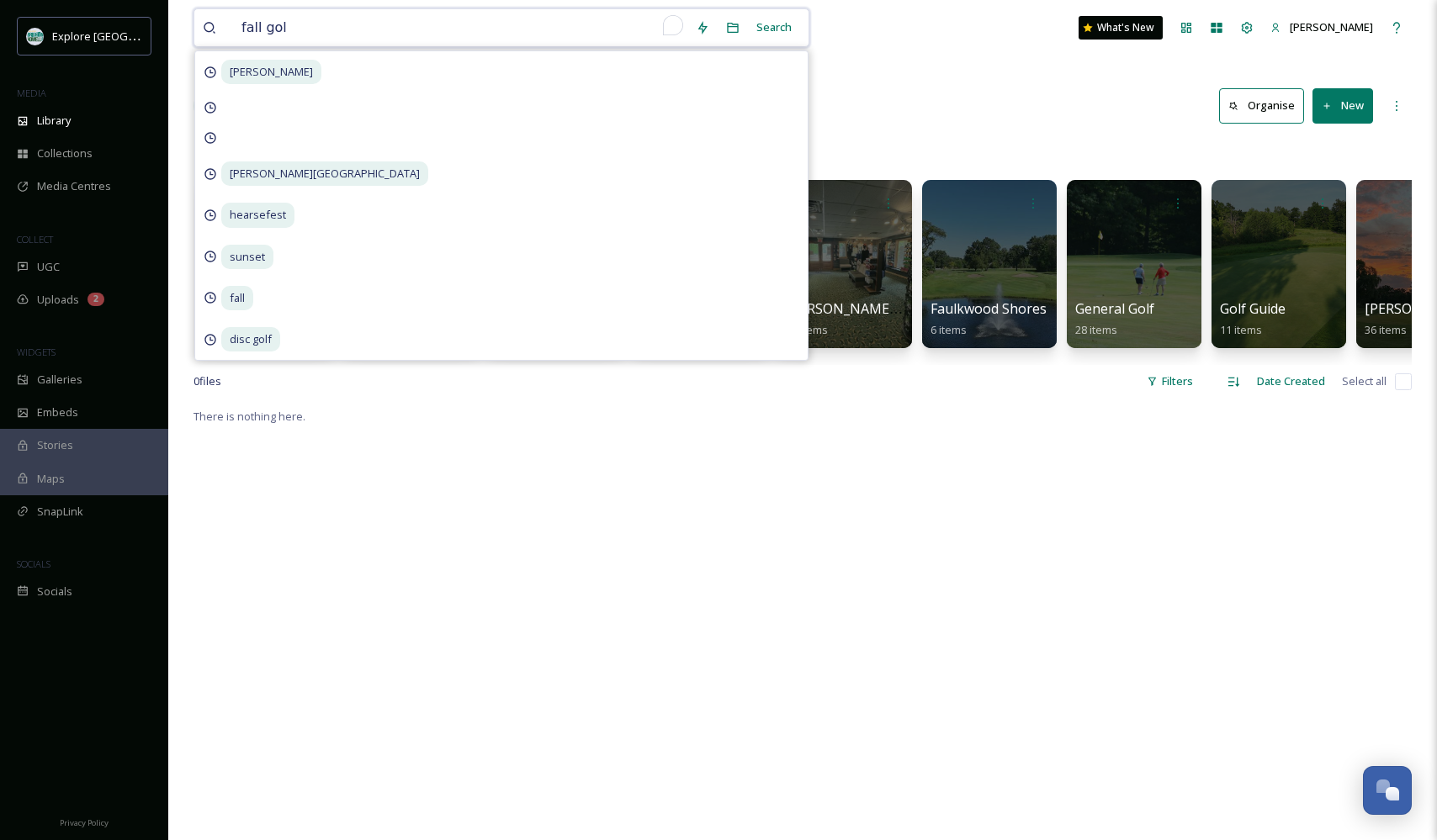
type input "fall golf"
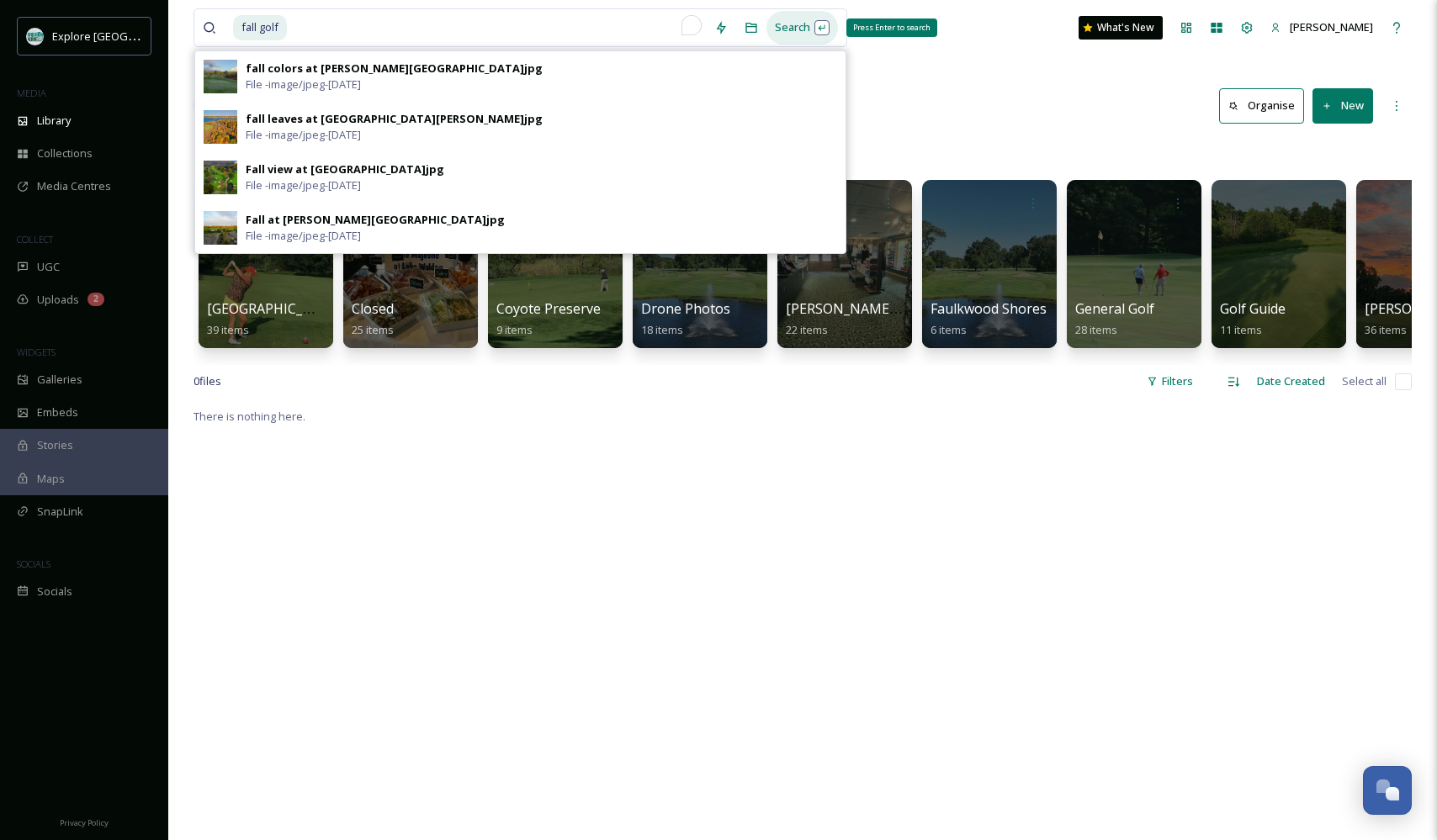
click at [793, 25] on div "Search Press Enter to search" at bounding box center [802, 27] width 72 height 32
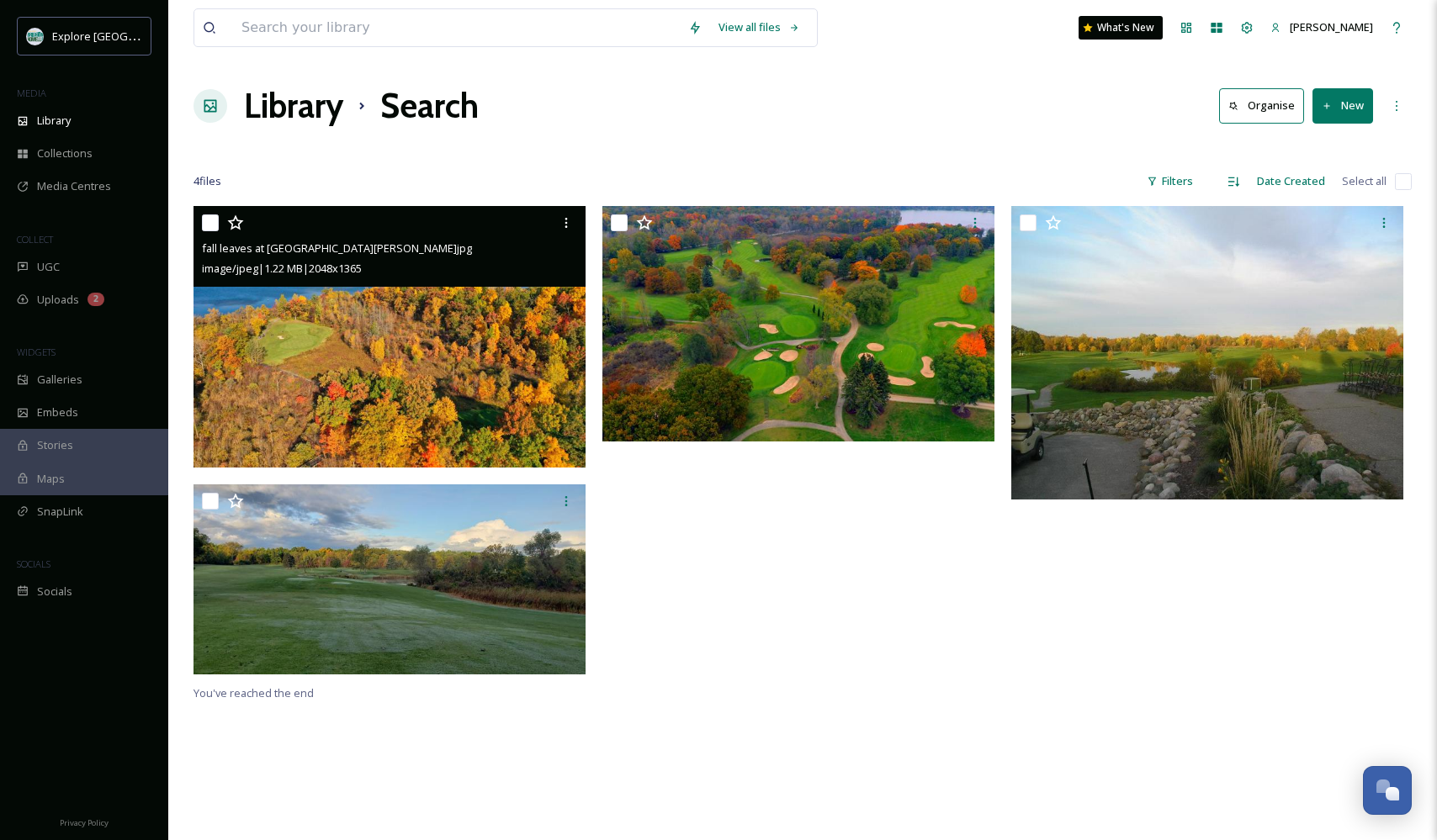
click at [375, 297] on img at bounding box center [389, 337] width 392 height 261
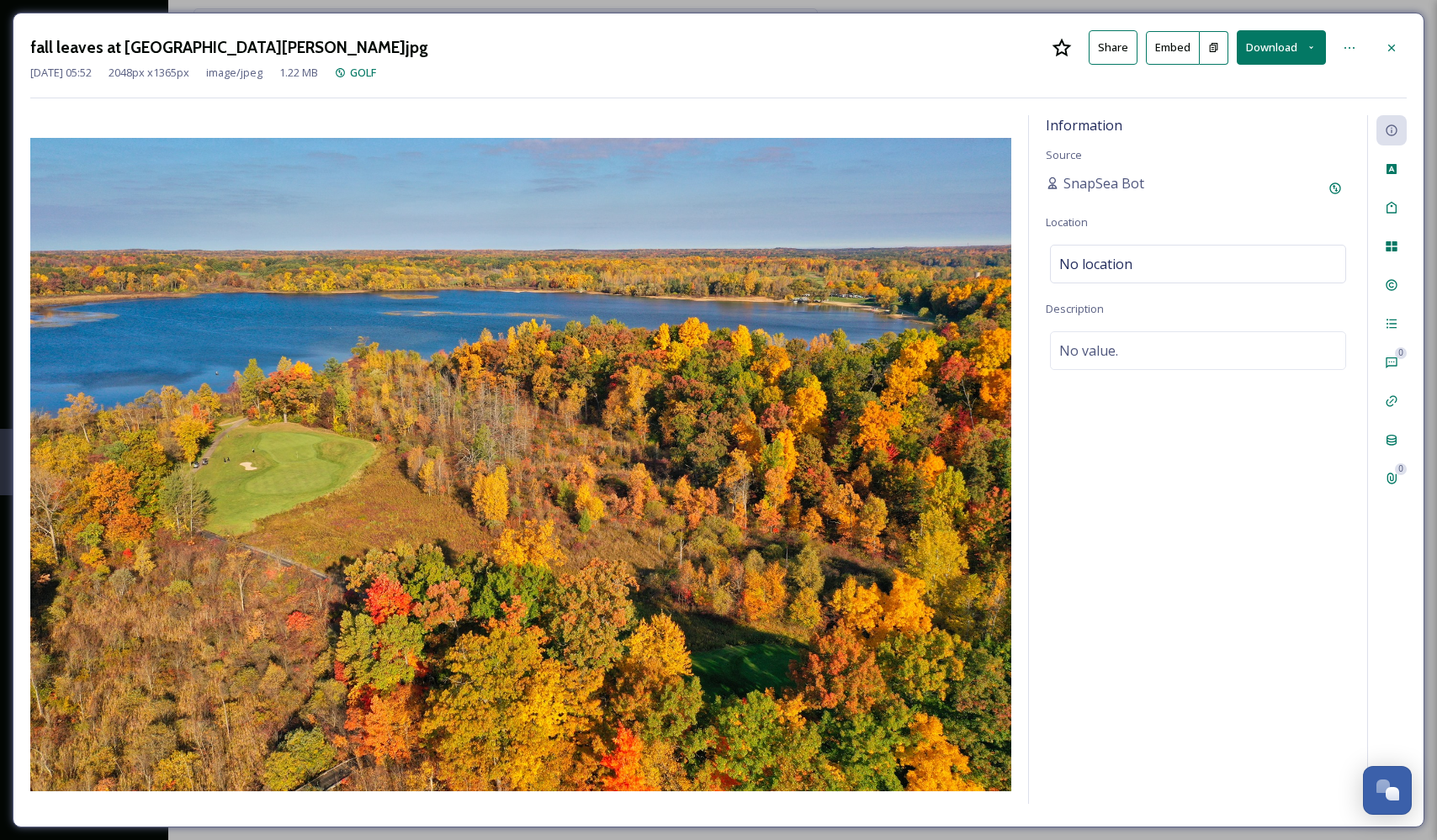
click at [1281, 56] on button "Download" at bounding box center [1281, 47] width 89 height 34
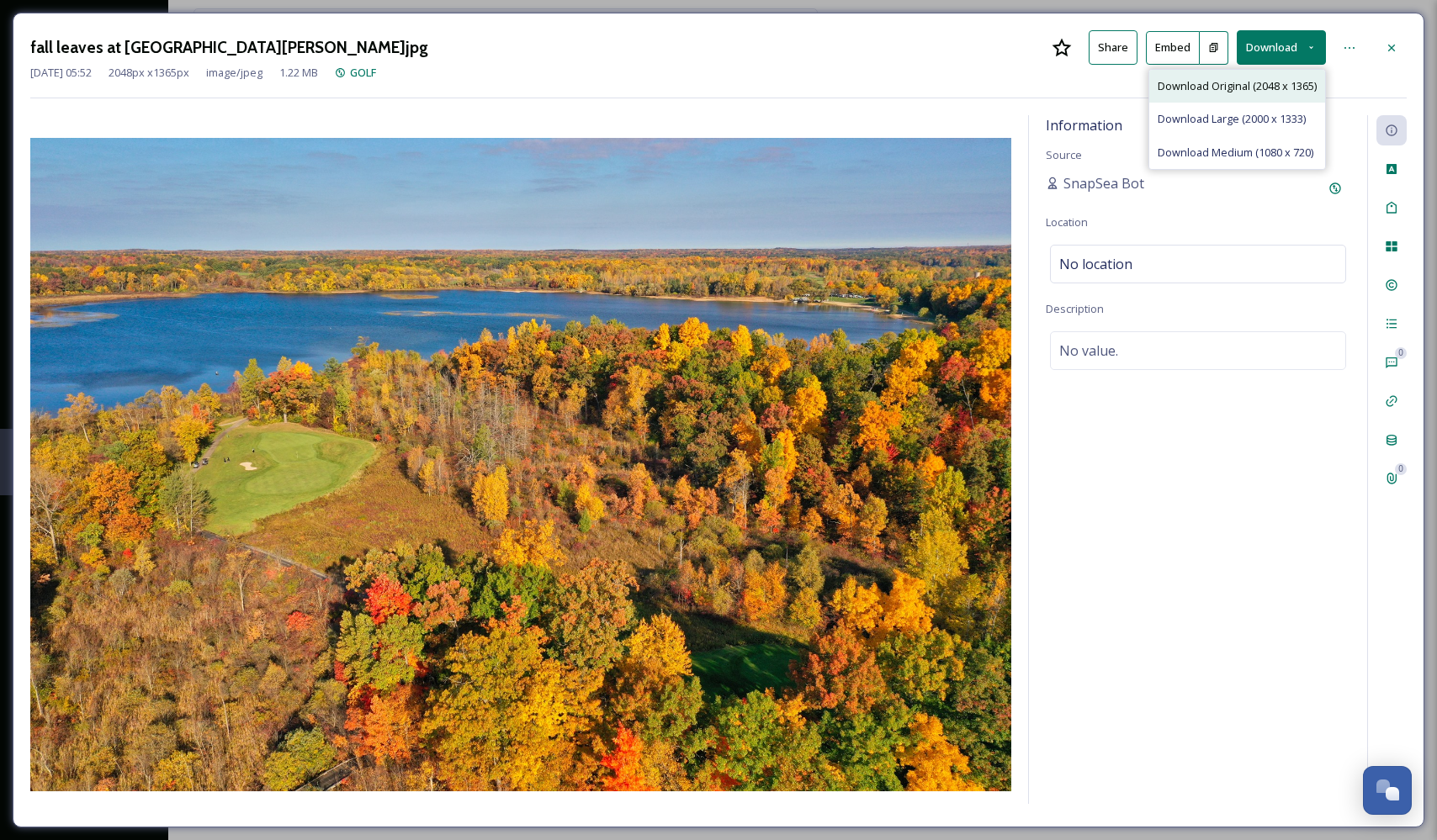
click at [1242, 84] on span "Download Original (2048 x 1365)" at bounding box center [1237, 86] width 159 height 16
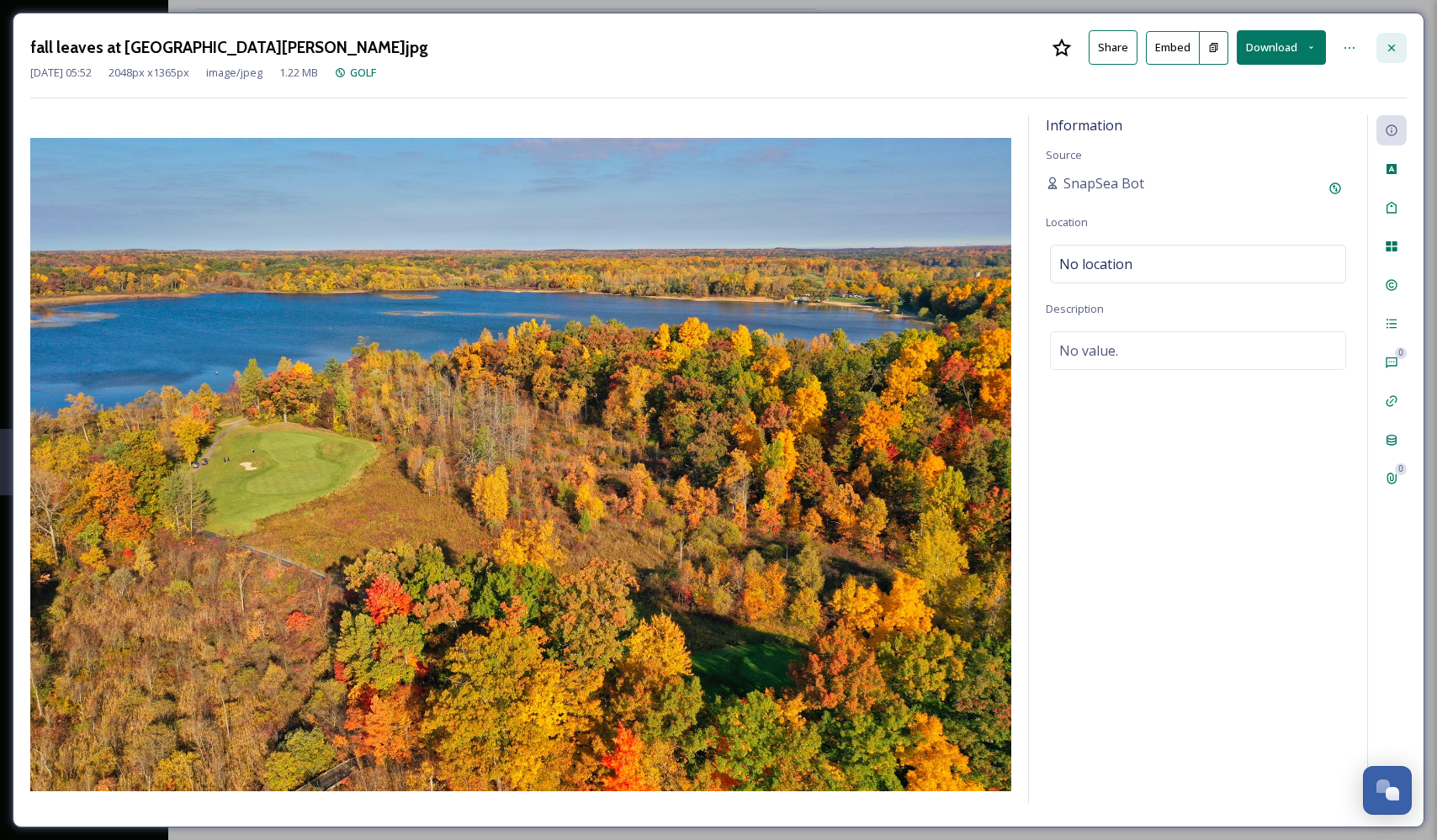
click at [1392, 48] on icon at bounding box center [1391, 47] width 7 height 7
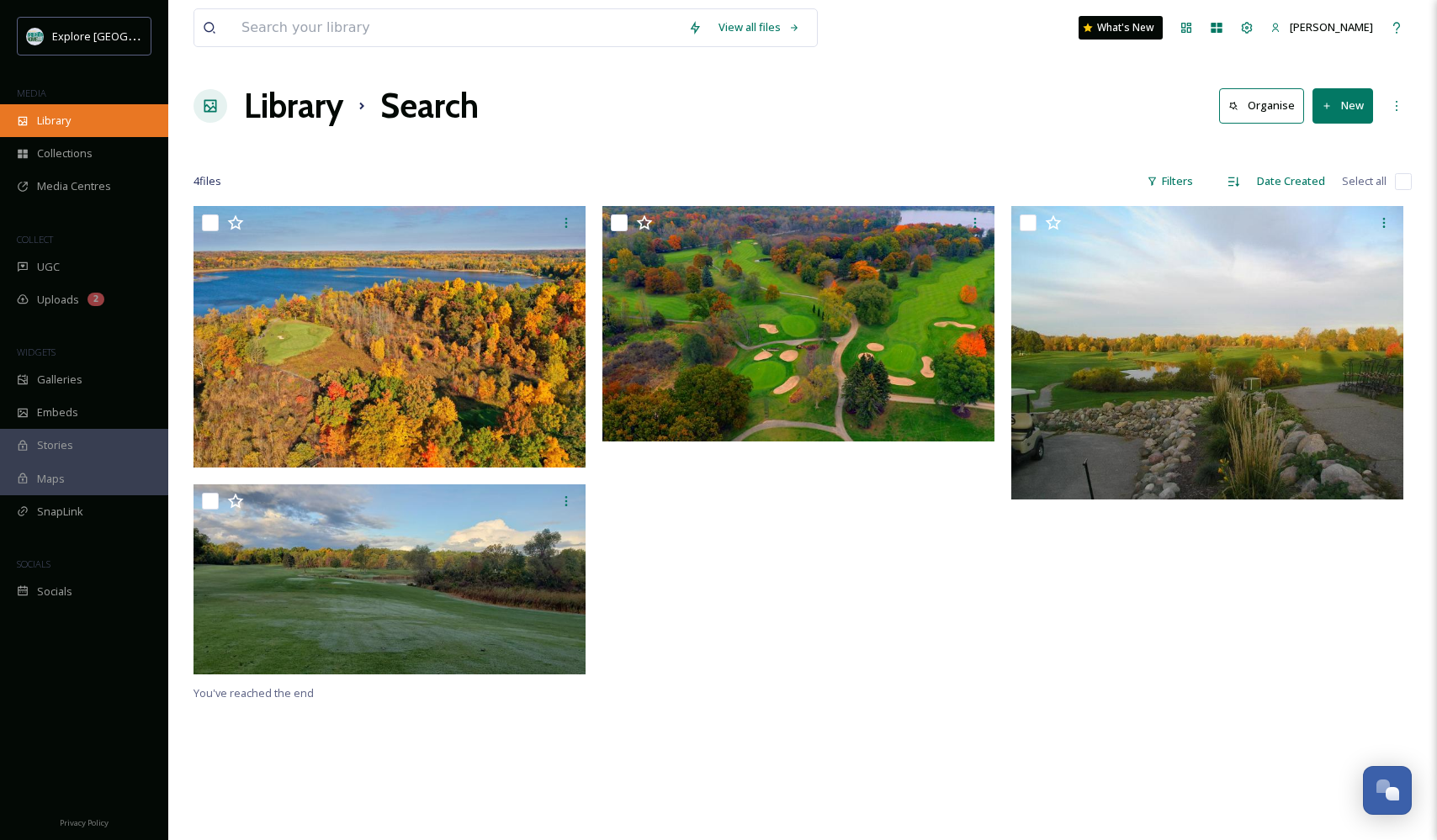
click at [42, 123] on span "Library" at bounding box center [54, 121] width 33 height 16
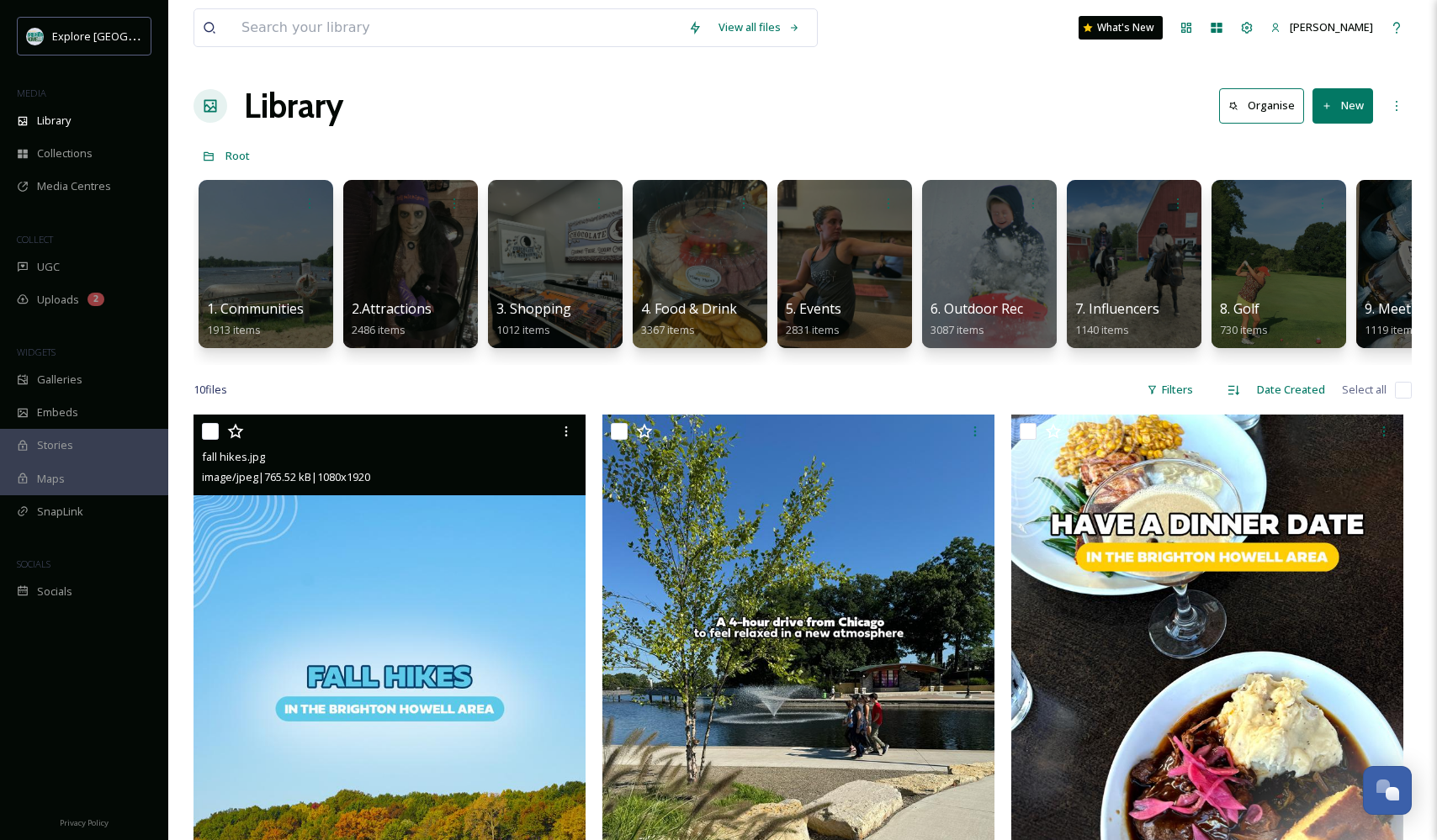
click at [213, 430] on input "checkbox" at bounding box center [209, 430] width 17 height 17
checkbox input "true"
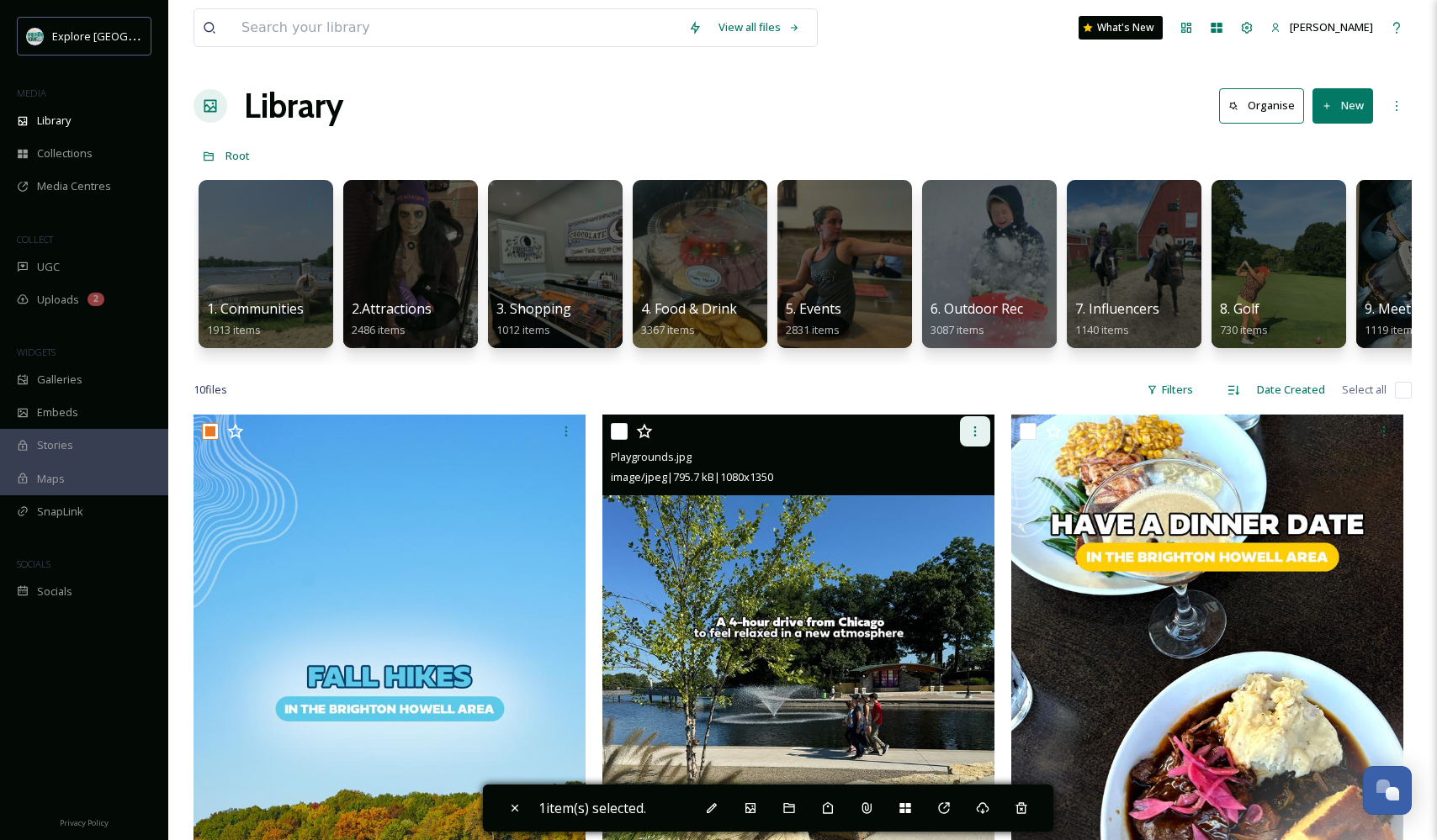
click at [971, 434] on icon at bounding box center [975, 431] width 14 height 14
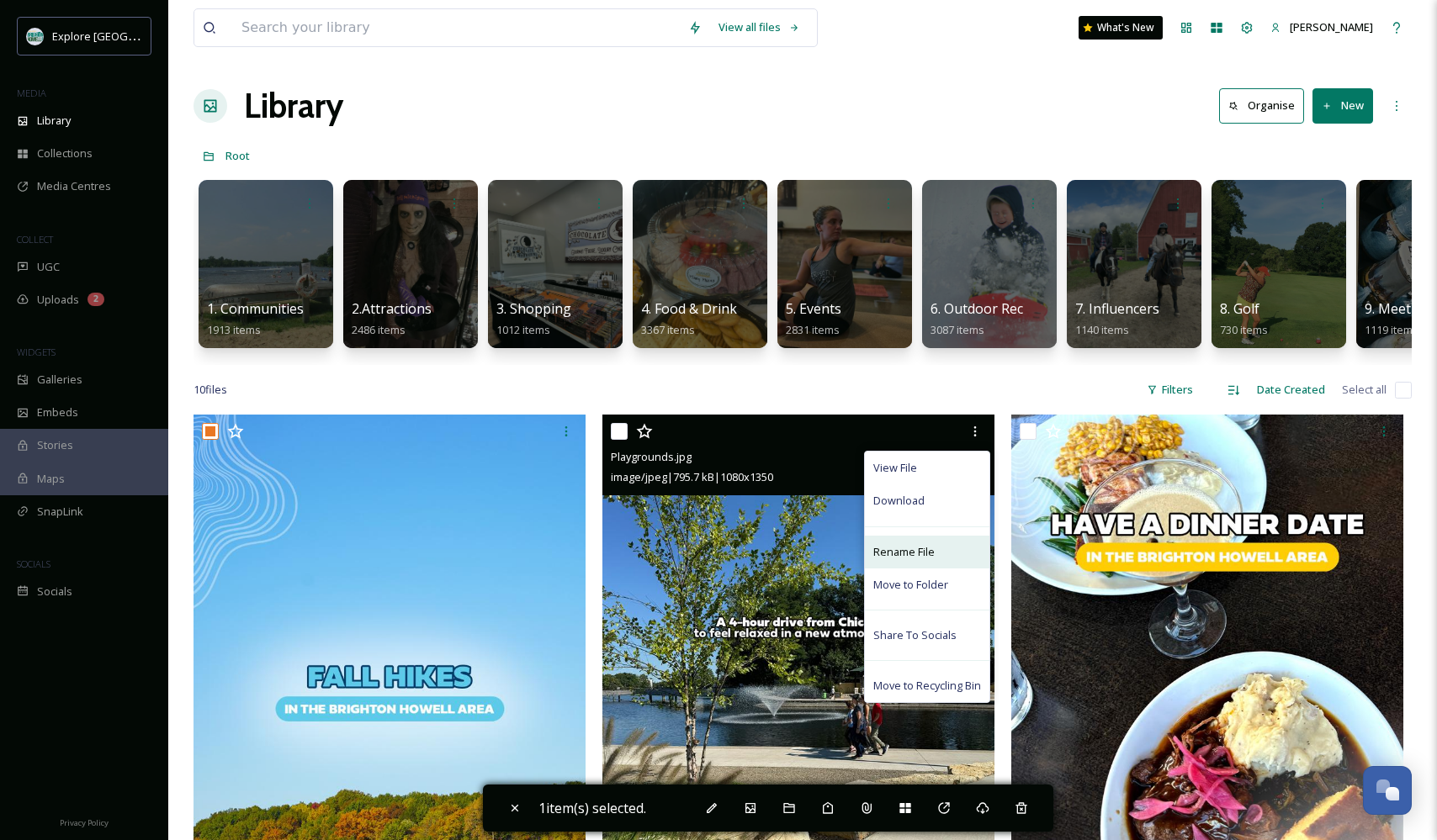
click at [903, 561] on div "Rename File" at bounding box center [927, 551] width 125 height 32
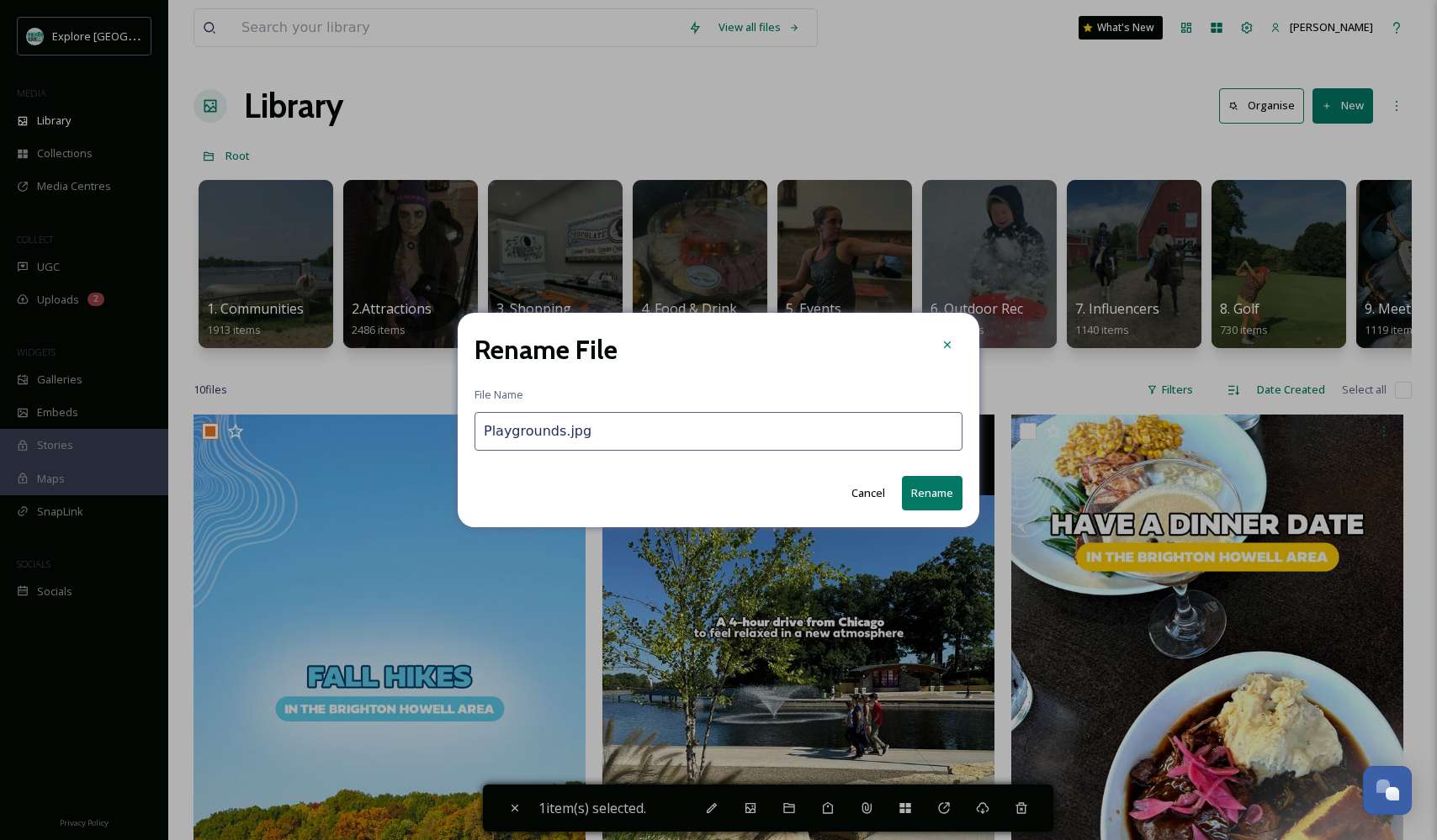
drag, startPoint x: 559, startPoint y: 434, endPoint x: 298, endPoint y: 430, distance: 261.0
click at [298, 430] on div "Rename File File Name Playgrounds.jpg Cancel Rename" at bounding box center [718, 420] width 1437 height 840
type input "Drive Times.jpg"
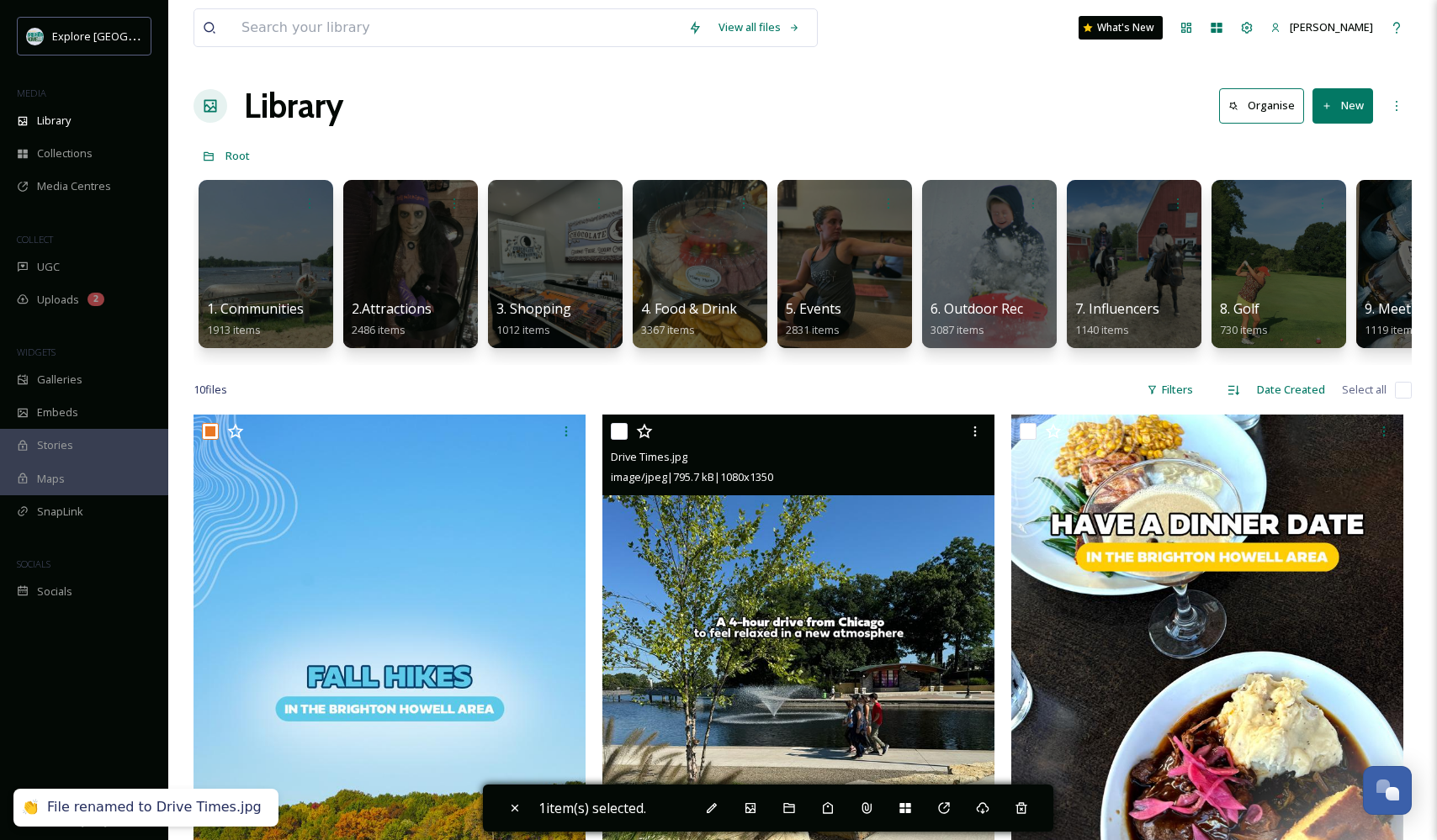
click at [617, 431] on input "checkbox" at bounding box center [618, 430] width 17 height 17
checkbox input "true"
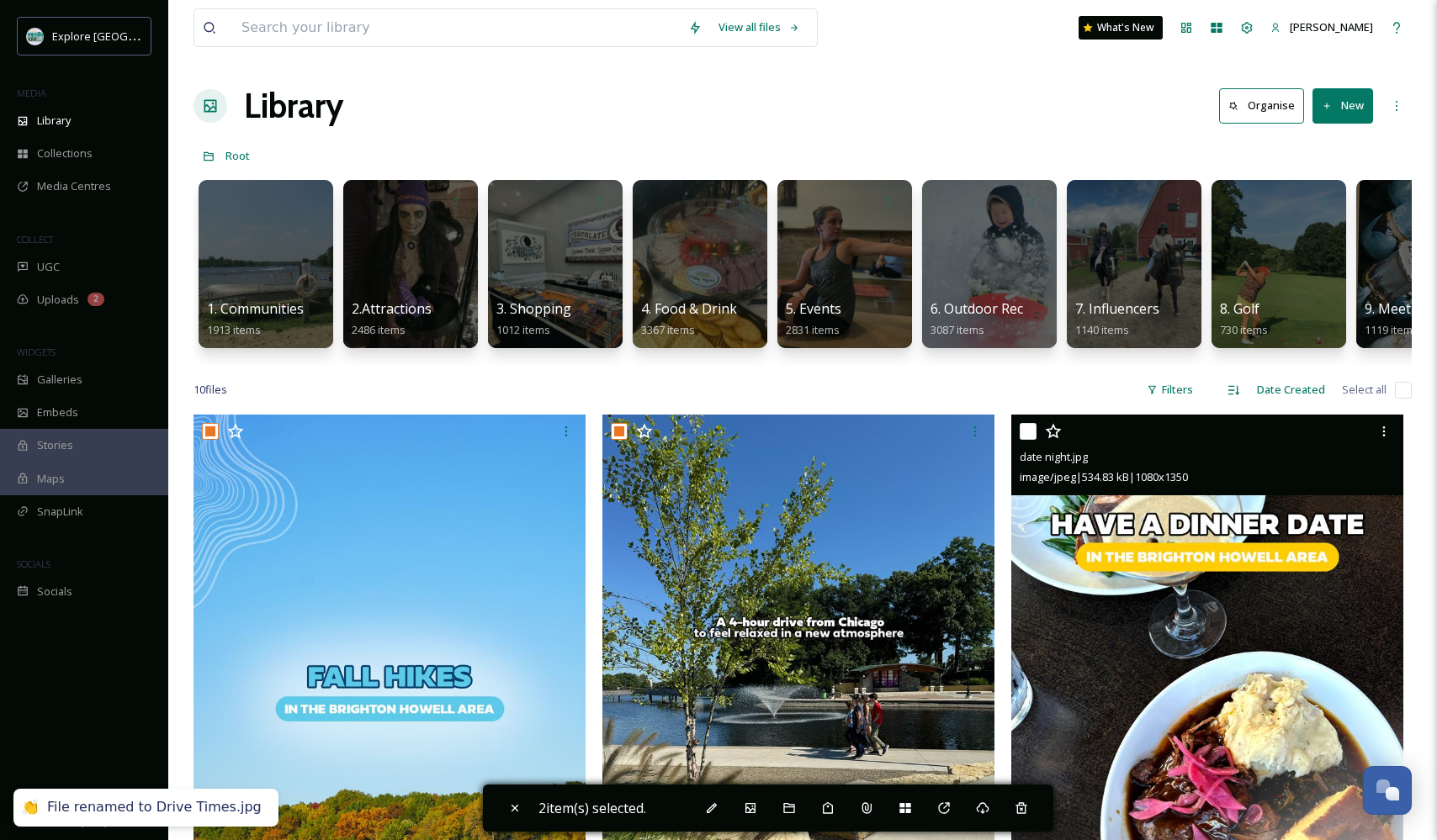
click at [1018, 431] on div "date night.jpg image/jpeg | 534.83 kB | 1080 x 1350" at bounding box center [1207, 455] width 392 height 81
click at [1031, 430] on input "checkbox" at bounding box center [1027, 430] width 17 height 17
checkbox input "true"
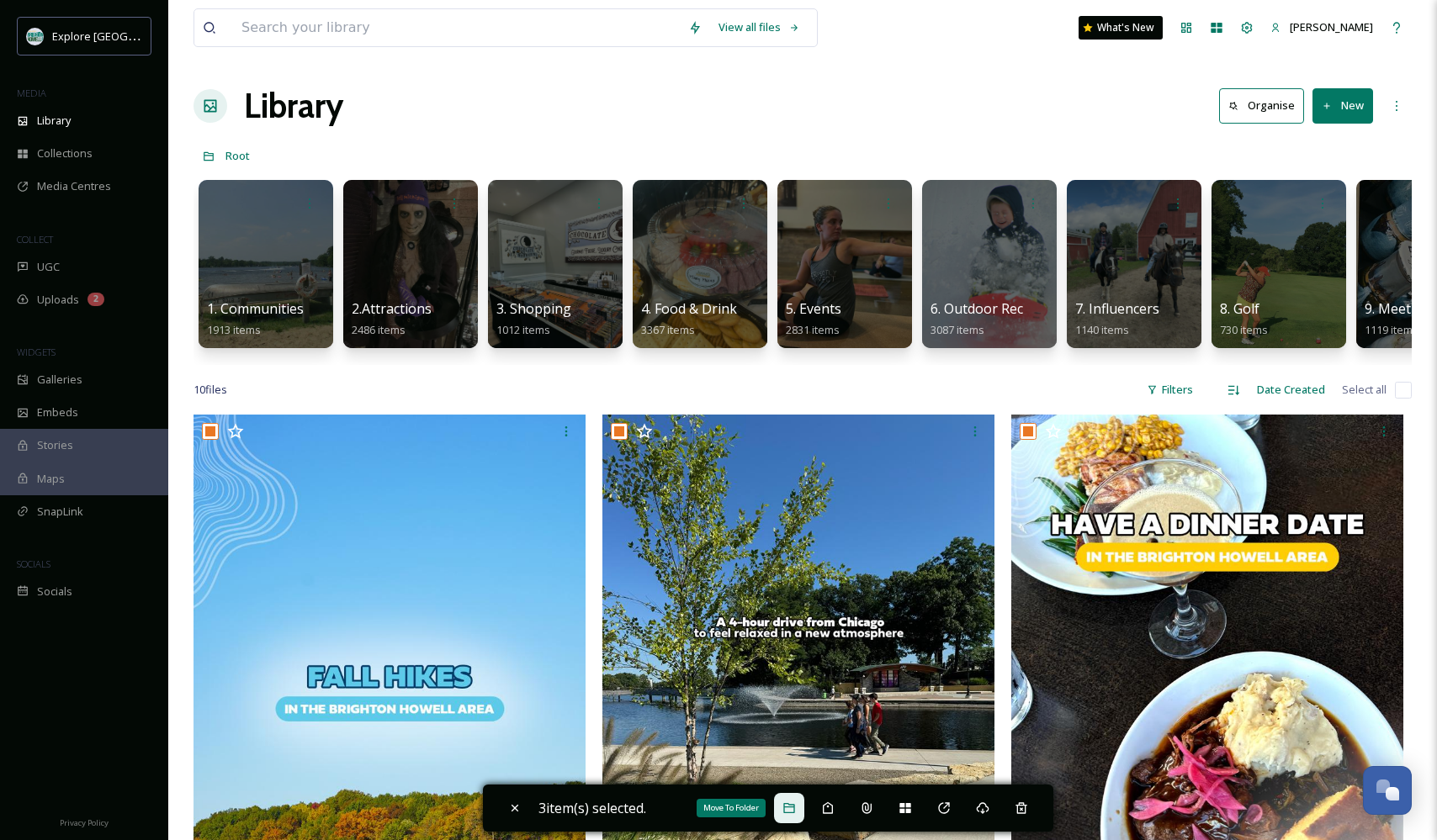
click at [791, 812] on icon at bounding box center [788, 808] width 11 height 10
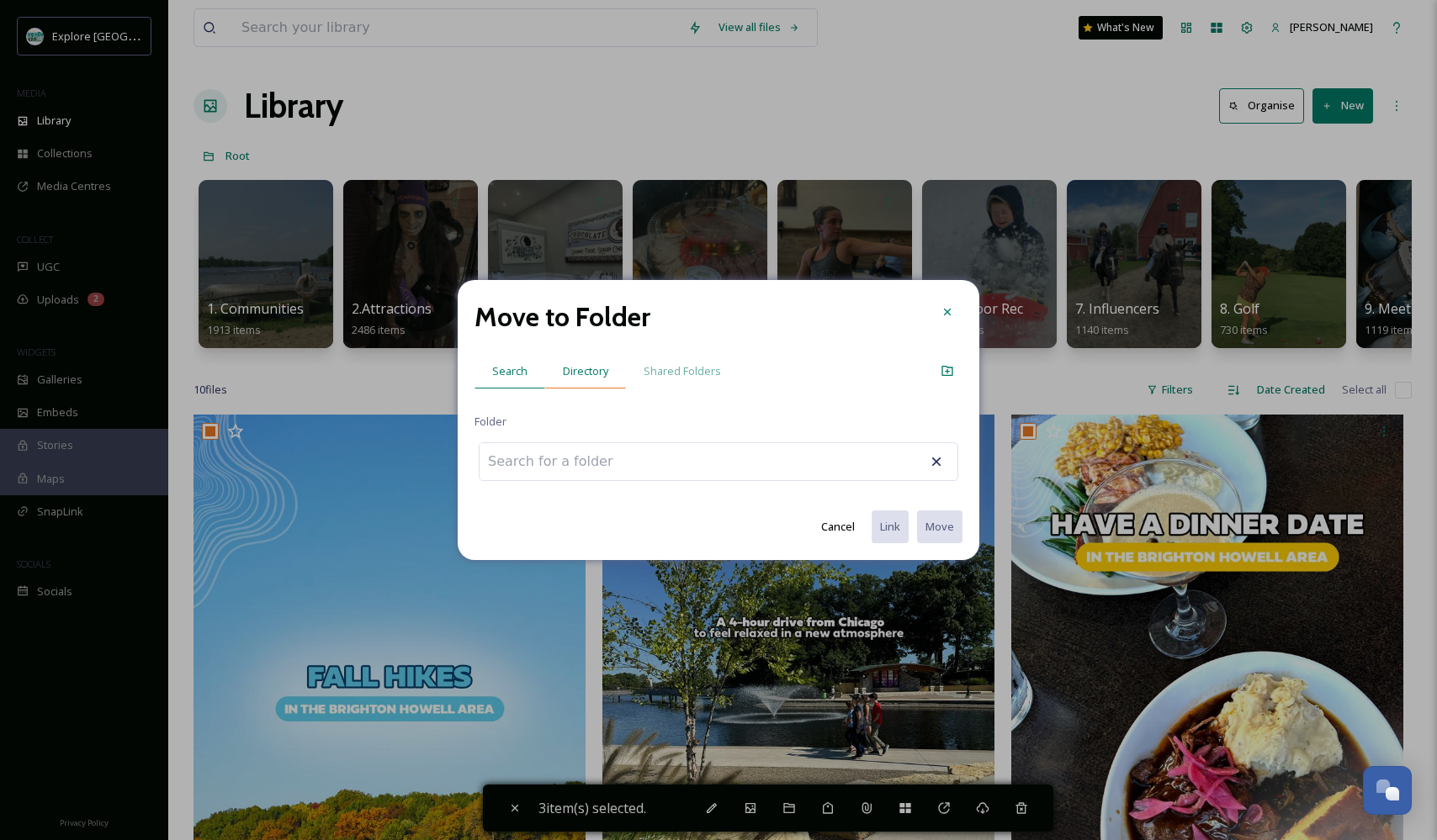
click at [604, 372] on span "Directory" at bounding box center [586, 371] width 45 height 16
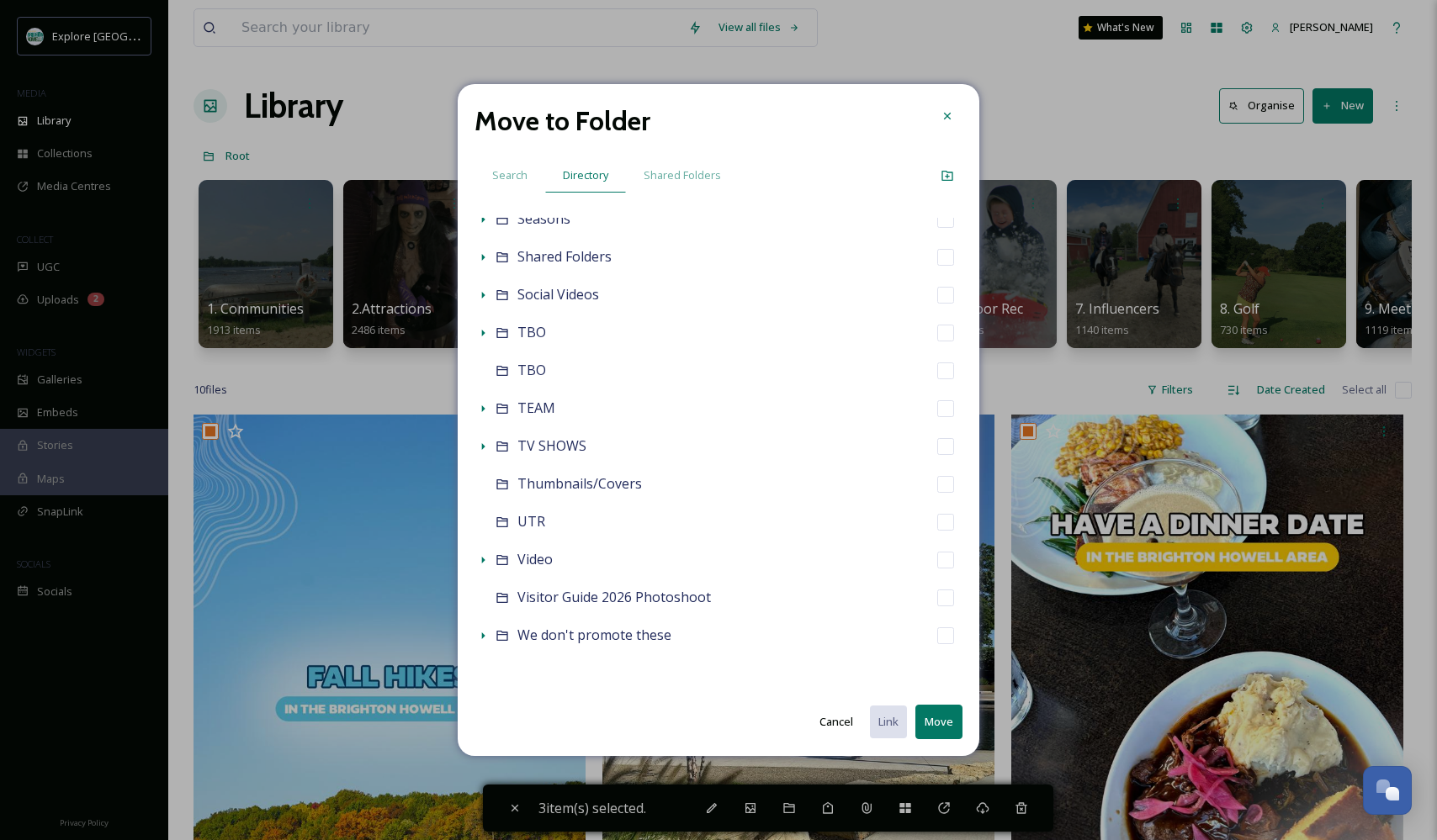
scroll to position [924, 0]
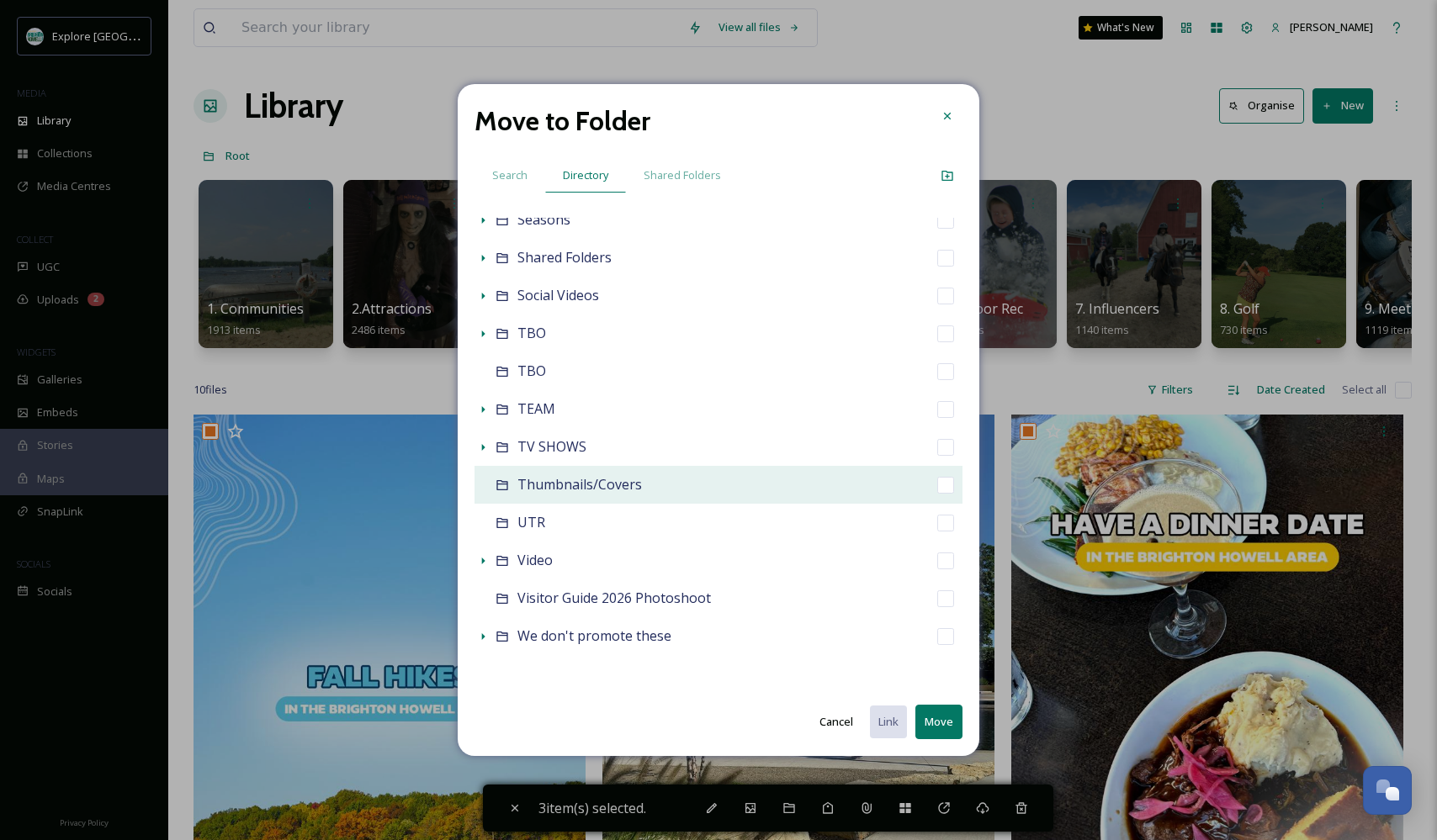
click at [943, 487] on input "checkbox" at bounding box center [945, 484] width 17 height 17
checkbox input "true"
checkbox input "false"
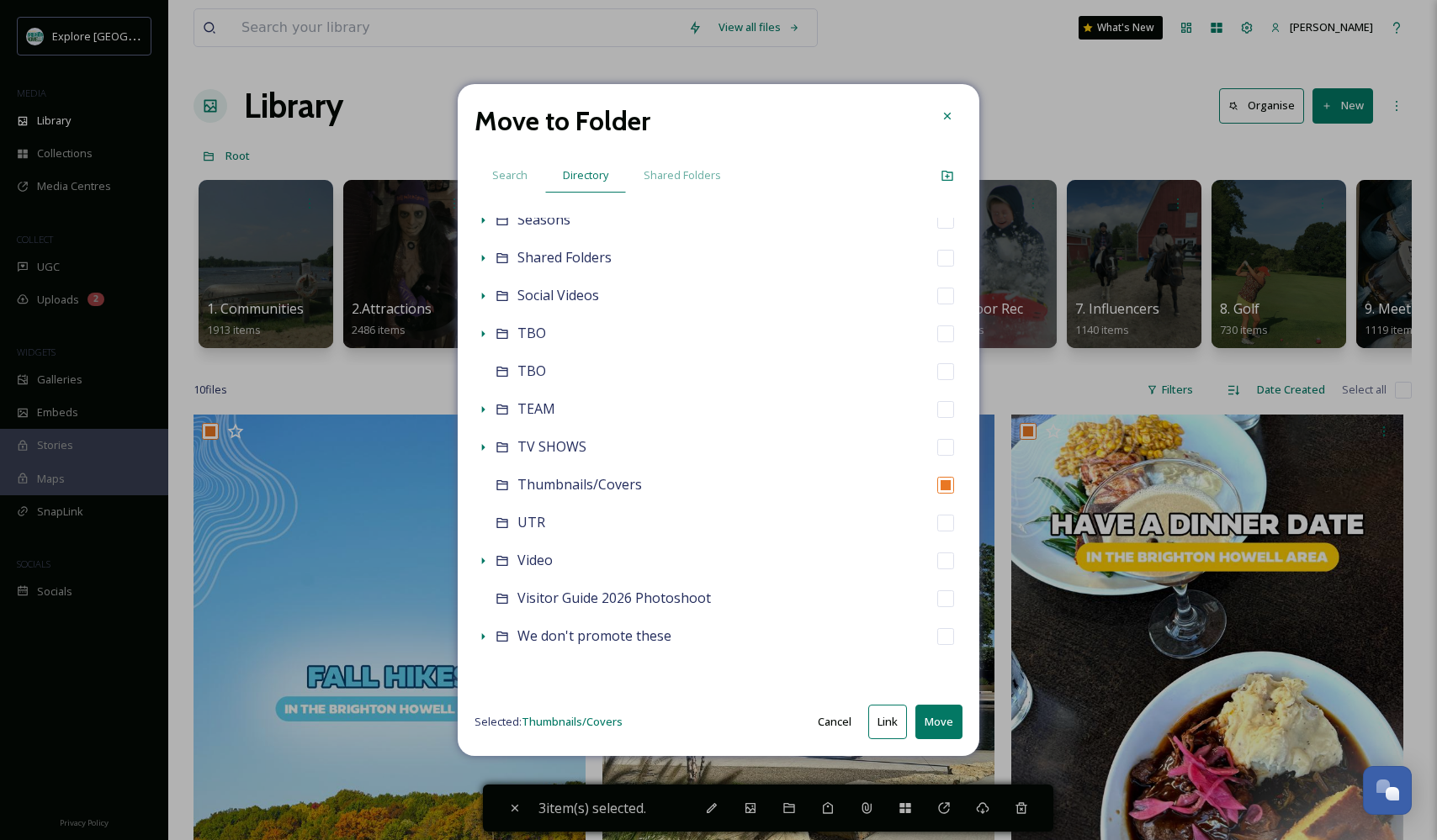
click at [943, 728] on button "Move" at bounding box center [939, 721] width 47 height 34
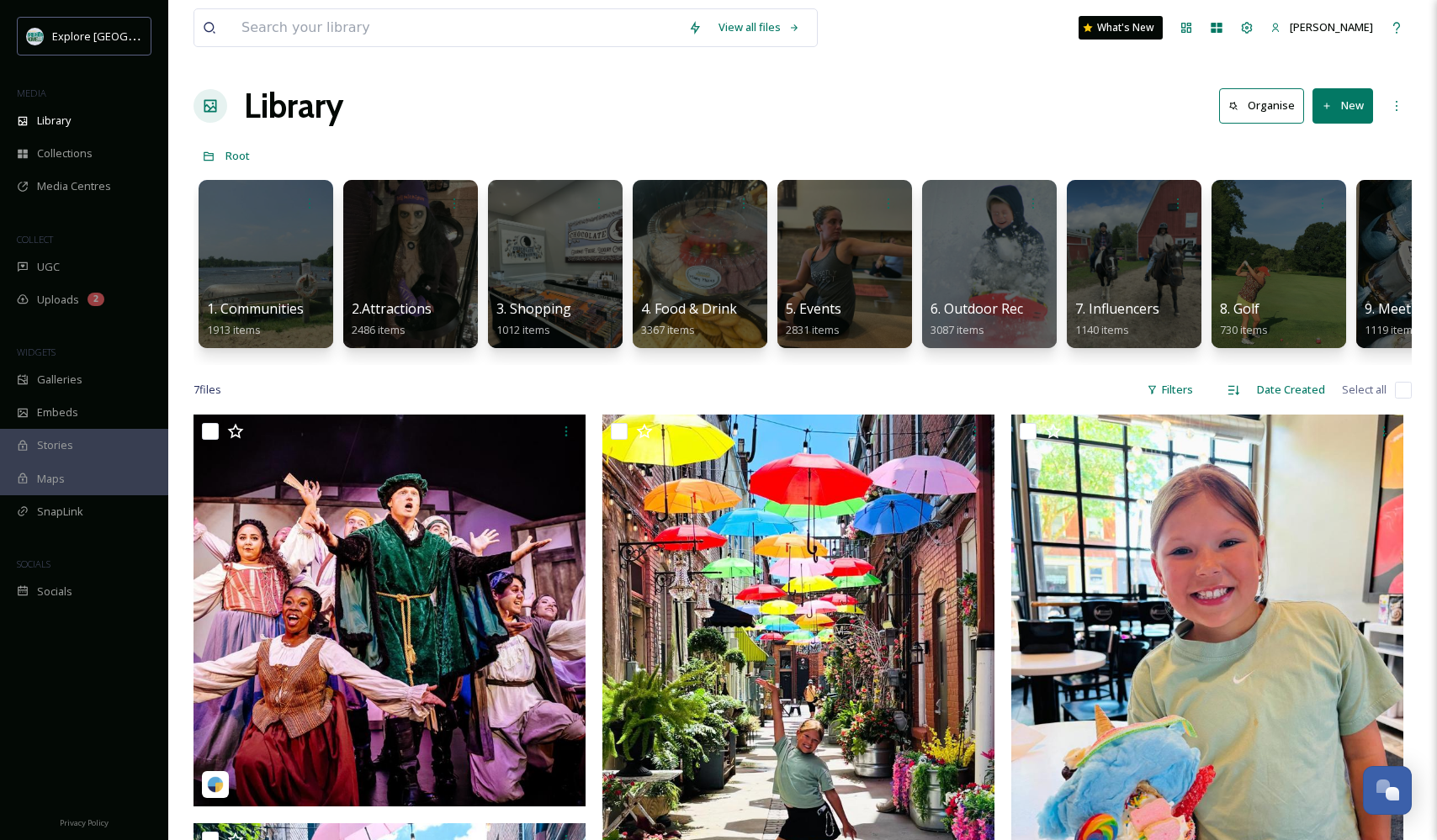
scroll to position [0, 0]
click at [207, 434] on input "checkbox" at bounding box center [209, 430] width 17 height 17
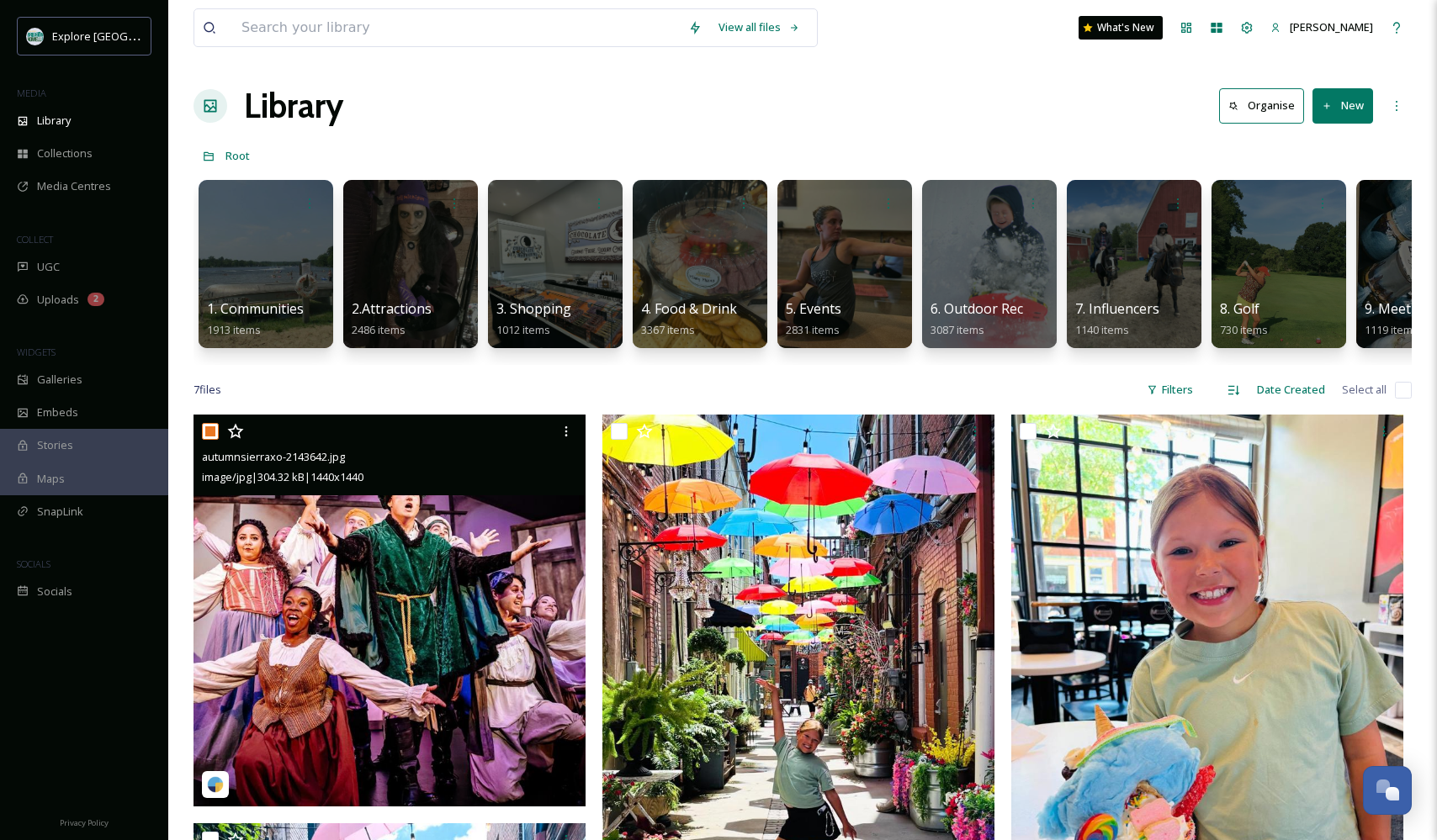
checkbox input "true"
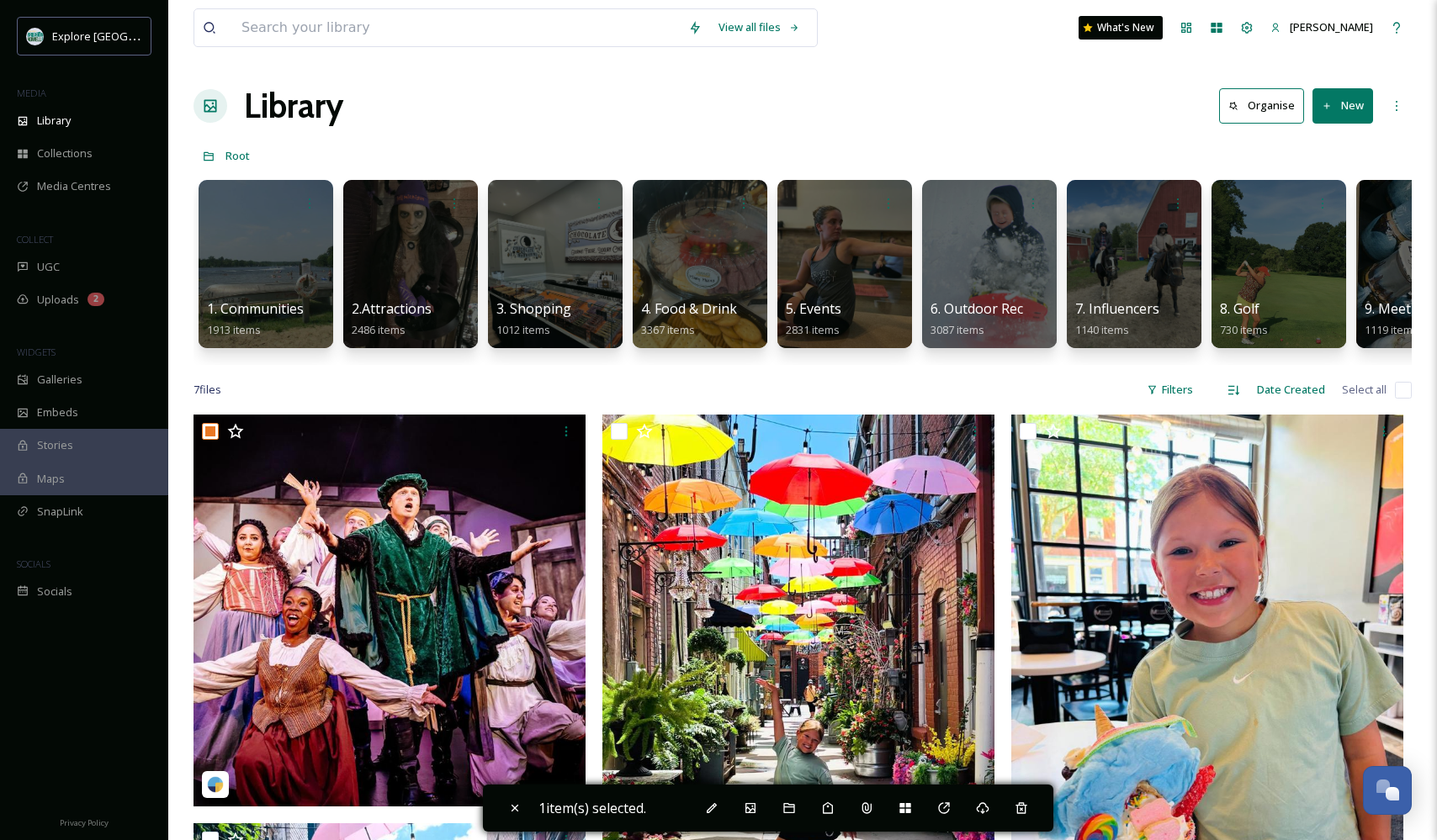
click at [825, 392] on div "7 file s Filters Date Created Select all" at bounding box center [802, 389] width 1218 height 32
